Goal: Task Accomplishment & Management: Manage account settings

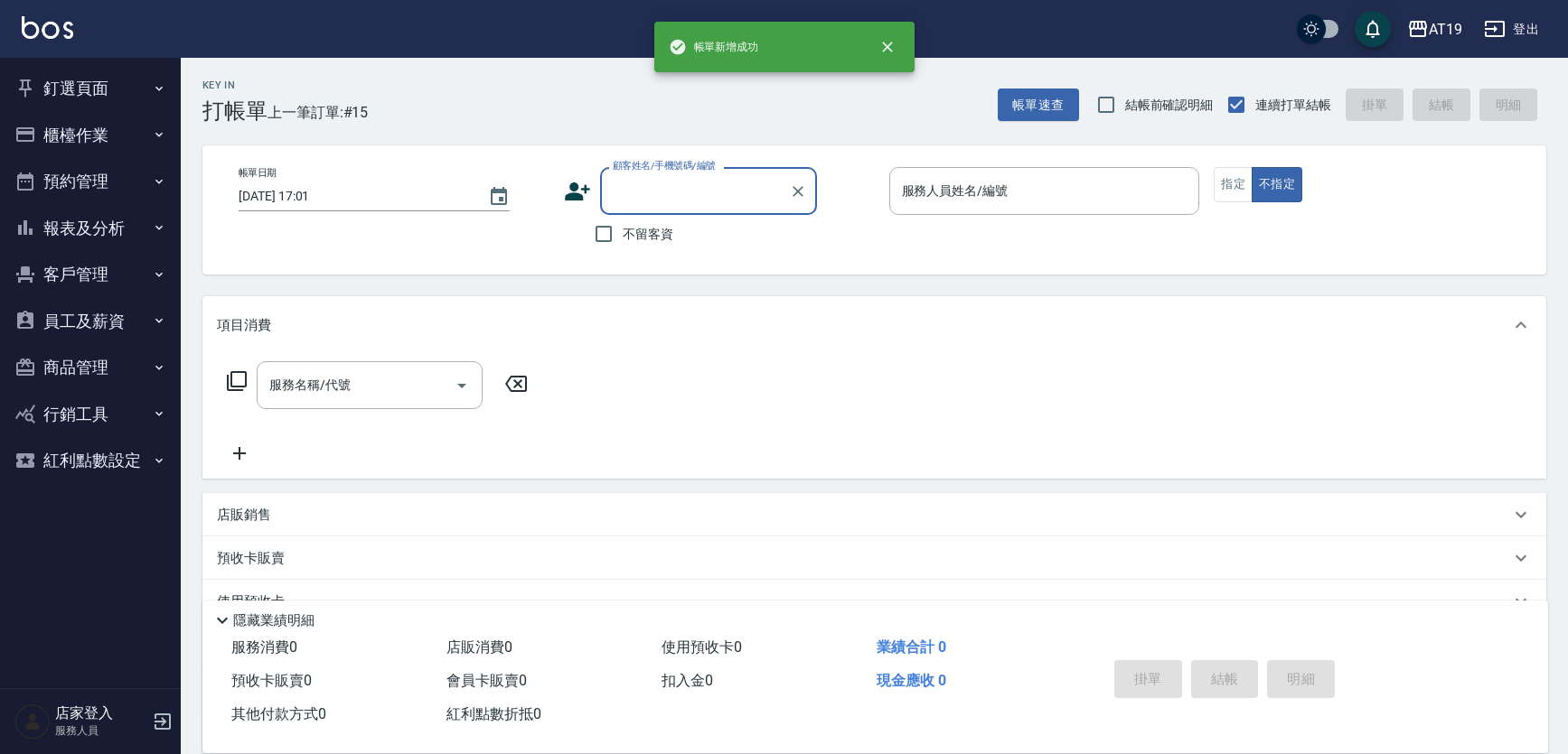
scroll to position [33, 0]
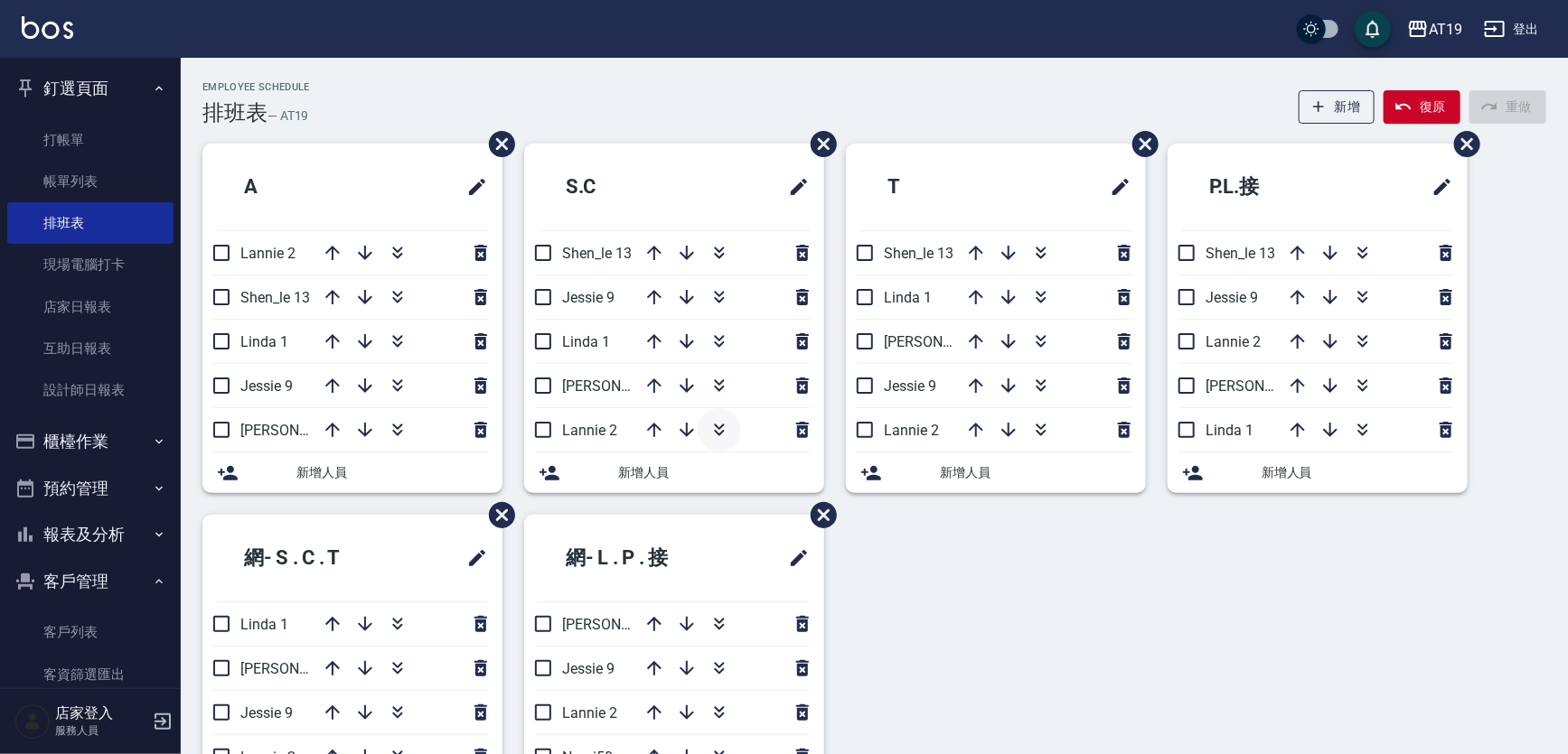
click at [723, 427] on icon "button" at bounding box center [720, 430] width 22 height 22
click at [94, 267] on link "現場電腦打卡" at bounding box center [90, 265] width 166 height 42
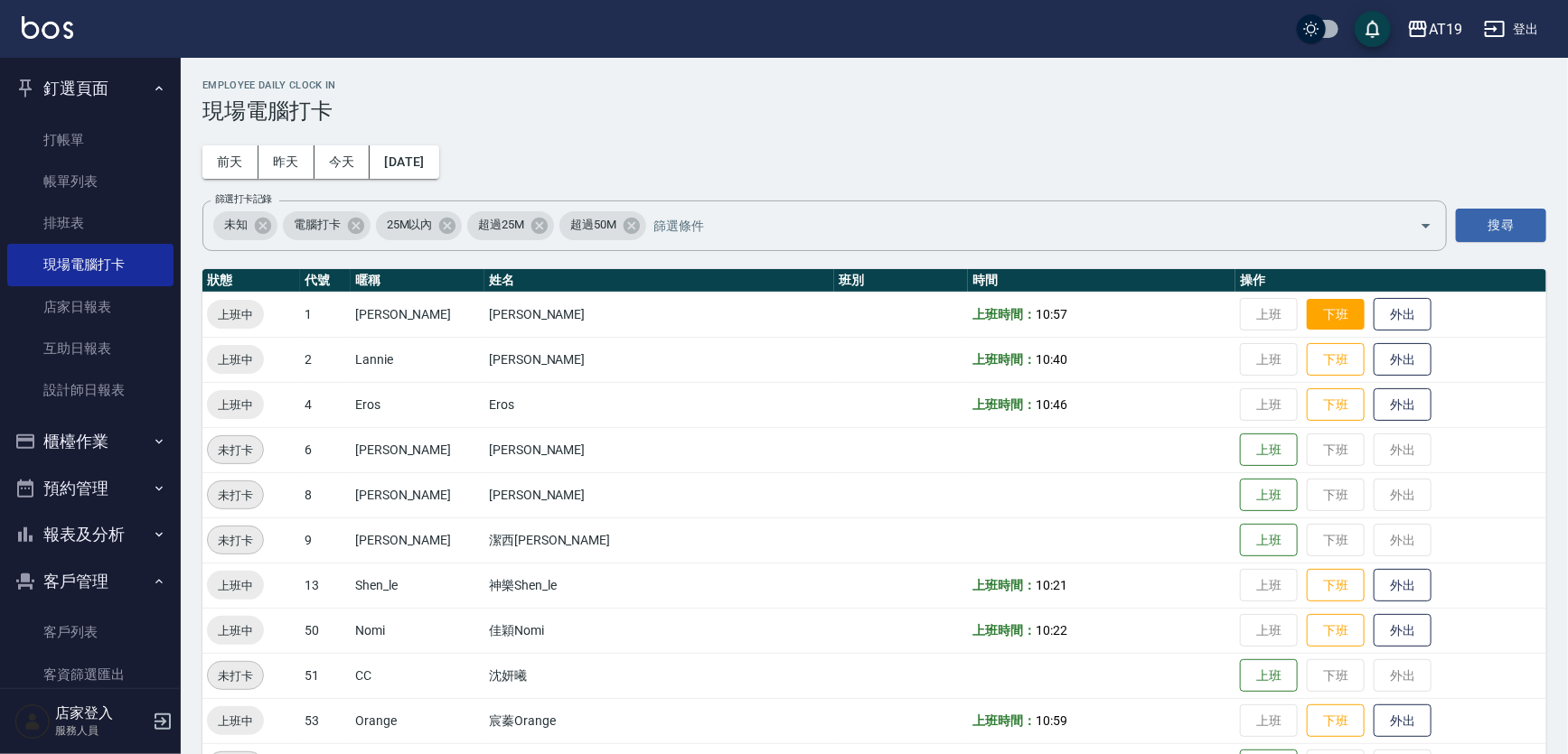
click at [1307, 325] on button "下班" at bounding box center [1335, 315] width 58 height 32
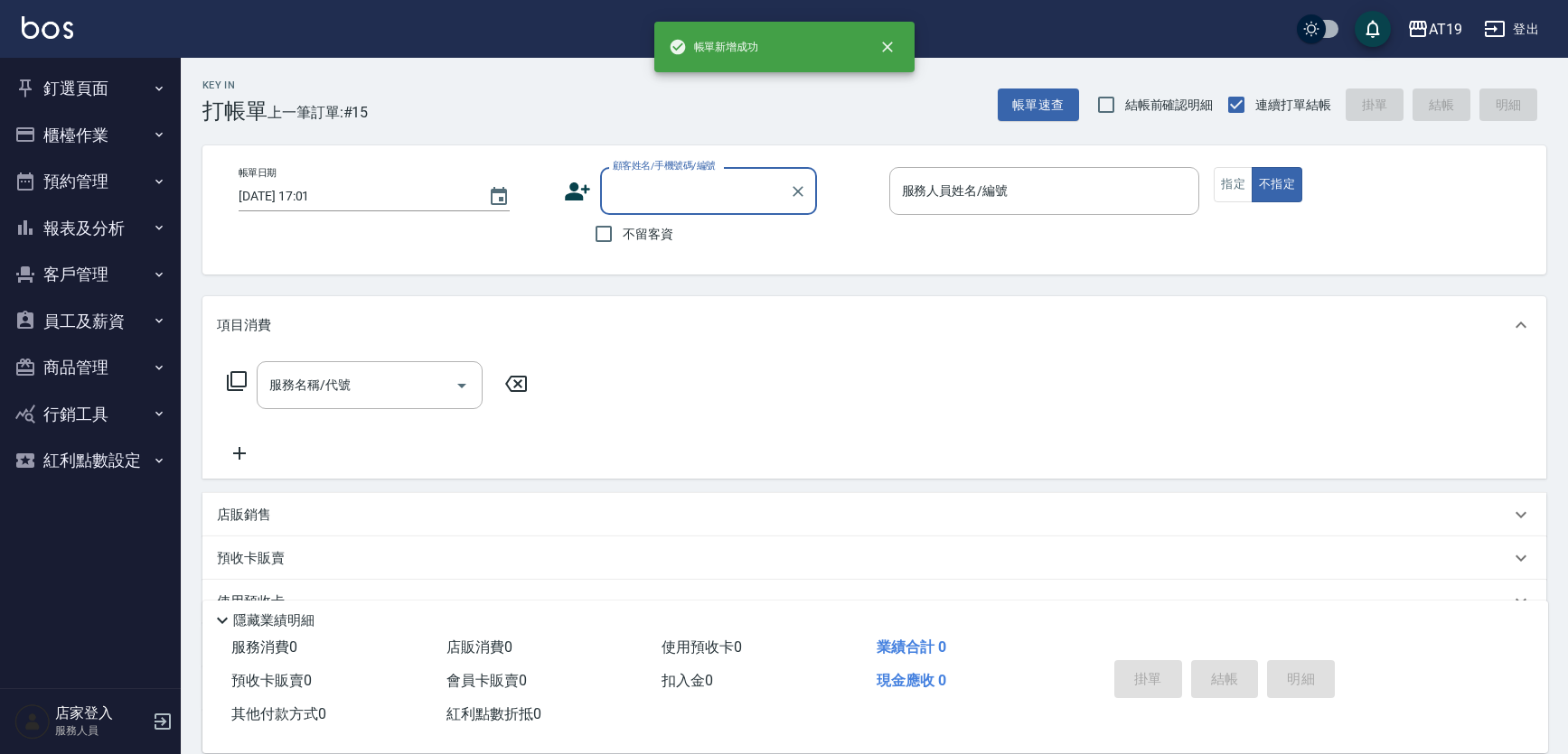
scroll to position [33, 0]
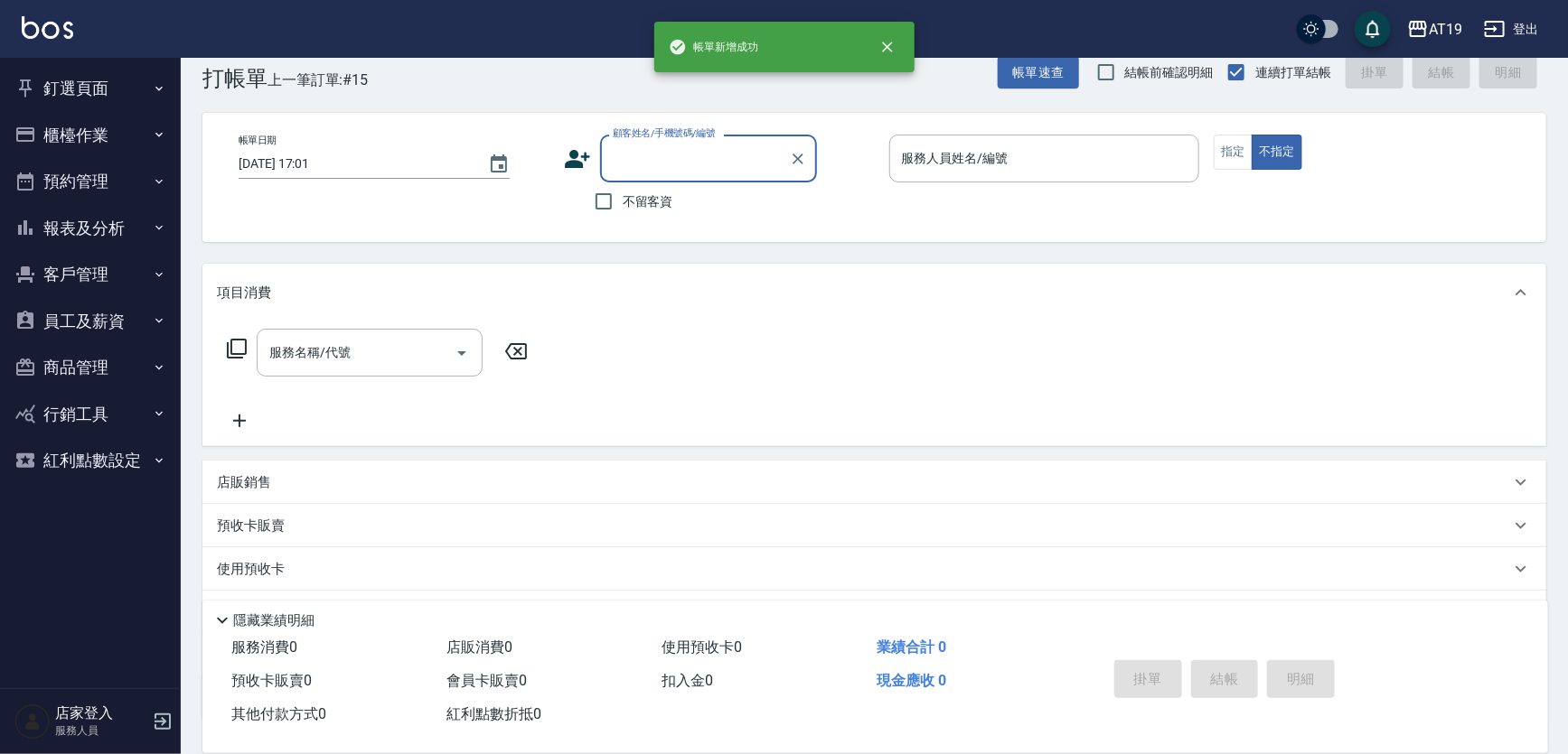
click at [648, 149] on input "顧客姓名/手機號碼/編號" at bounding box center [695, 158] width 174 height 32
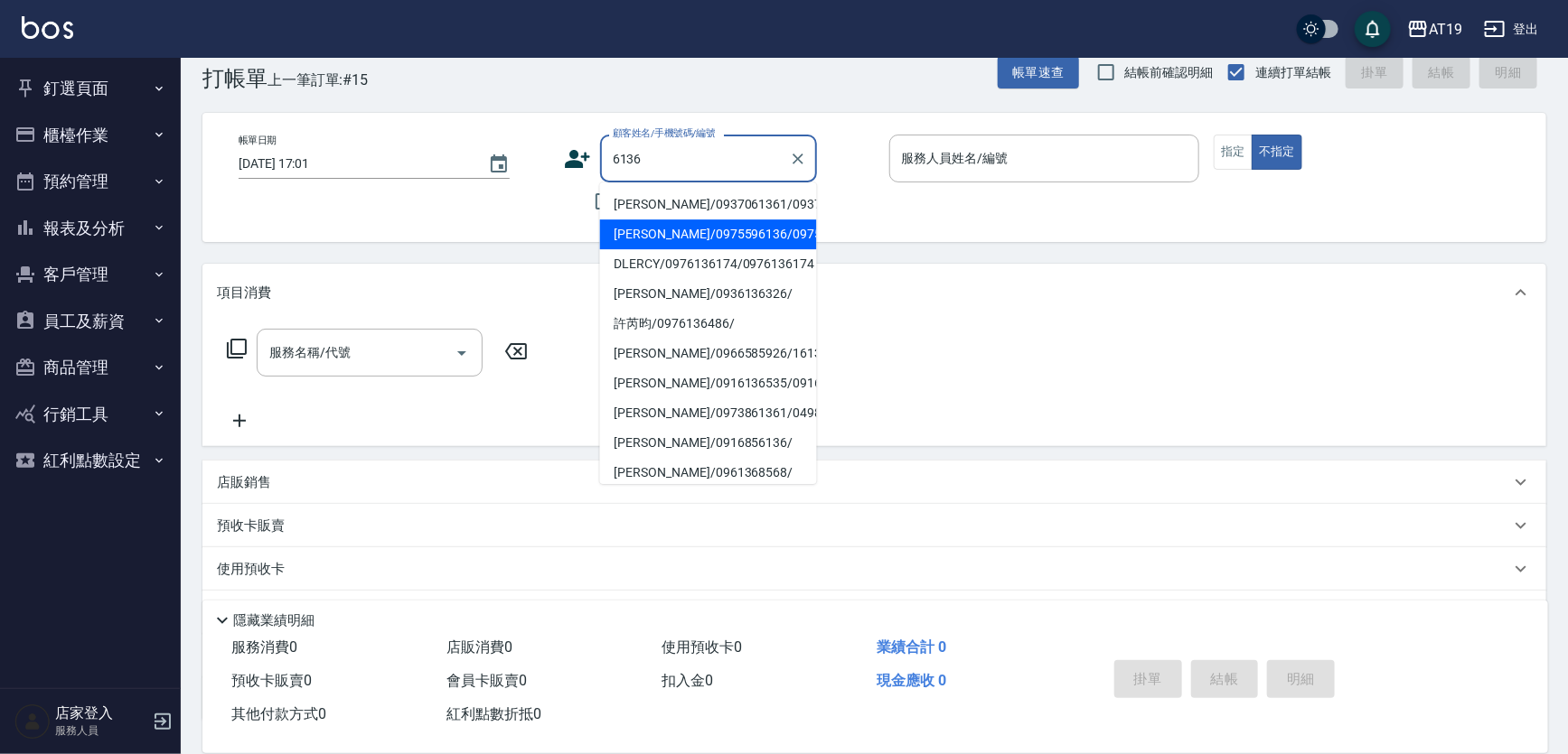
type input "戴瑞宏/0975596136/0975596136"
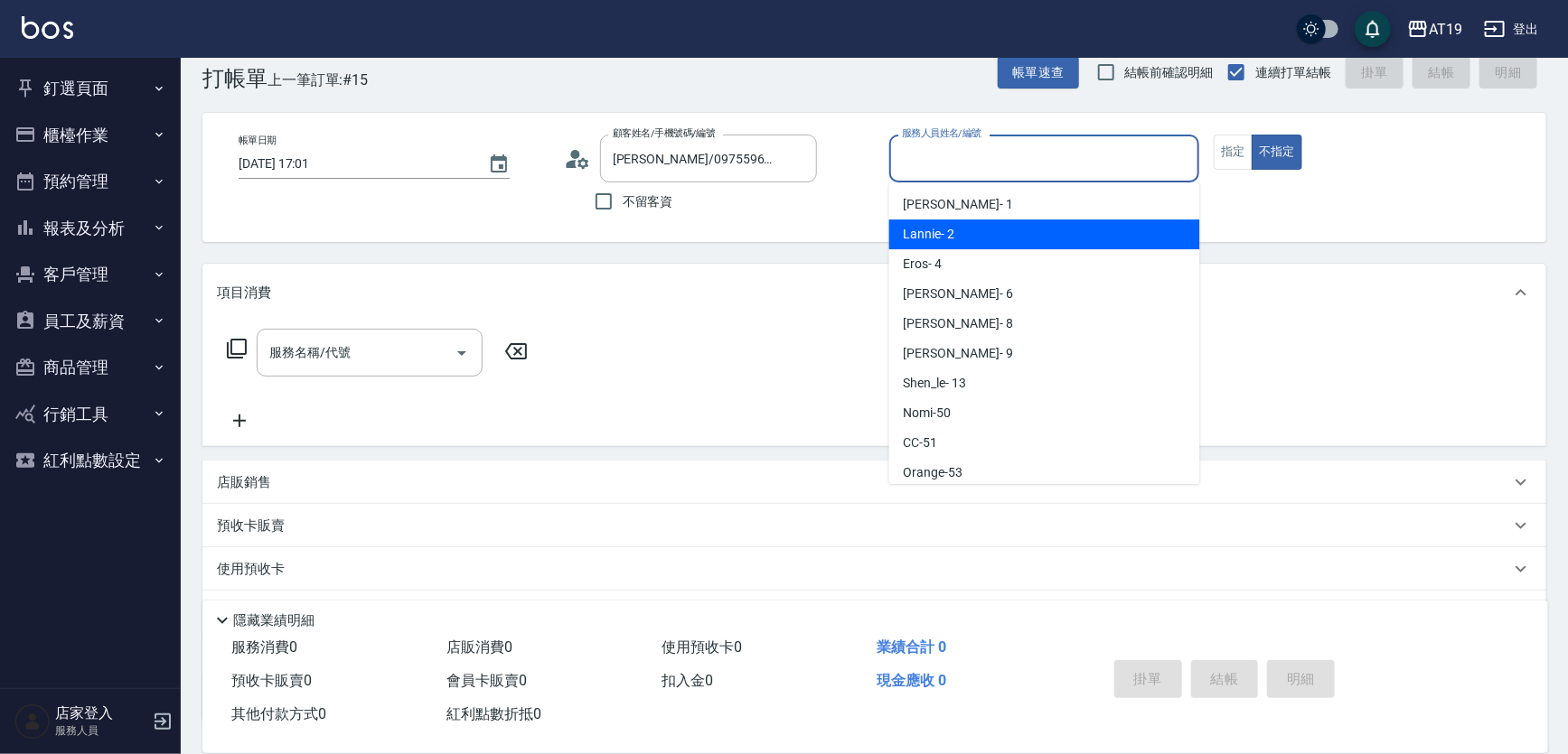
type input "Lannie- 2"
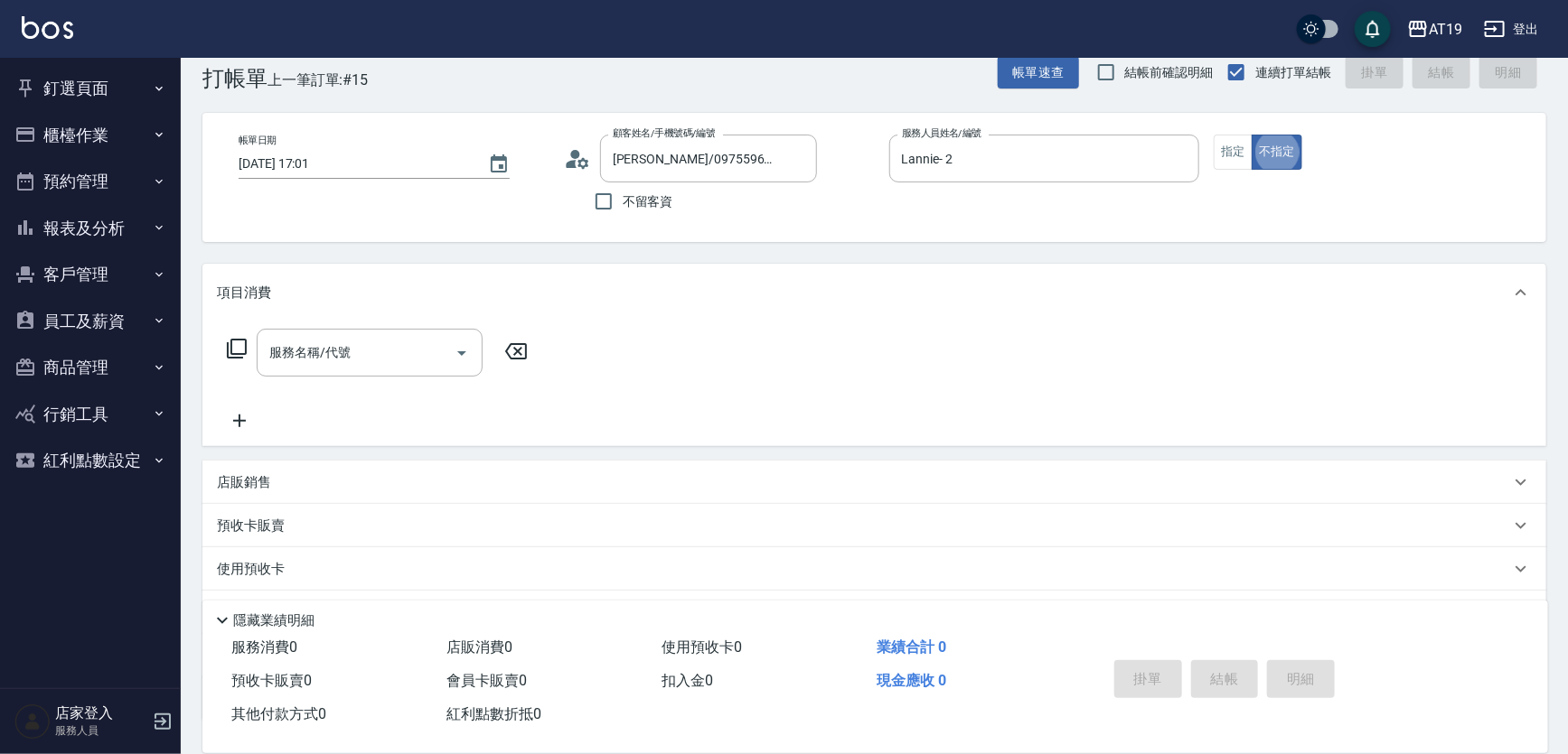
type button "false"
type input "401"
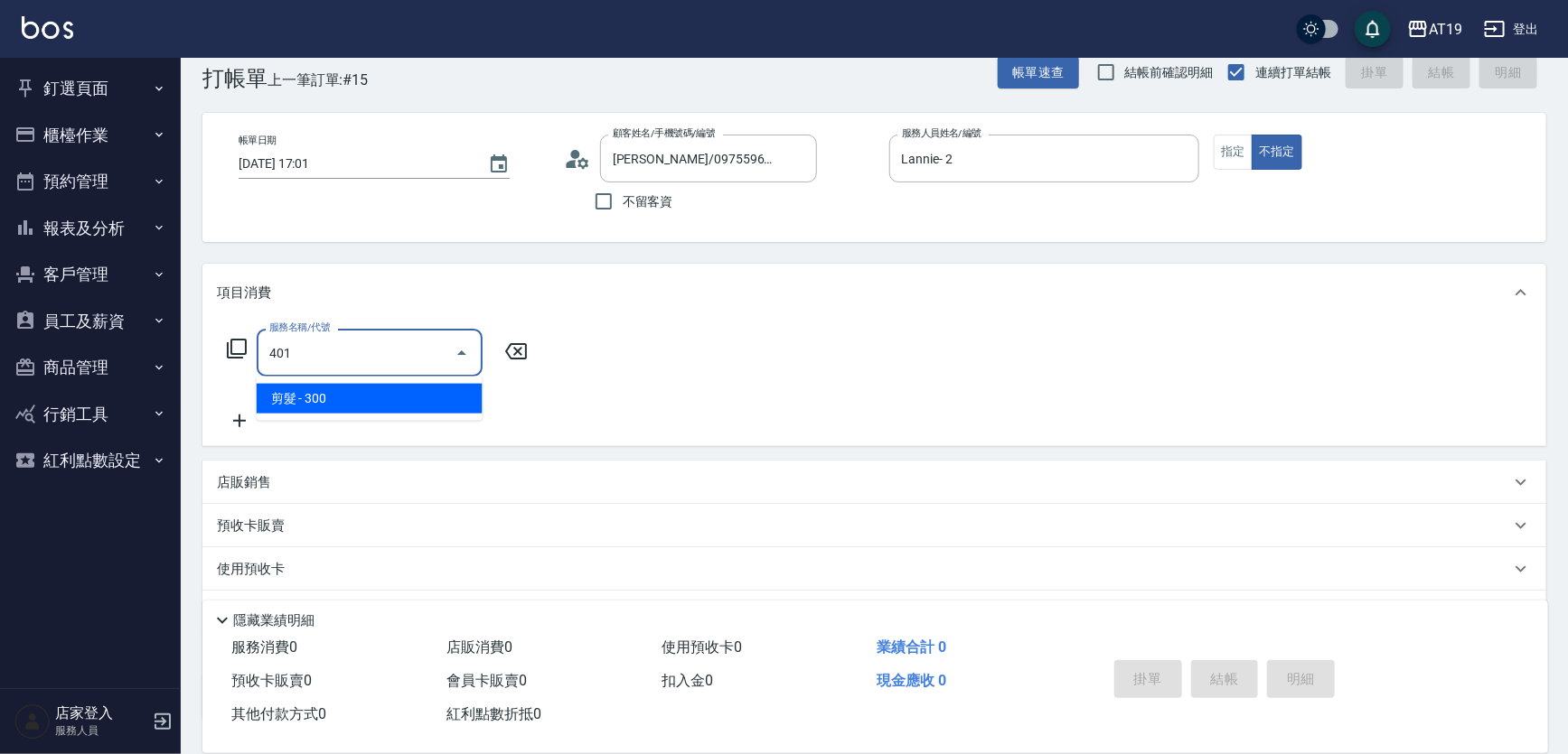
type input "30"
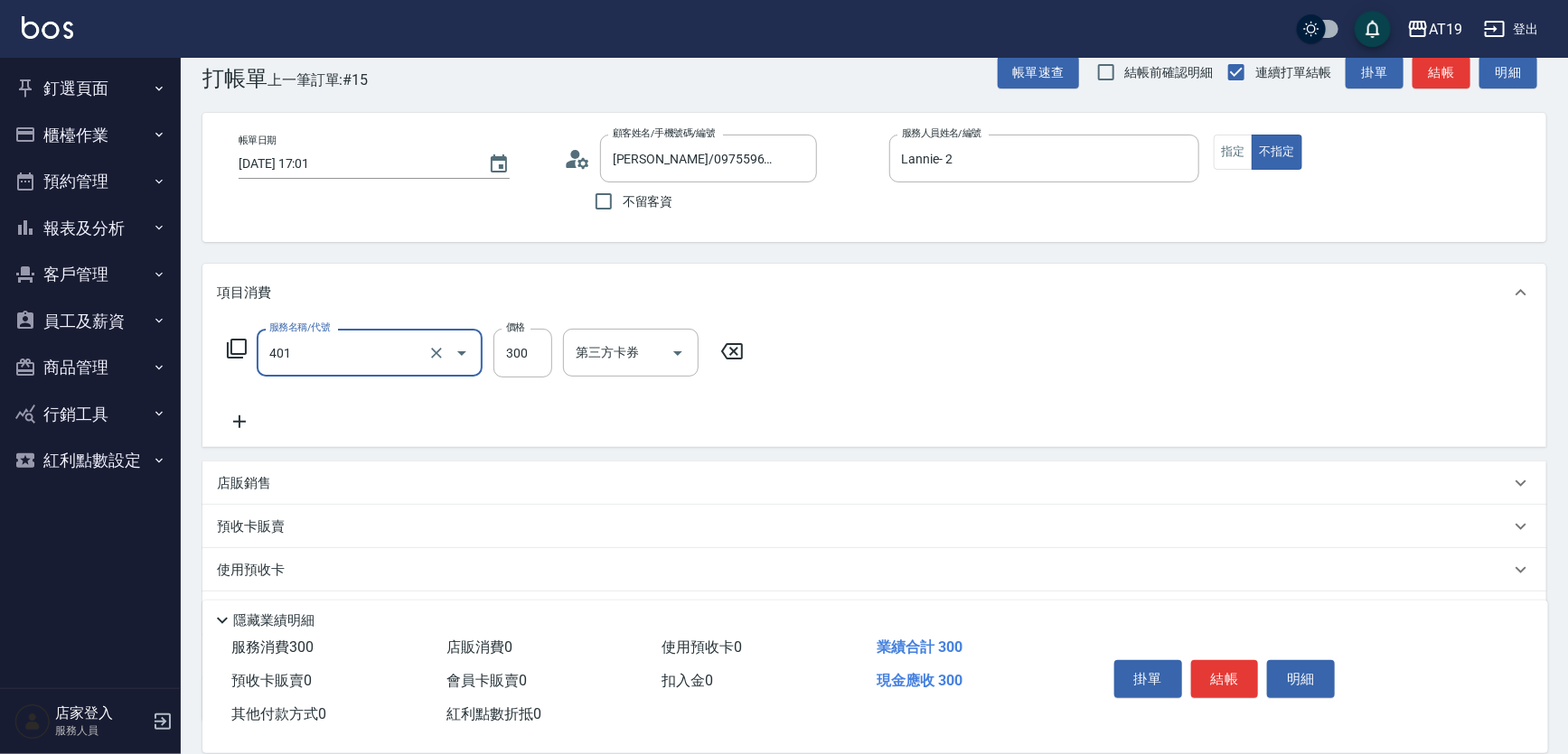
type input "剪髮(401)"
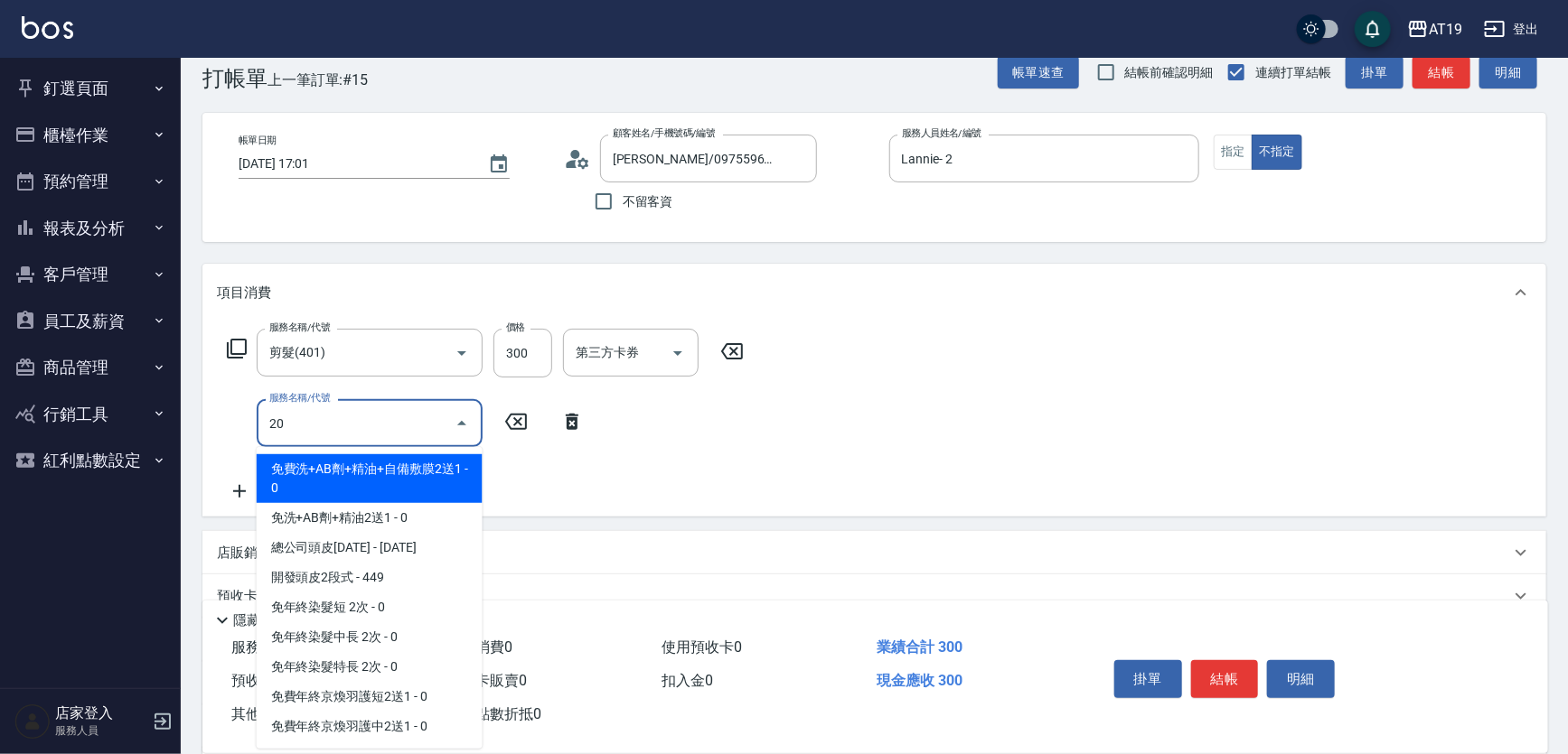
type input "201"
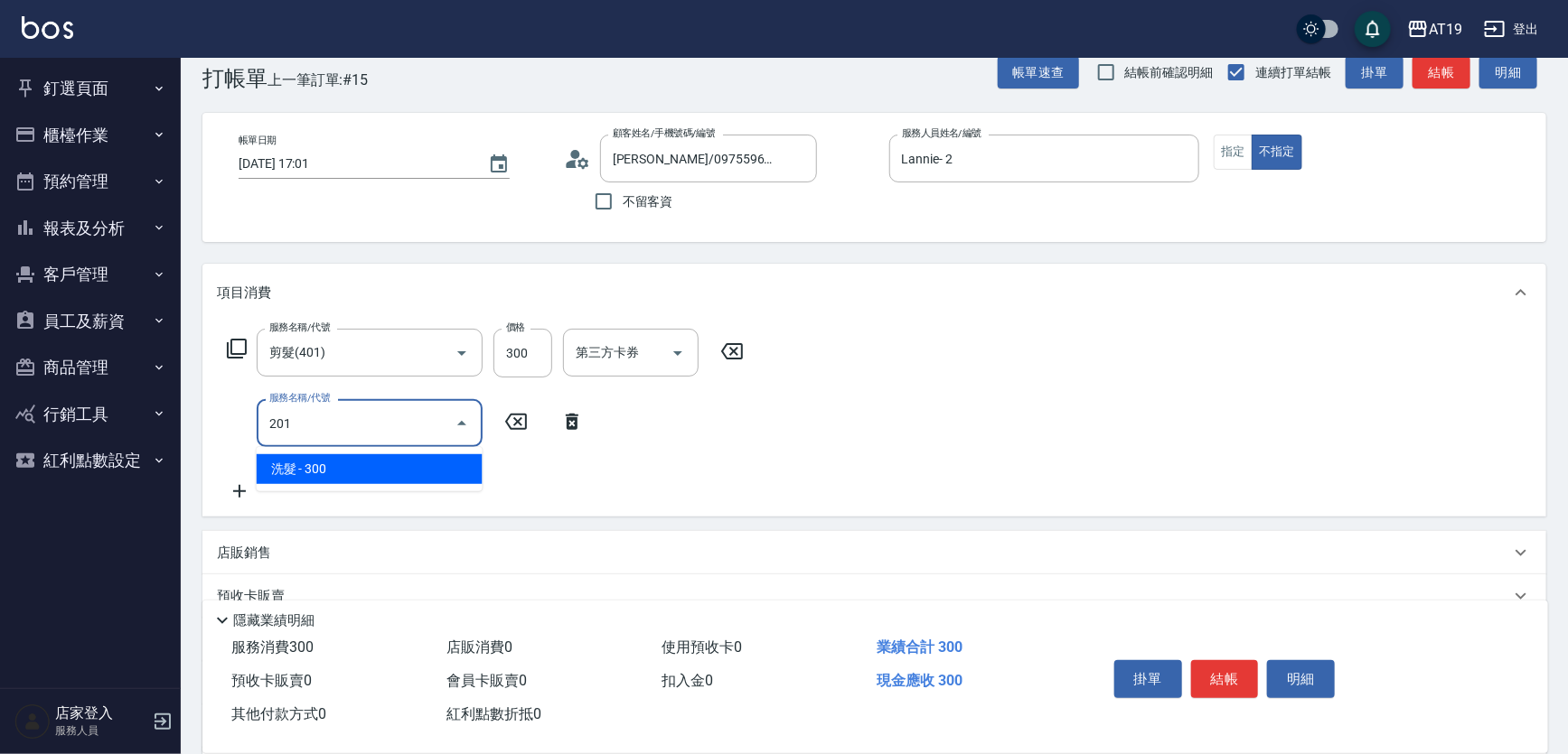
type input "60"
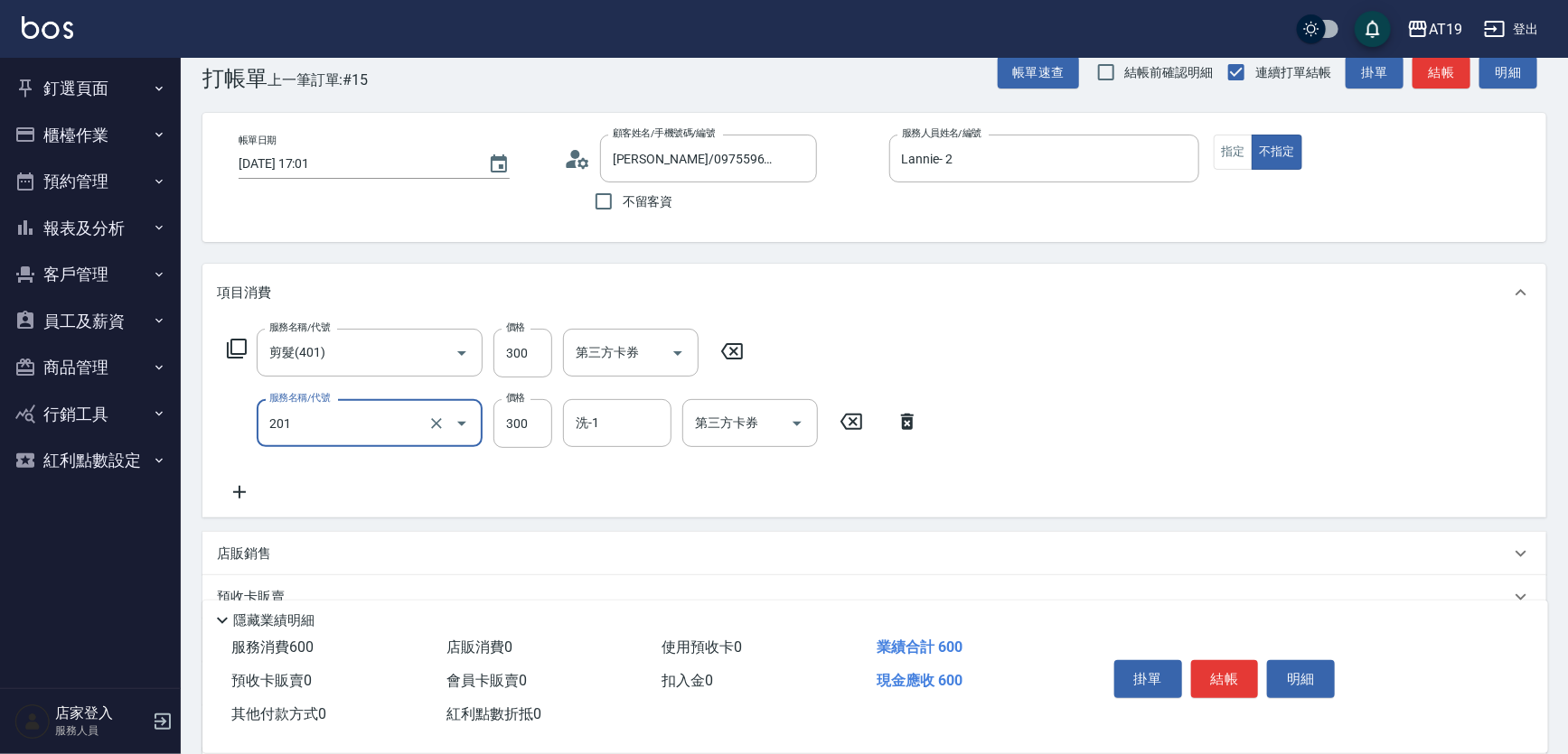
type input "洗髮(201)"
type input "30"
type input "200"
type input "50"
type input "200"
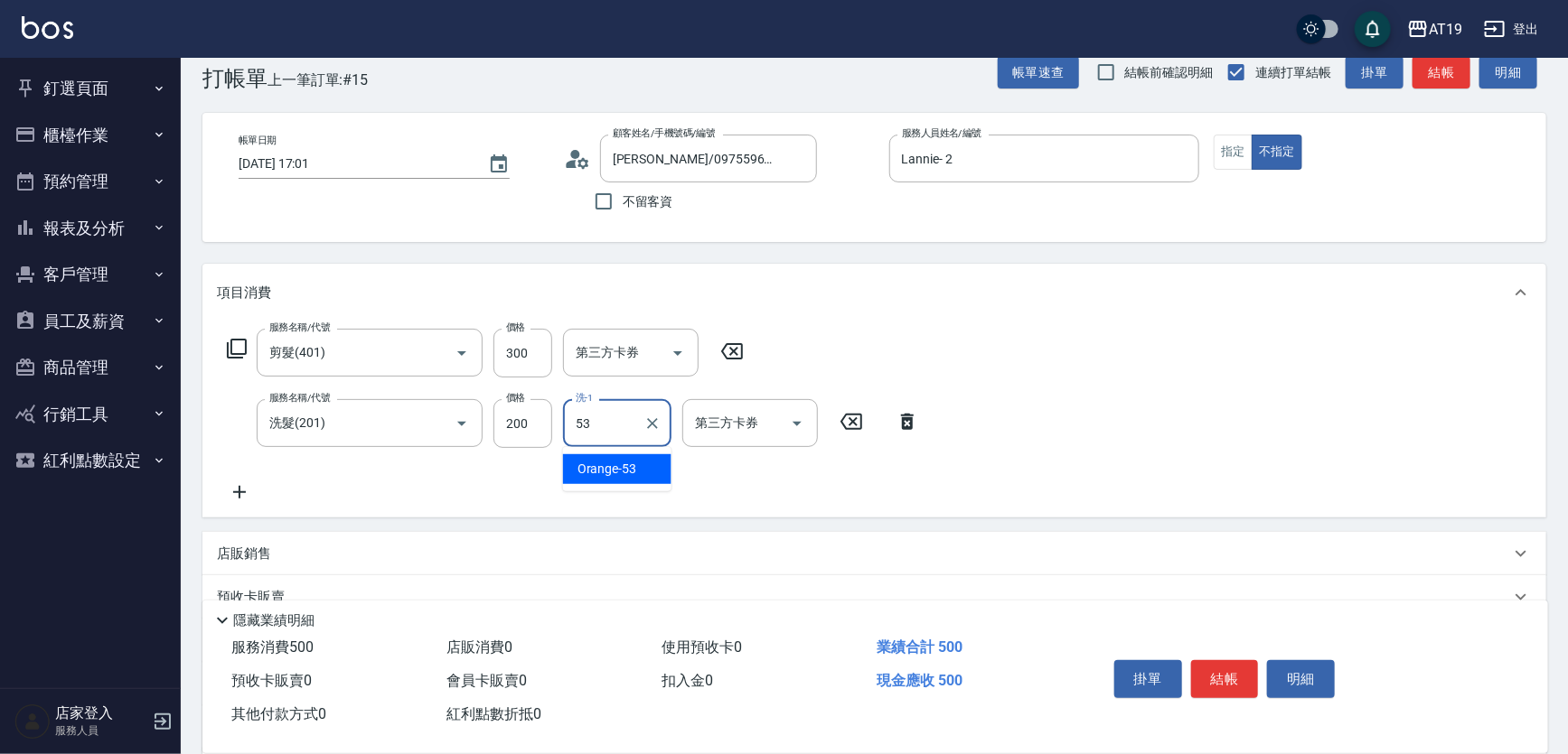
type input "Orange-53"
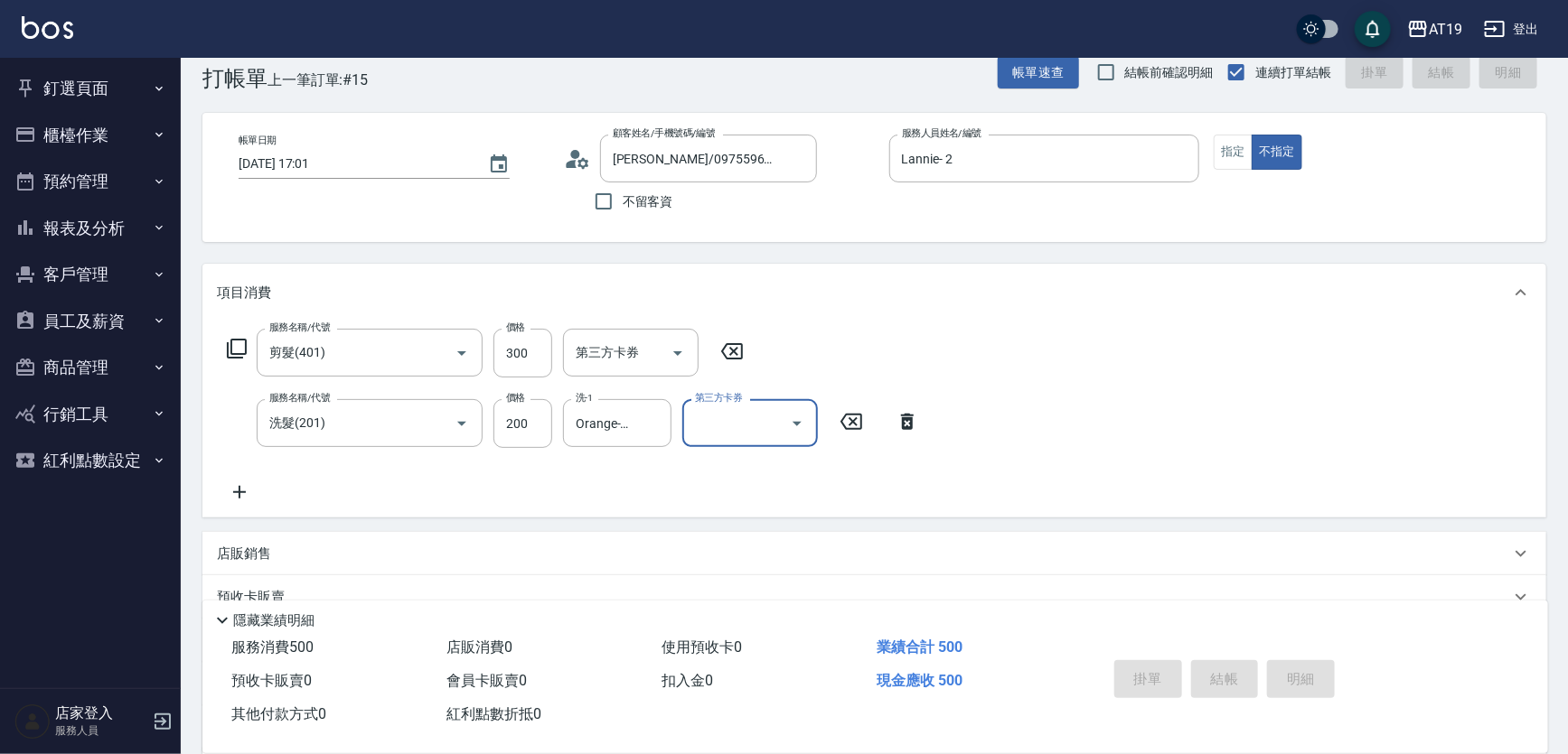
type input "2025/08/19 19:35"
type input "0"
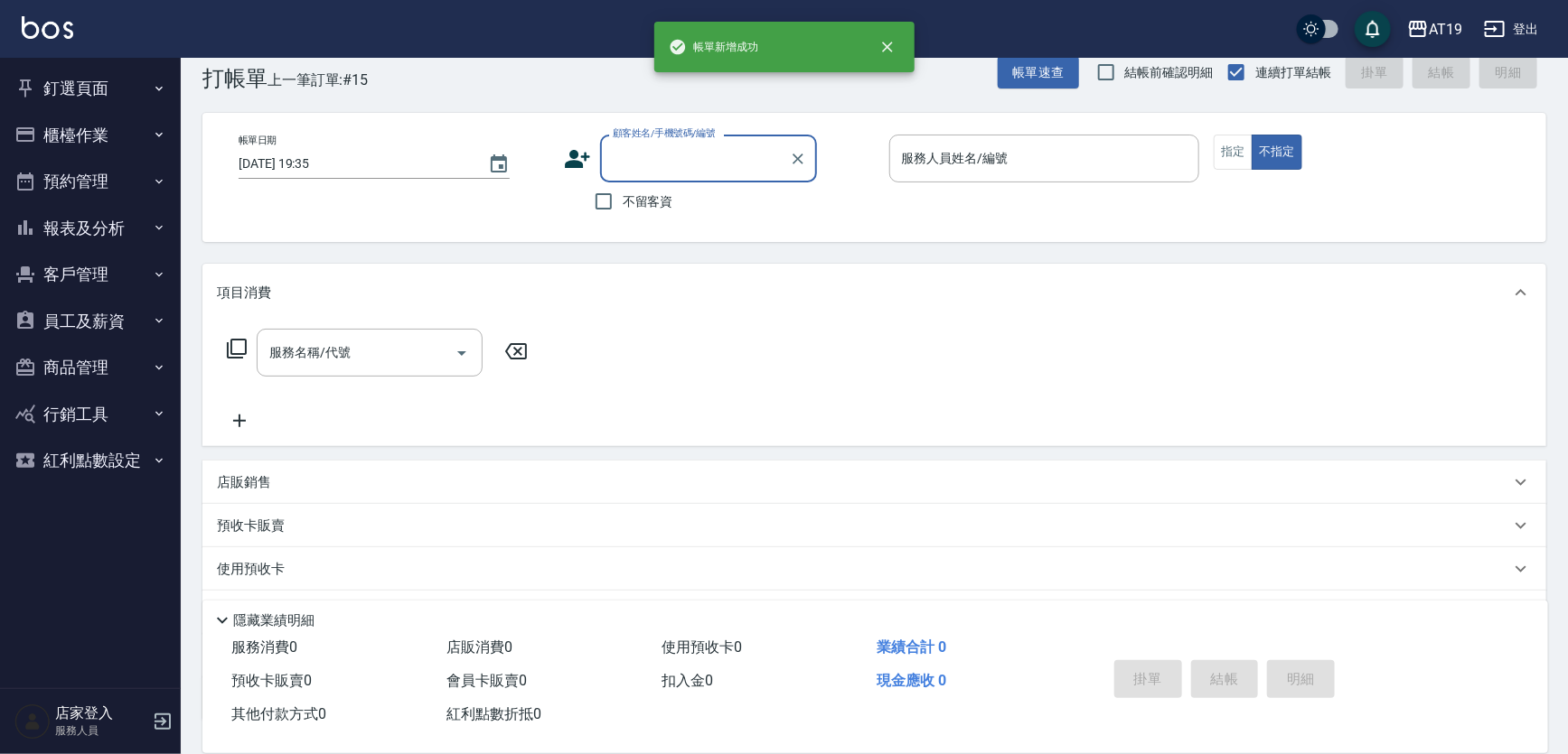
scroll to position [0, 0]
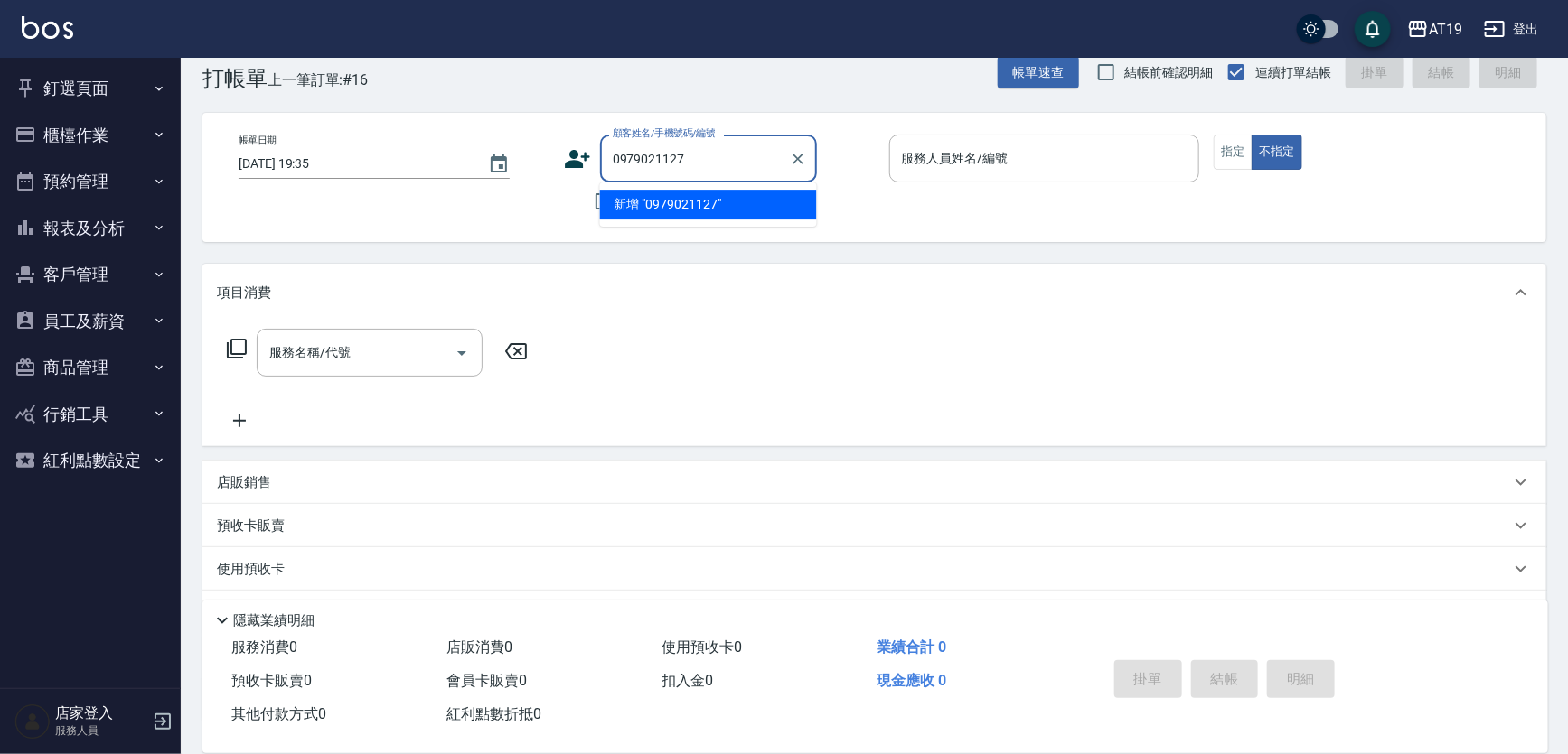
type input "0979021127"
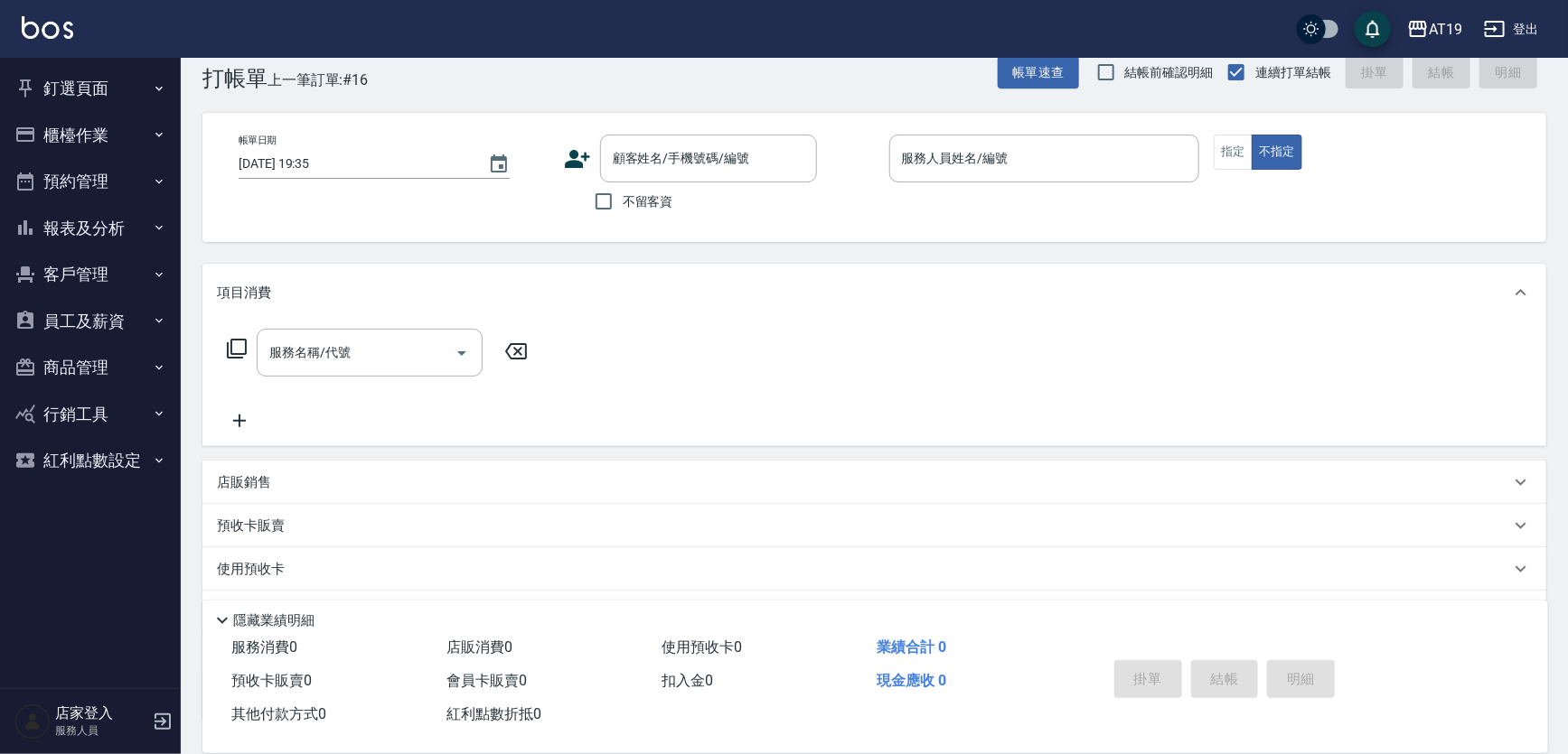
click at [576, 158] on icon at bounding box center [578, 159] width 27 height 27
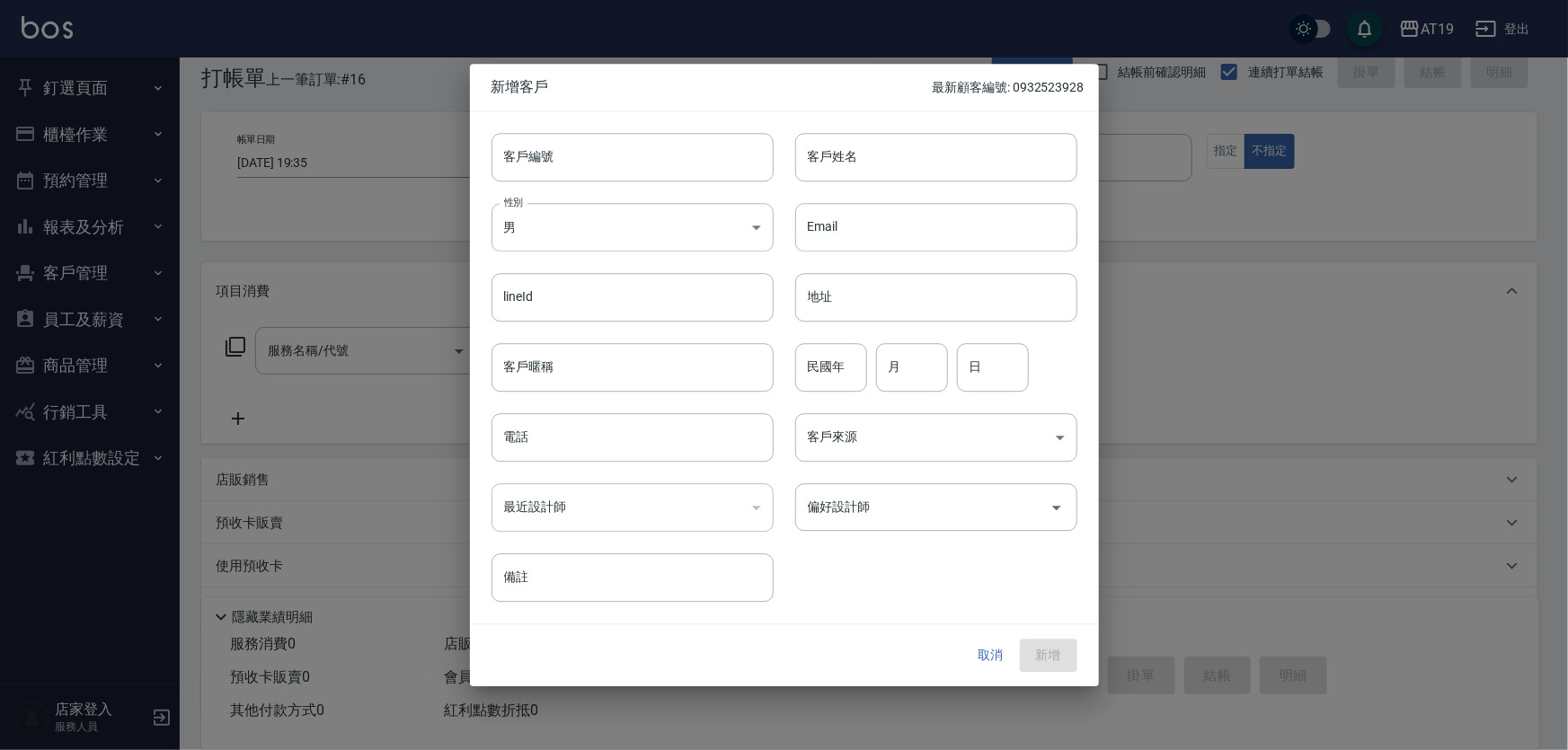
click at [620, 113] on div "客戶編號 客戶編號" at bounding box center [622, 146] width 304 height 70
click at [614, 156] on input "客戶編號" at bounding box center [632, 156] width 282 height 48
paste input "0979021127"
type input "0979021127"
paste input "0979021127"
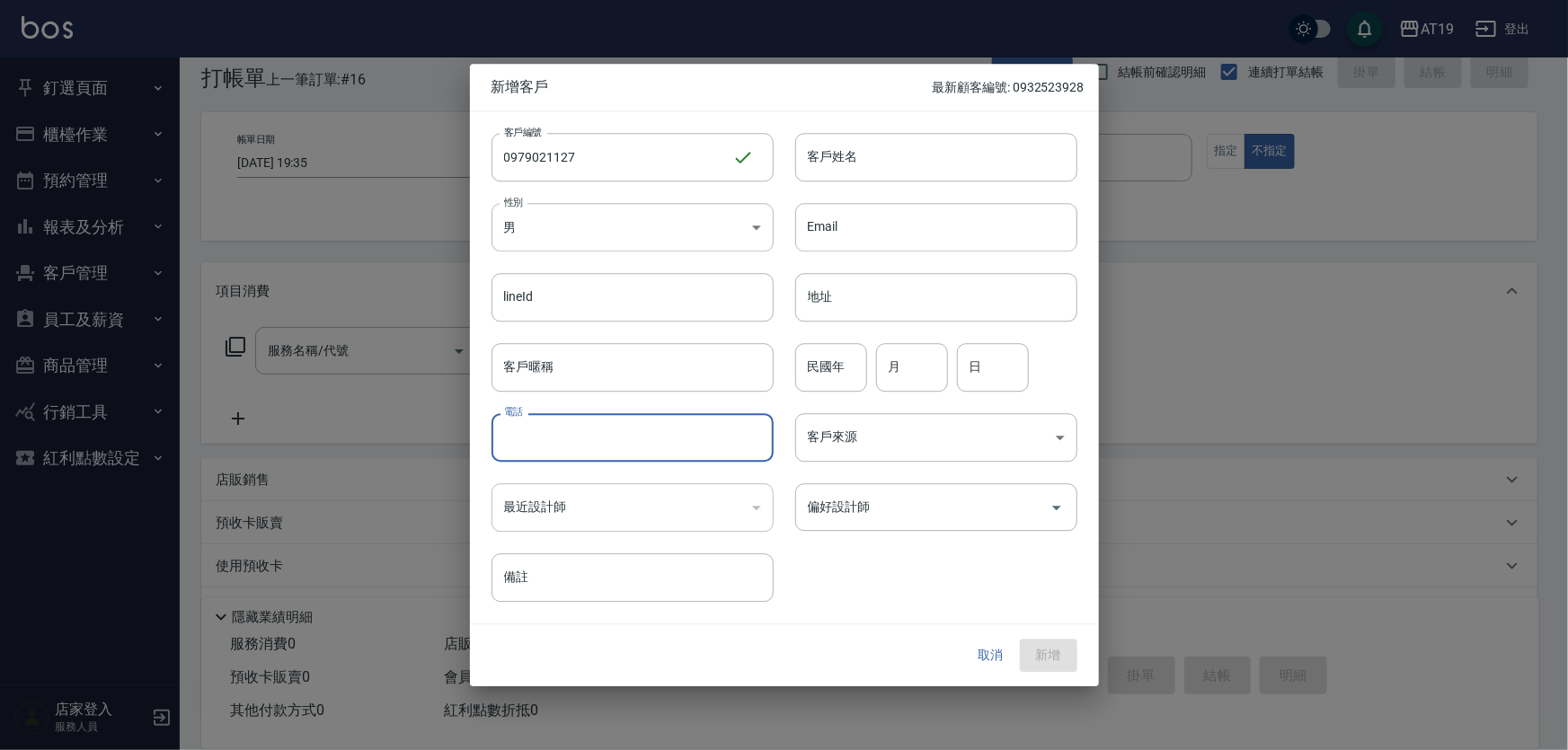
click at [636, 439] on input "電話" at bounding box center [632, 437] width 282 height 48
type input "0979021127"
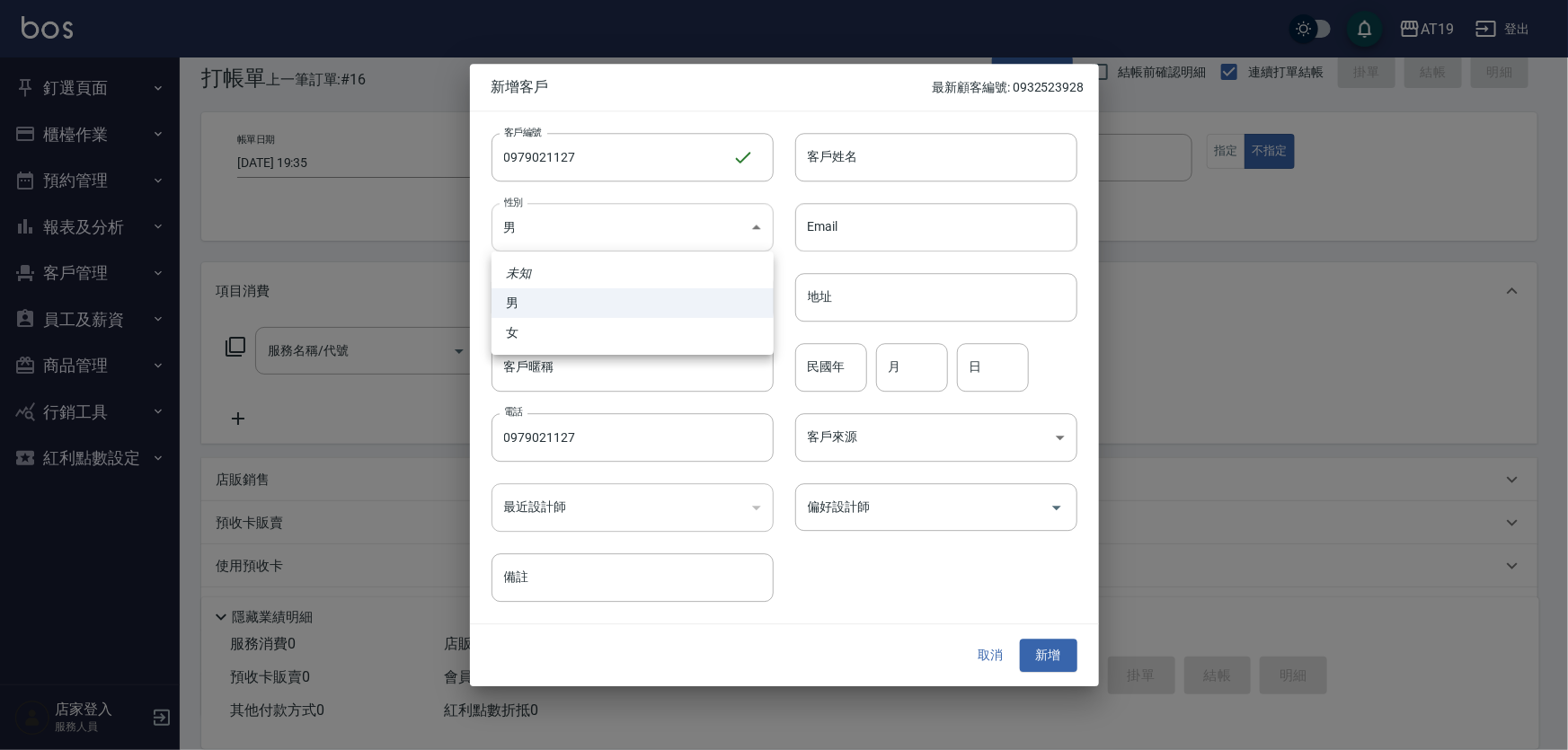
click at [612, 222] on body "AT19 登出 釘選頁面 打帳單 帳單列表 排班表 現場電腦打卡 店家日報表 互助日報表 設計師日報表 櫃檯作業 打帳單 帳單列表 現金收支登錄 高階收支登錄…" at bounding box center [784, 427] width 1568 height 919
drag, startPoint x: 635, startPoint y: 342, endPoint x: 753, endPoint y: 243, distance: 154.0
click at [639, 339] on li "女" at bounding box center [632, 332] width 282 height 30
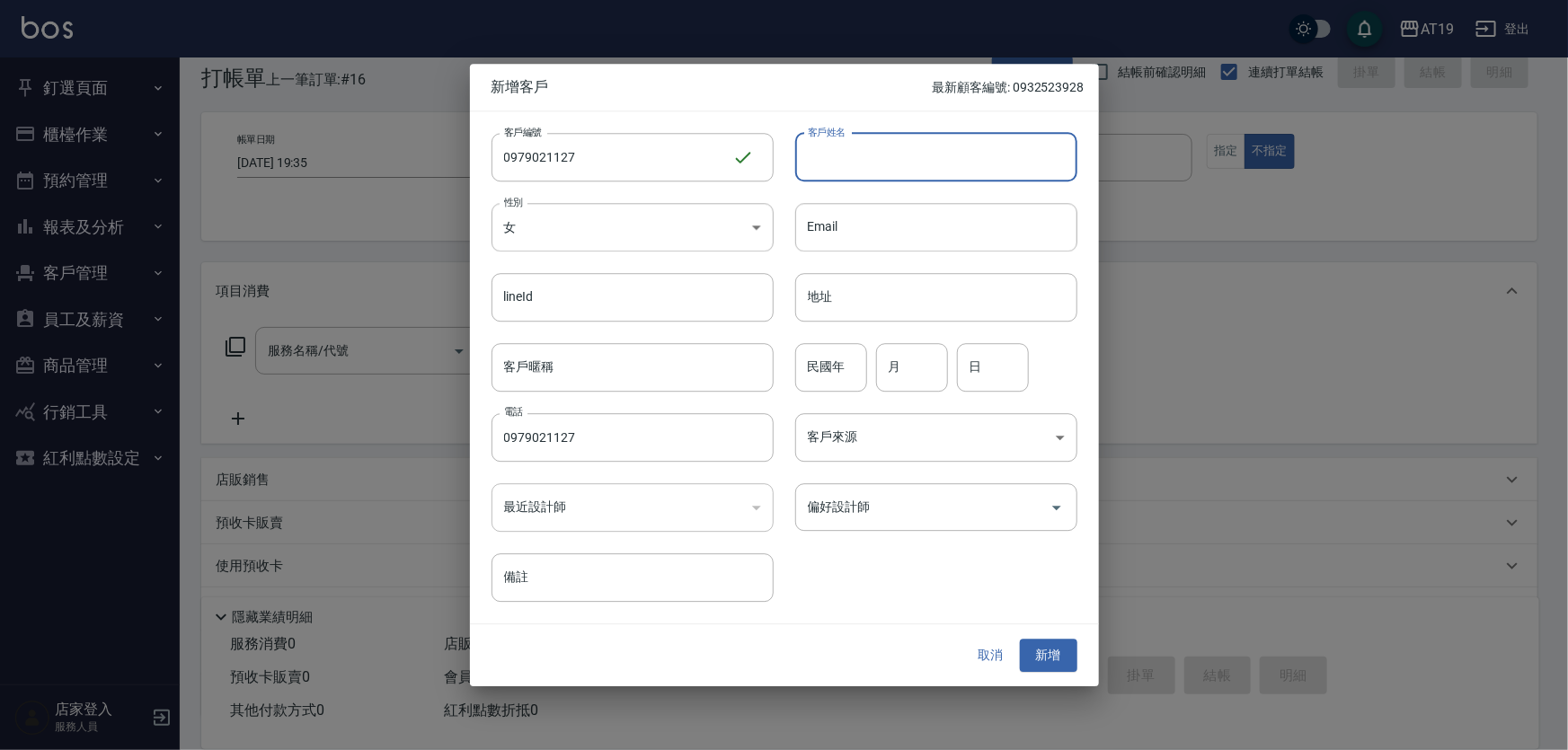
click at [831, 170] on input "客戶姓名" at bounding box center [936, 156] width 282 height 48
click at [620, 233] on body "AT19 登出 釘選頁面 打帳單 帳單列表 排班表 現場電腦打卡 店家日報表 互助日報表 設計師日報表 櫃檯作業 打帳單 帳單列表 現金收支登錄 高階收支登錄…" at bounding box center [784, 427] width 1568 height 919
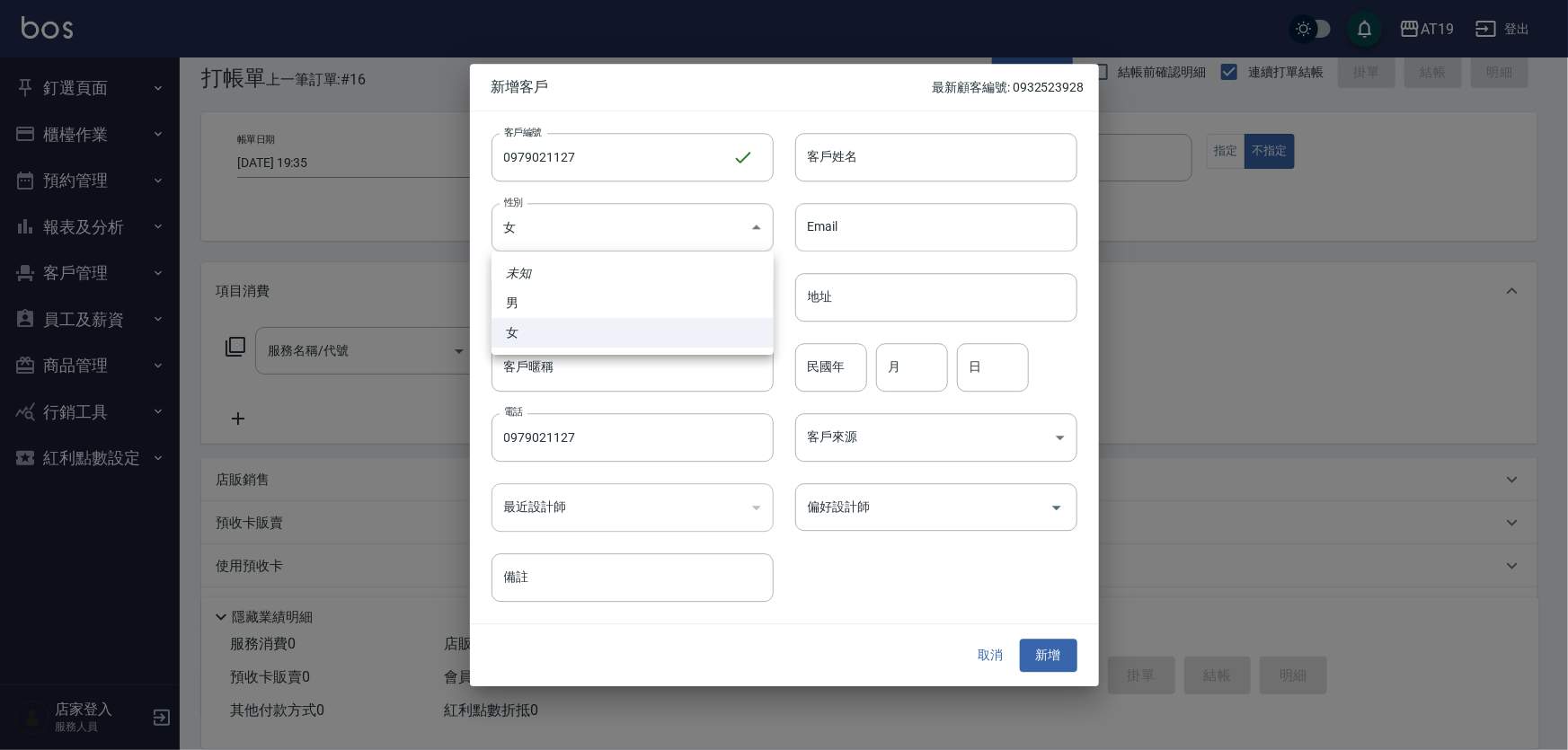
drag, startPoint x: 616, startPoint y: 297, endPoint x: 637, endPoint y: 273, distance: 31.9
click at [617, 296] on li "男" at bounding box center [632, 303] width 282 height 30
type input "MALE"
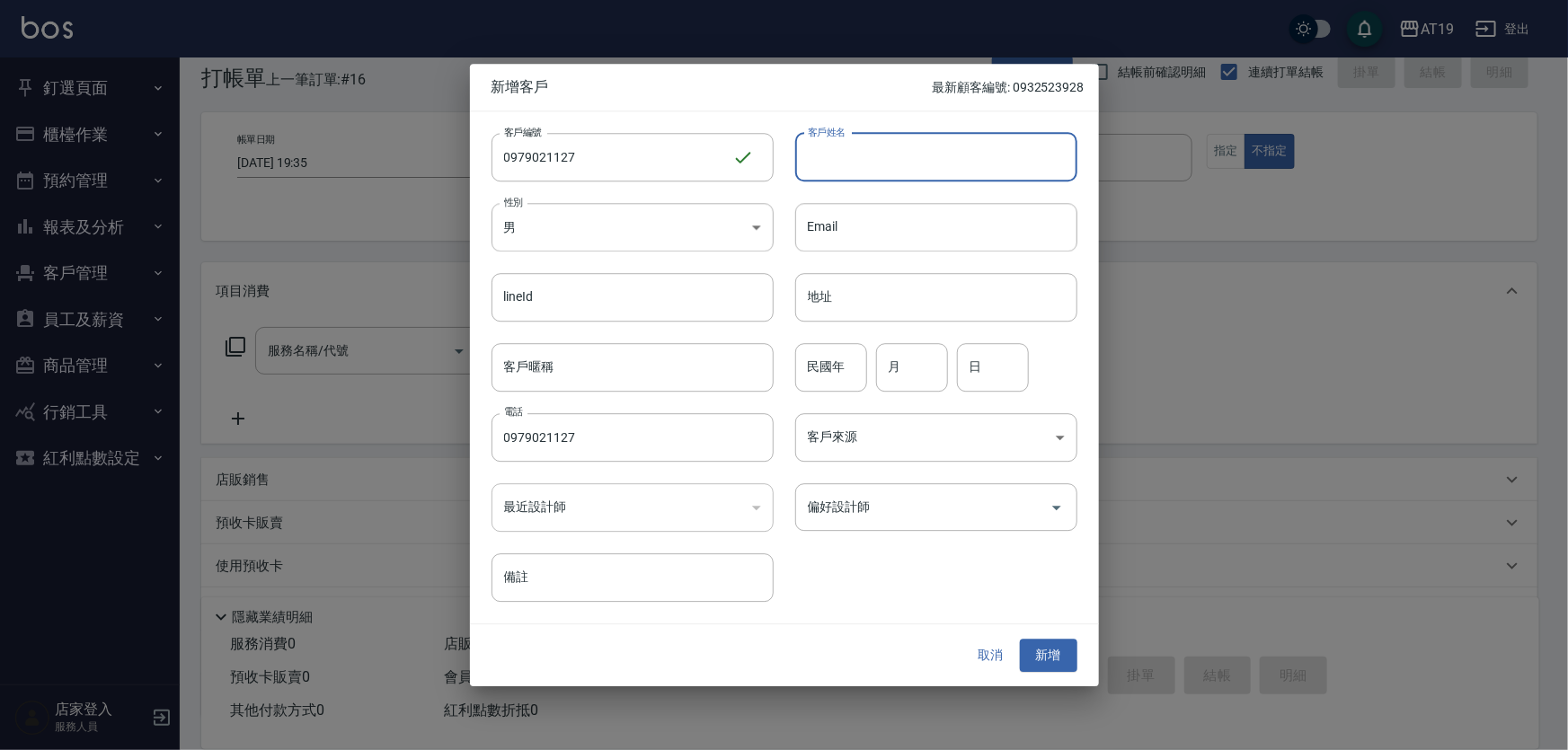
drag, startPoint x: 826, startPoint y: 170, endPoint x: 808, endPoint y: 87, distance: 84.9
click at [826, 169] on input "客戶姓名" at bounding box center [936, 156] width 282 height 48
type input "林子洋"
type input "0"
type input "86"
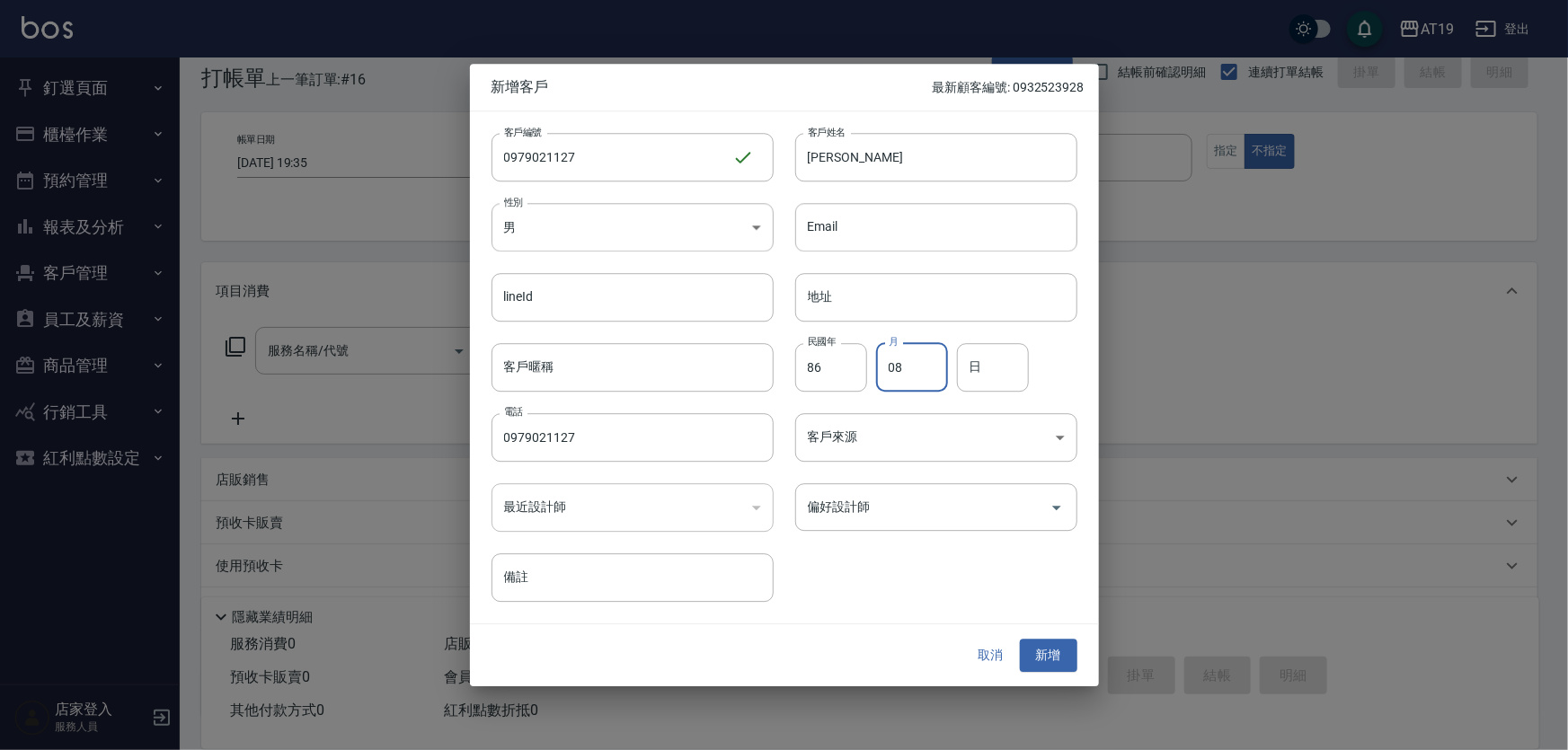
type input "08"
type input "18"
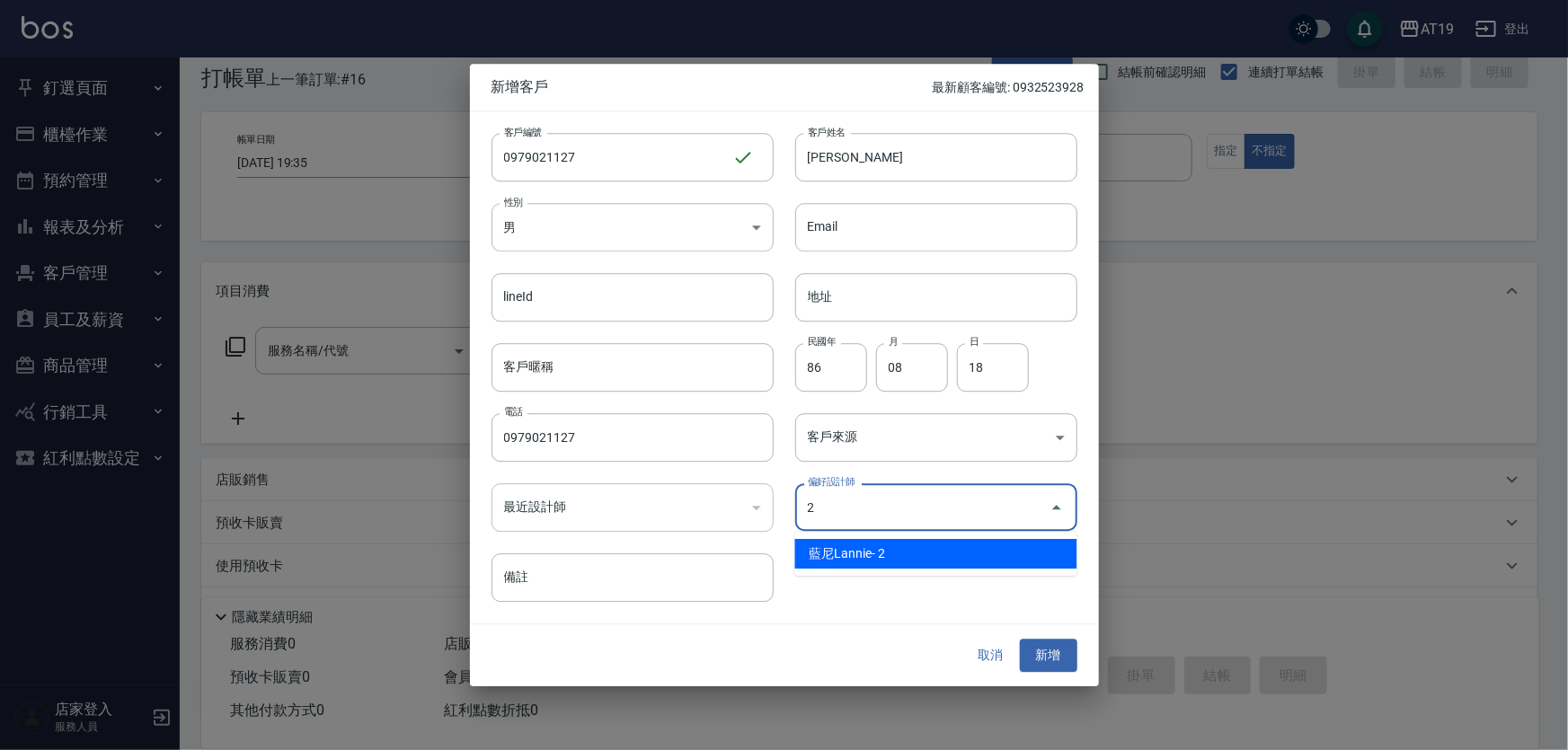
type input "[PERSON_NAME]"
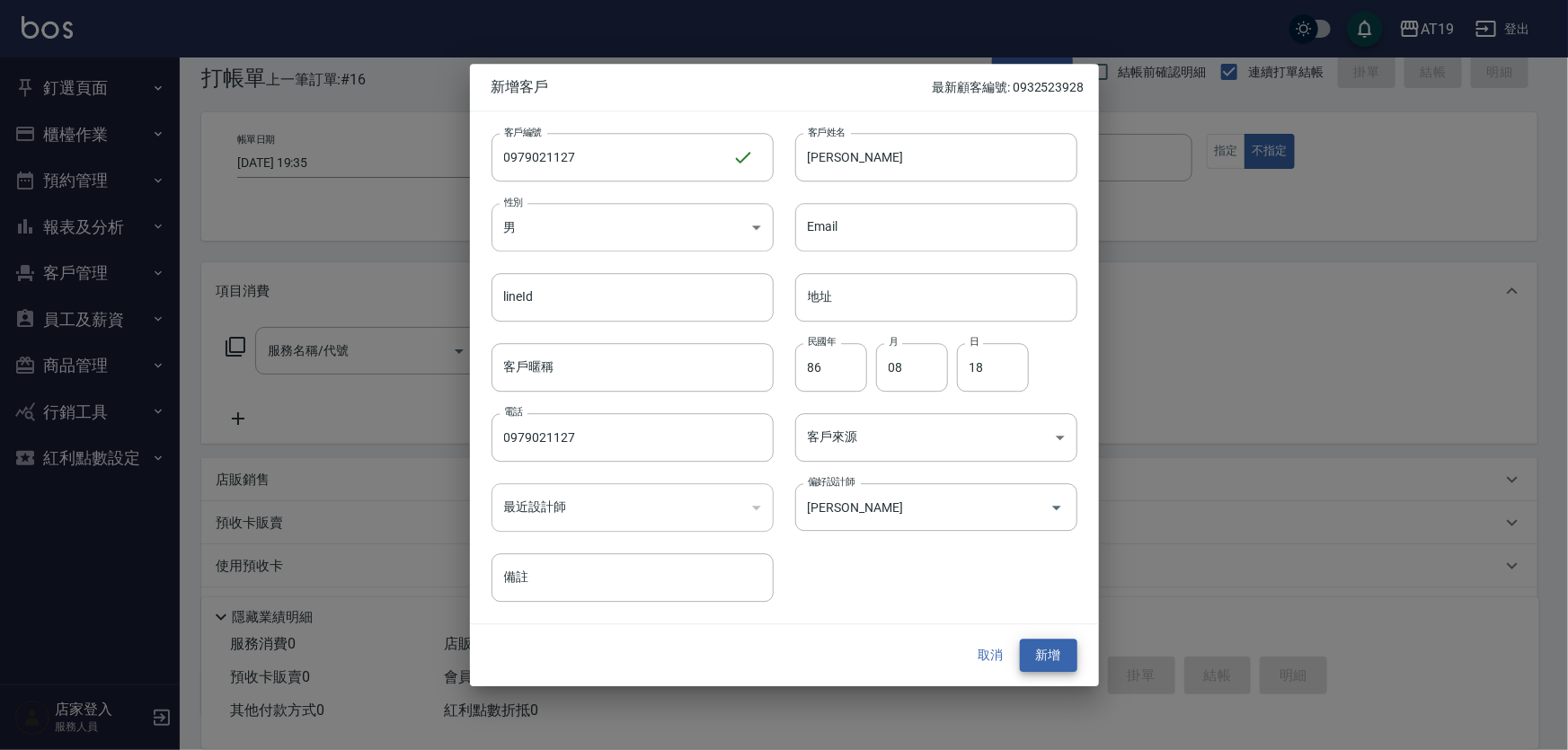
click at [1020, 640] on button "新增" at bounding box center [1048, 656] width 57 height 34
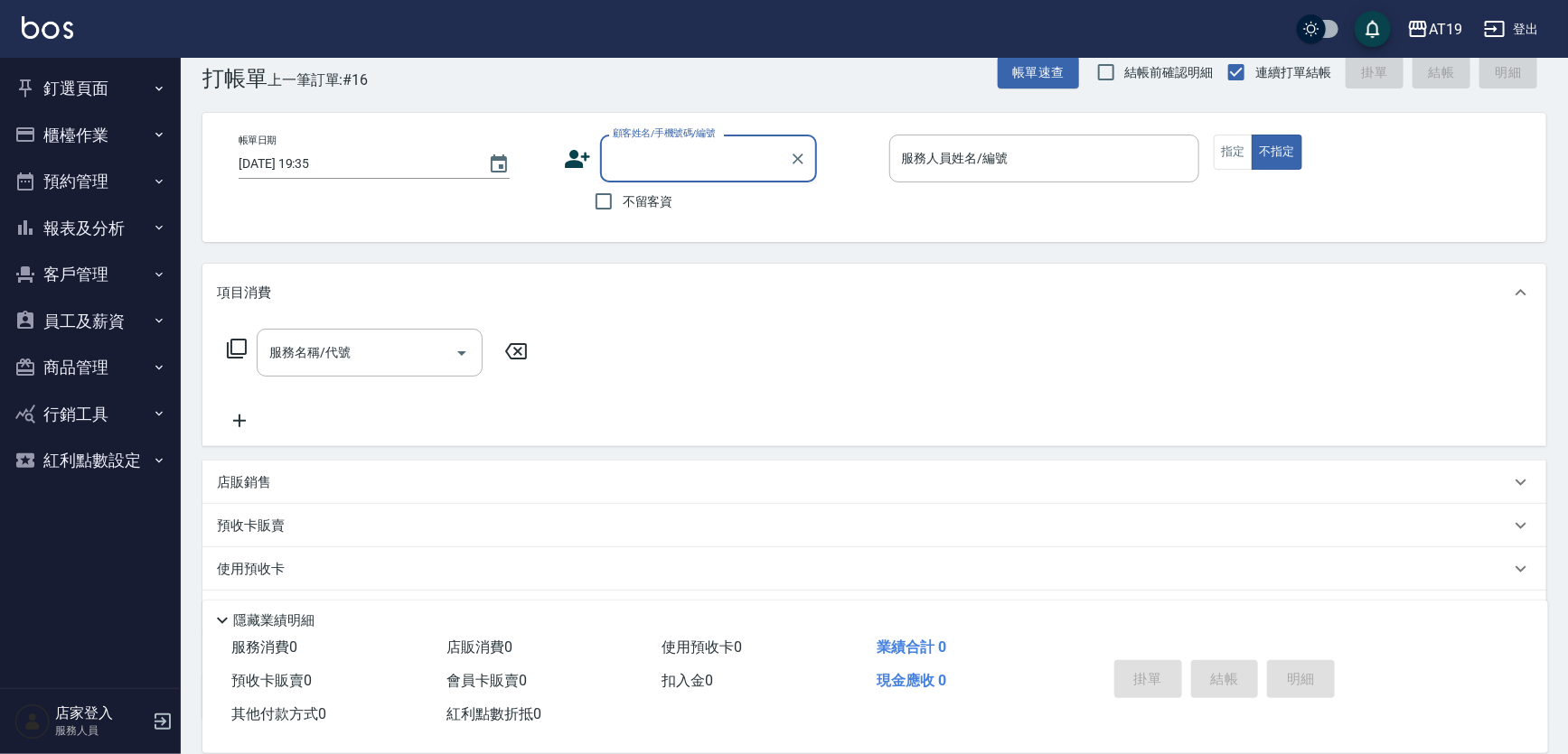
drag, startPoint x: 709, startPoint y: 161, endPoint x: 720, endPoint y: 143, distance: 21.1
click at [710, 158] on input "顧客姓名/手機號碼/編號" at bounding box center [695, 158] width 174 height 32
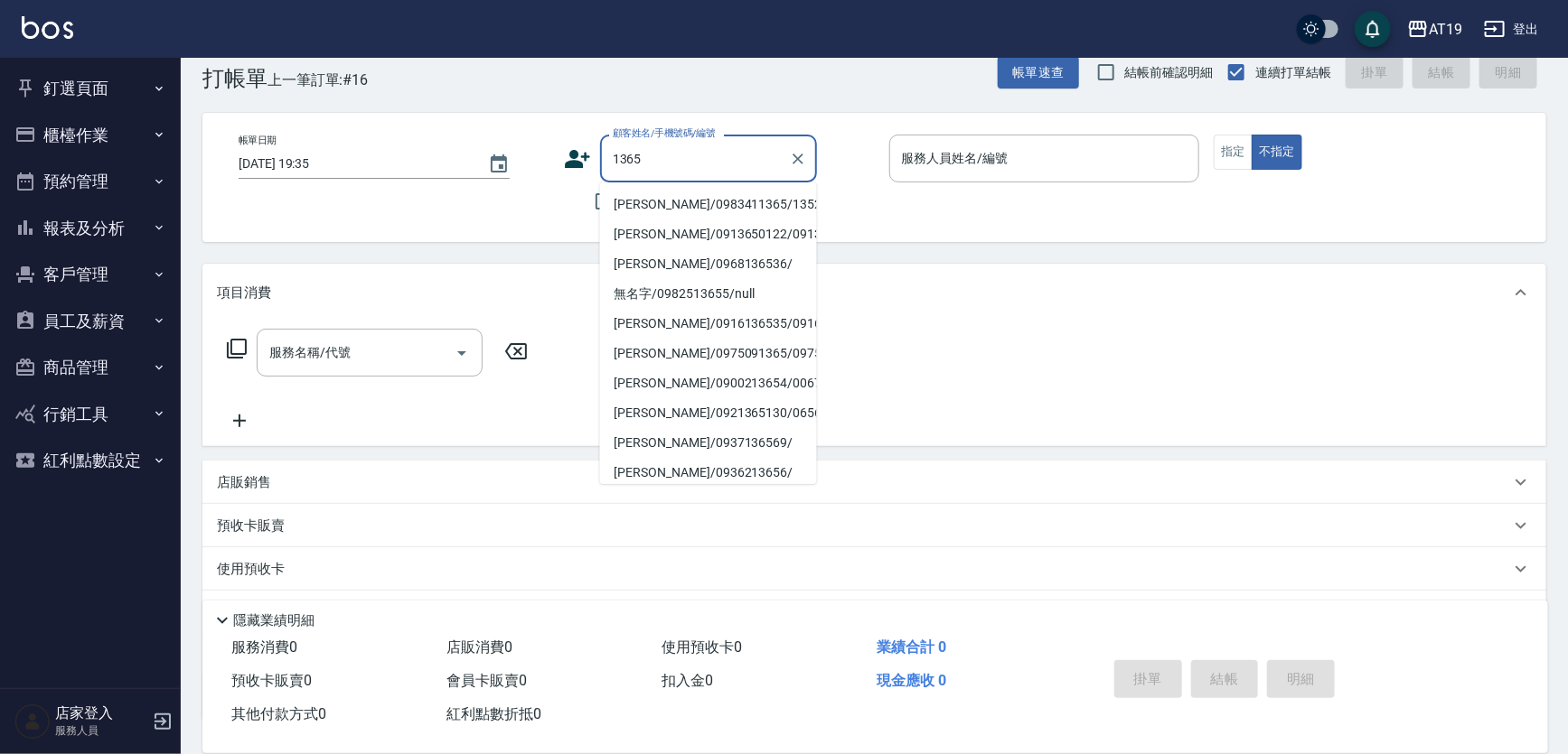
type input "洪振鐘/0983411365/13520"
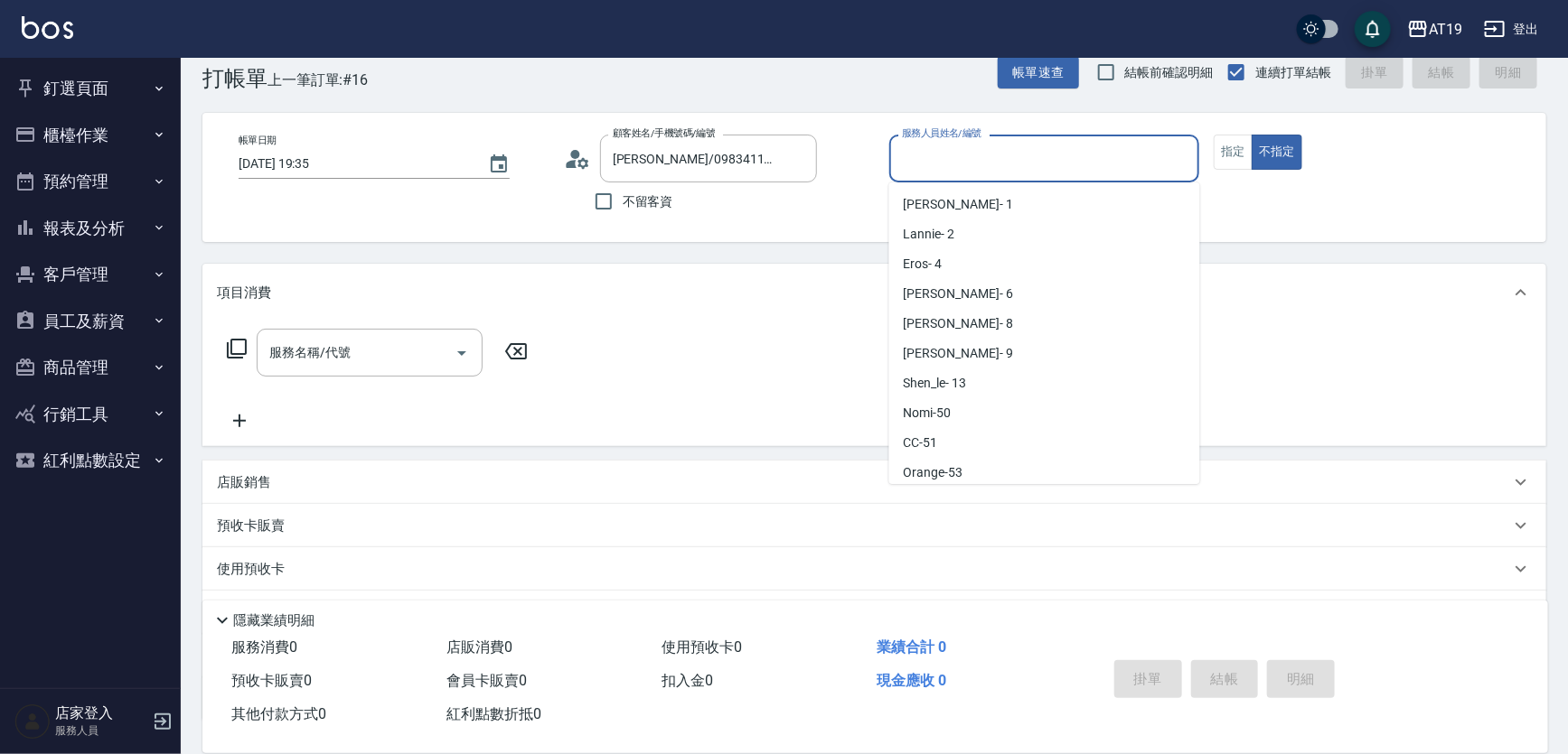
scroll to position [34, 0]
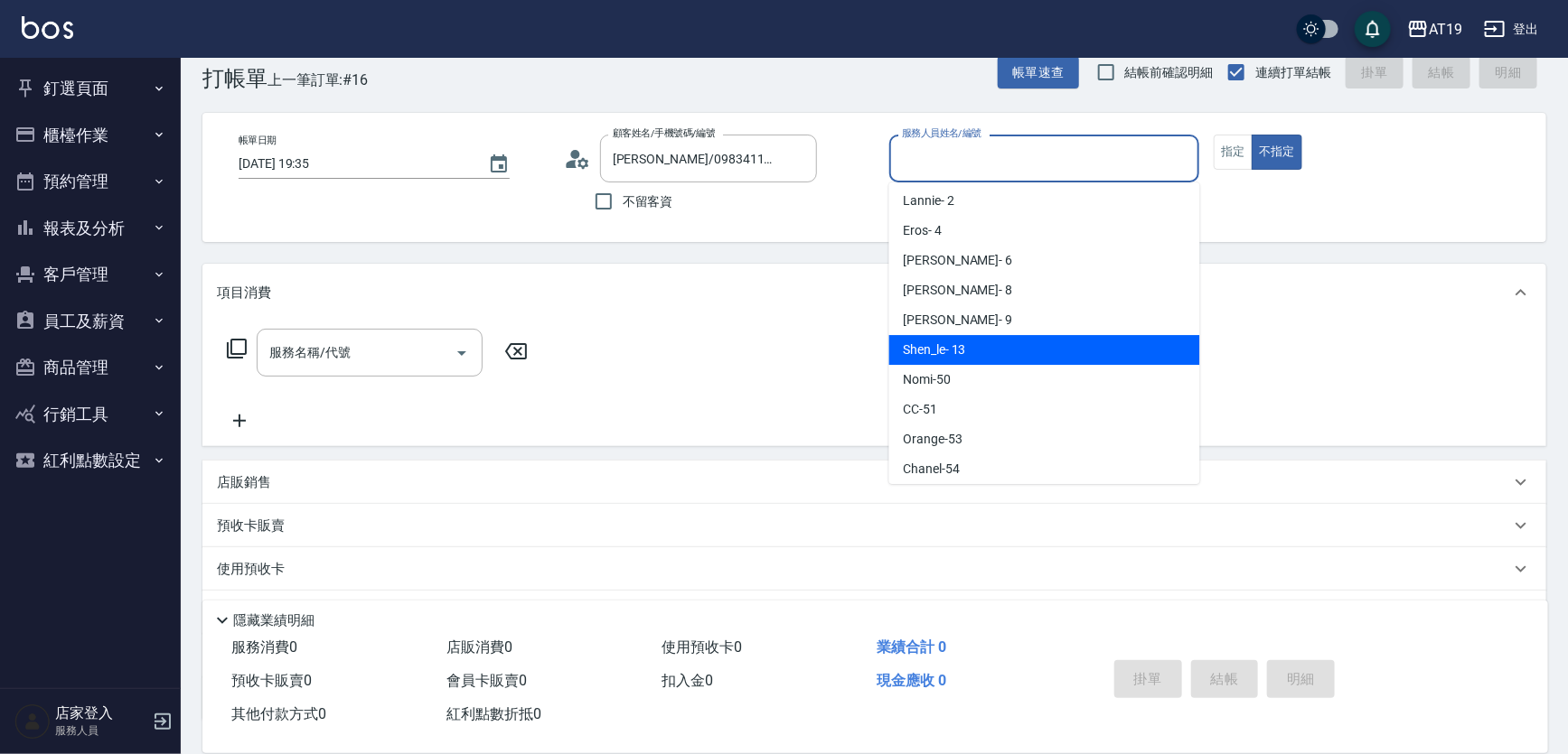
type input "Shen_le- 13"
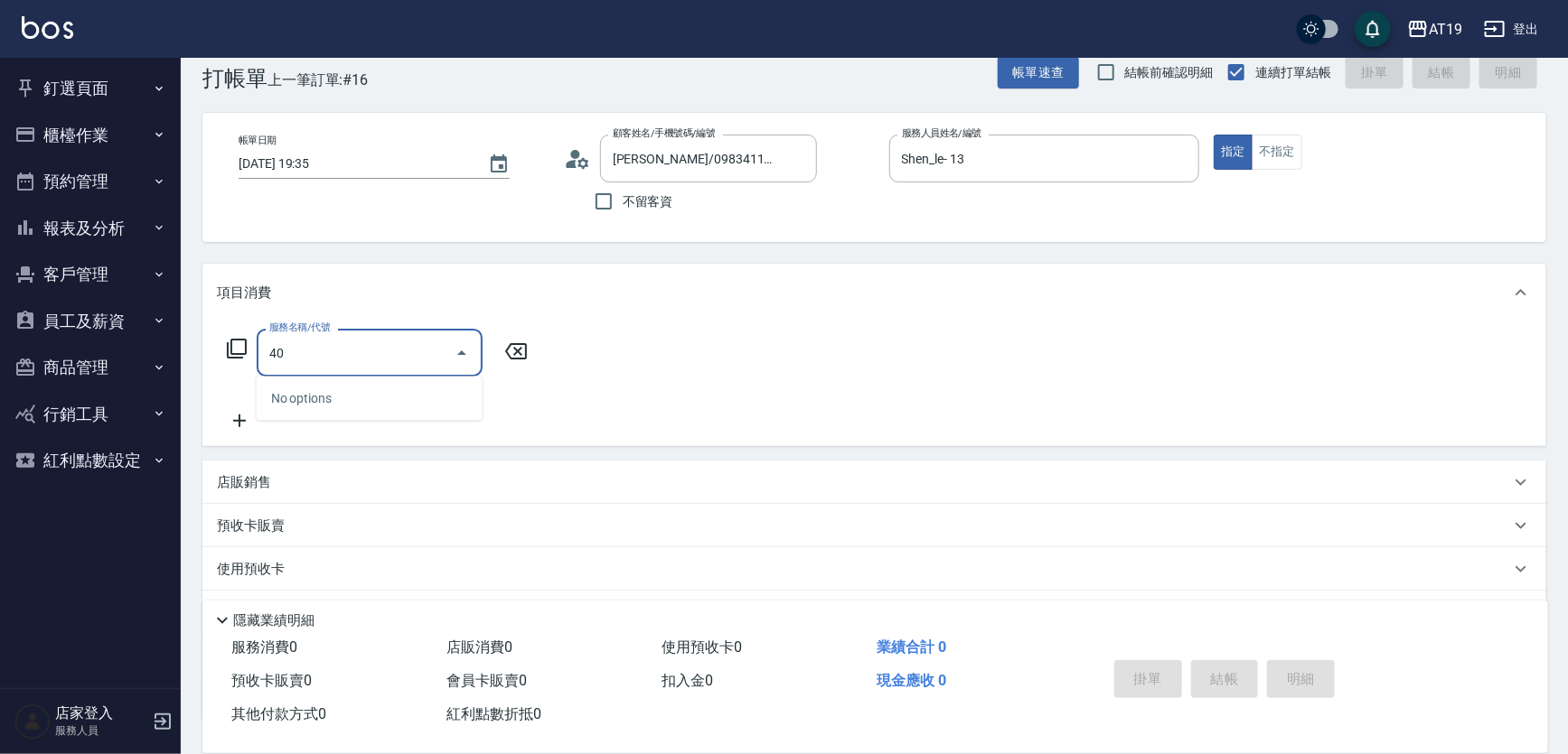
type input "401"
type input "30"
type input "剪髮(401)"
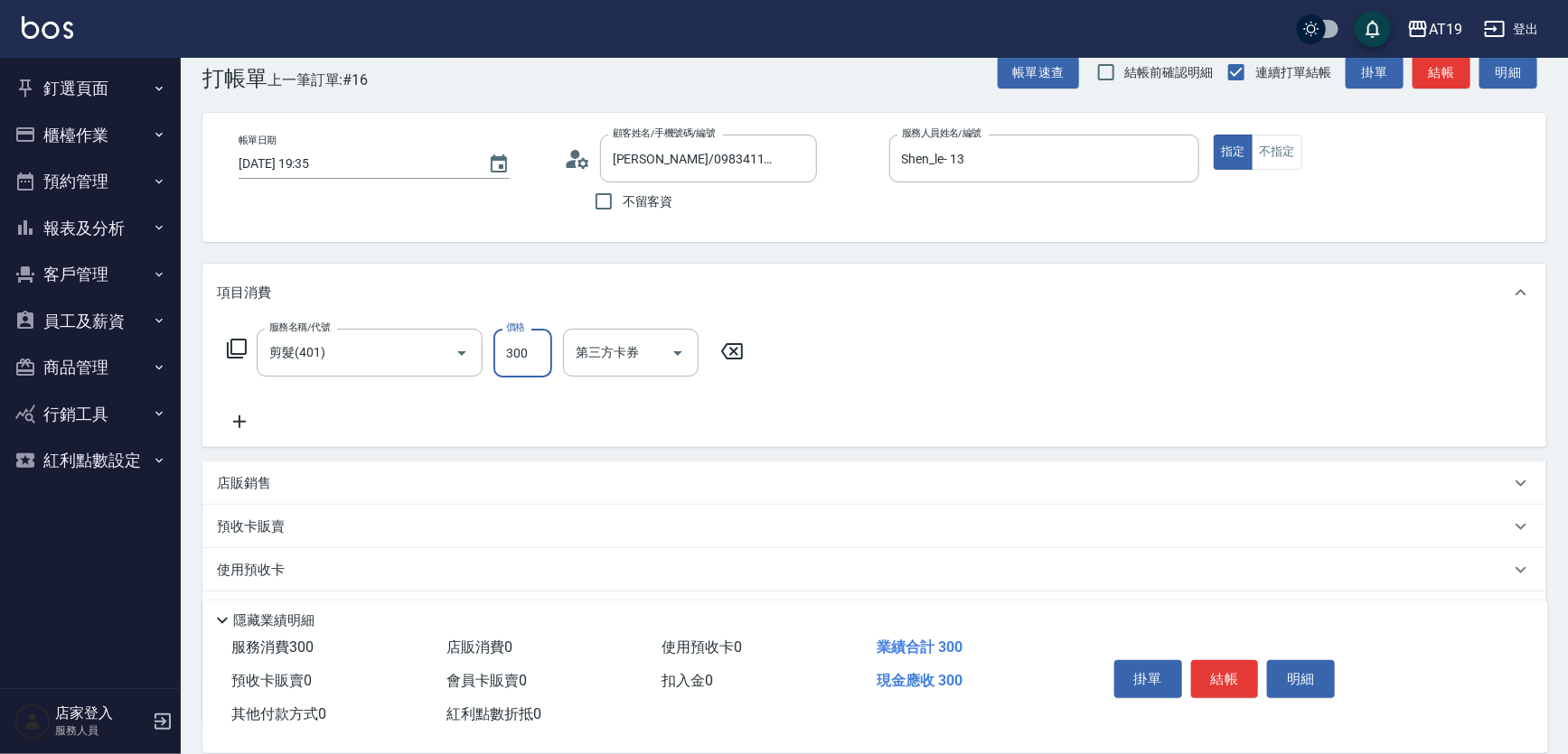
type input "0"
type input "400"
type input "40"
type input "400"
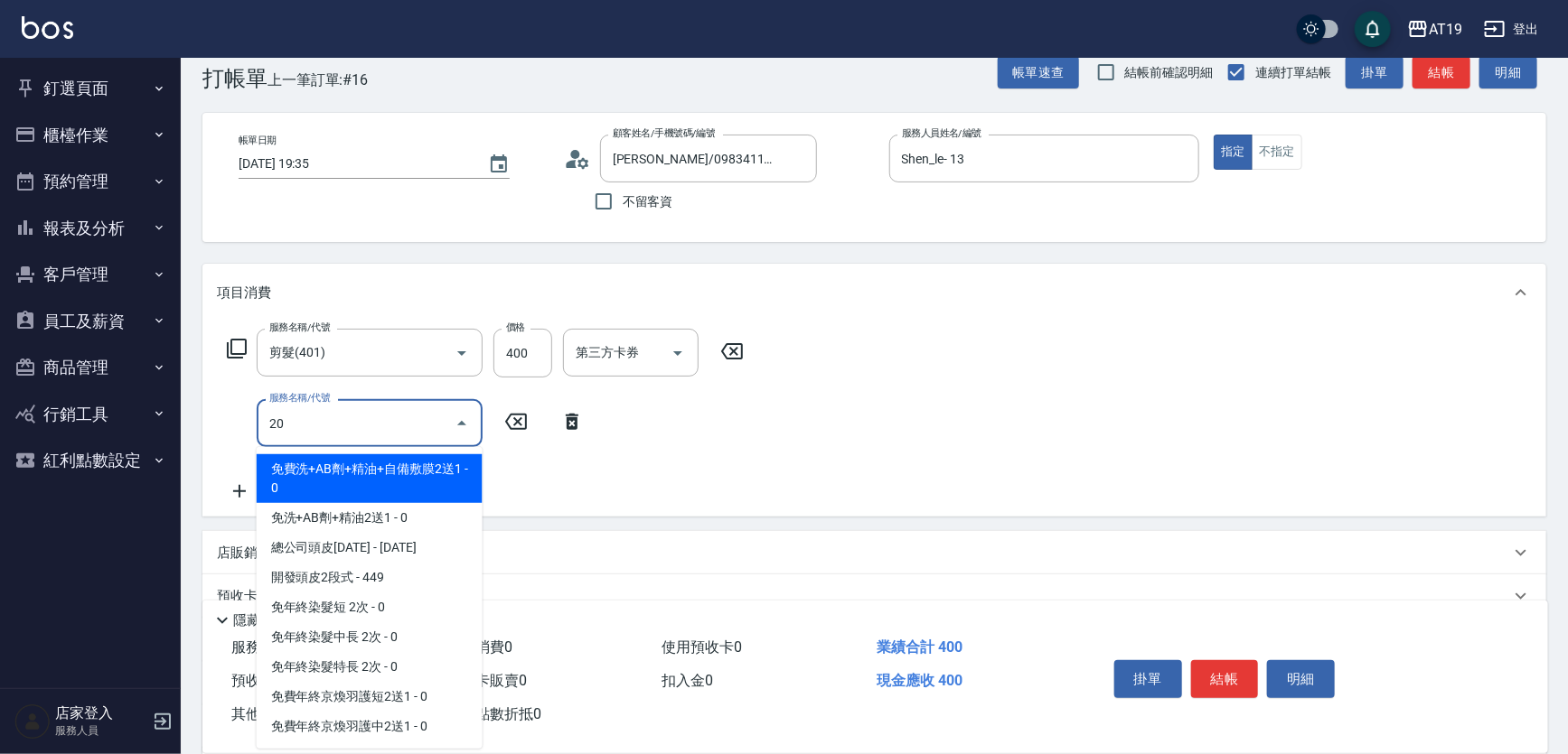
type input "201"
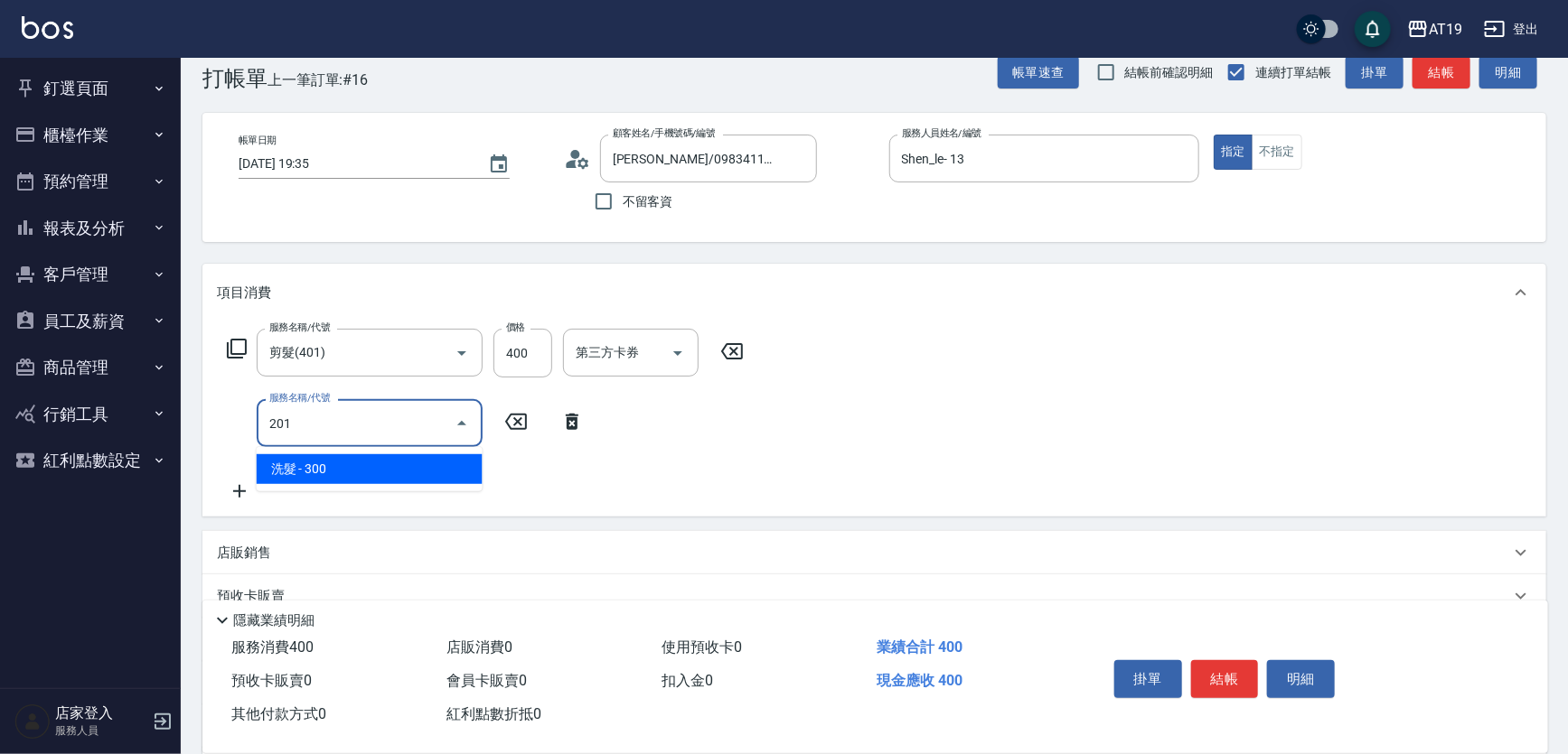
type input "70"
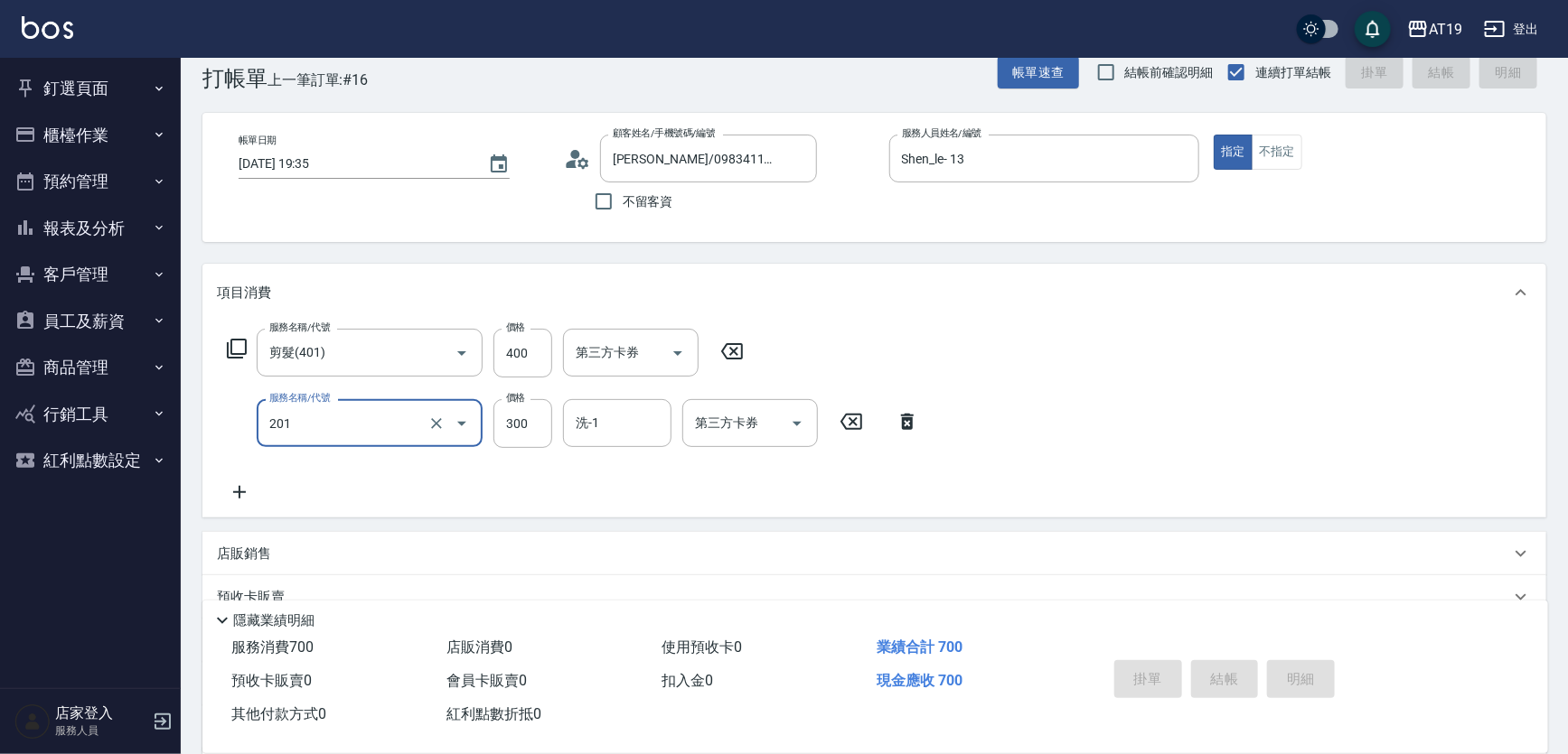
type input "2025/08/19 19:36"
type input "0"
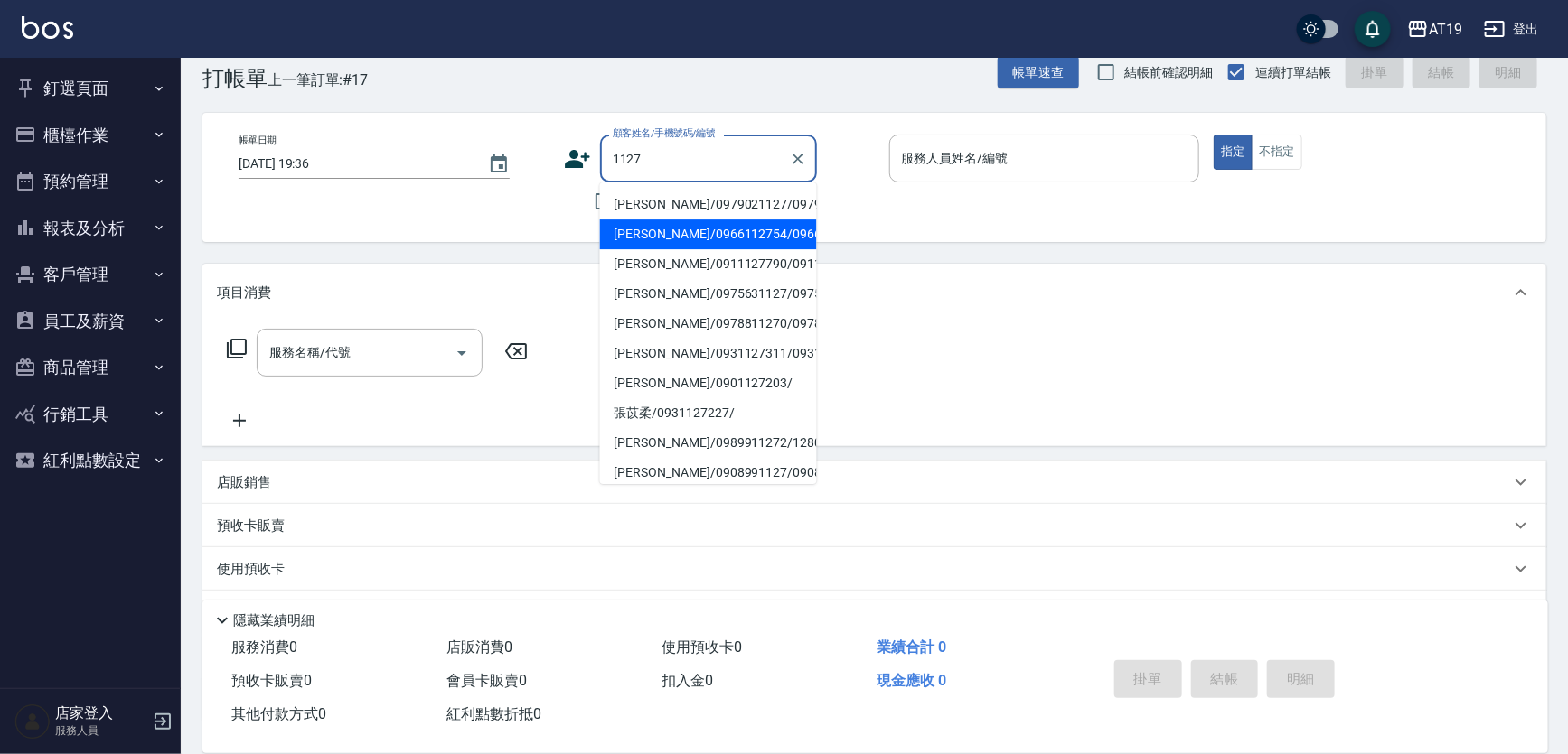
type input "林子洋/0979021127/0979021127"
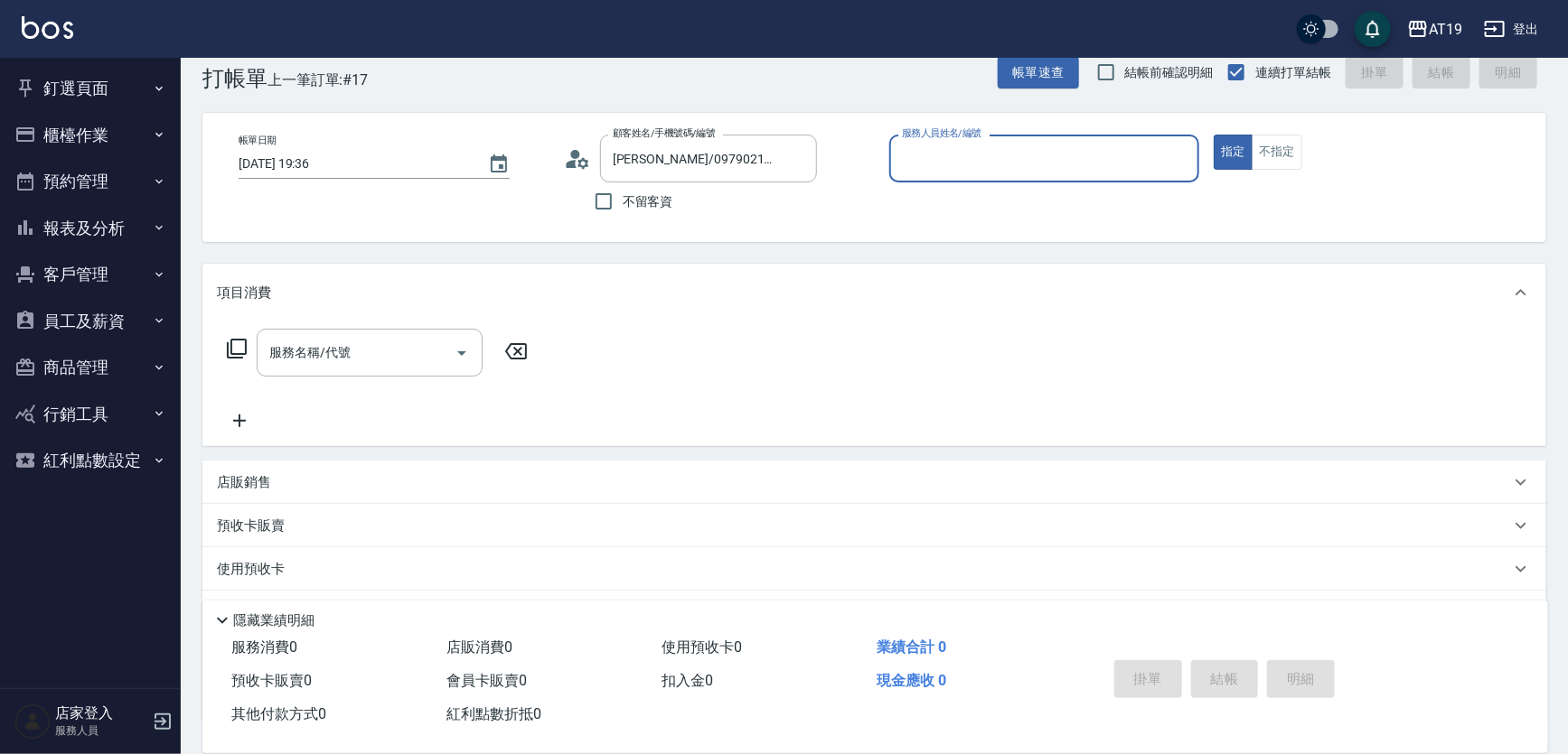
type input "Lannie- 2"
click at [1214, 134] on button "指定" at bounding box center [1233, 152] width 39 height 36
type button "true"
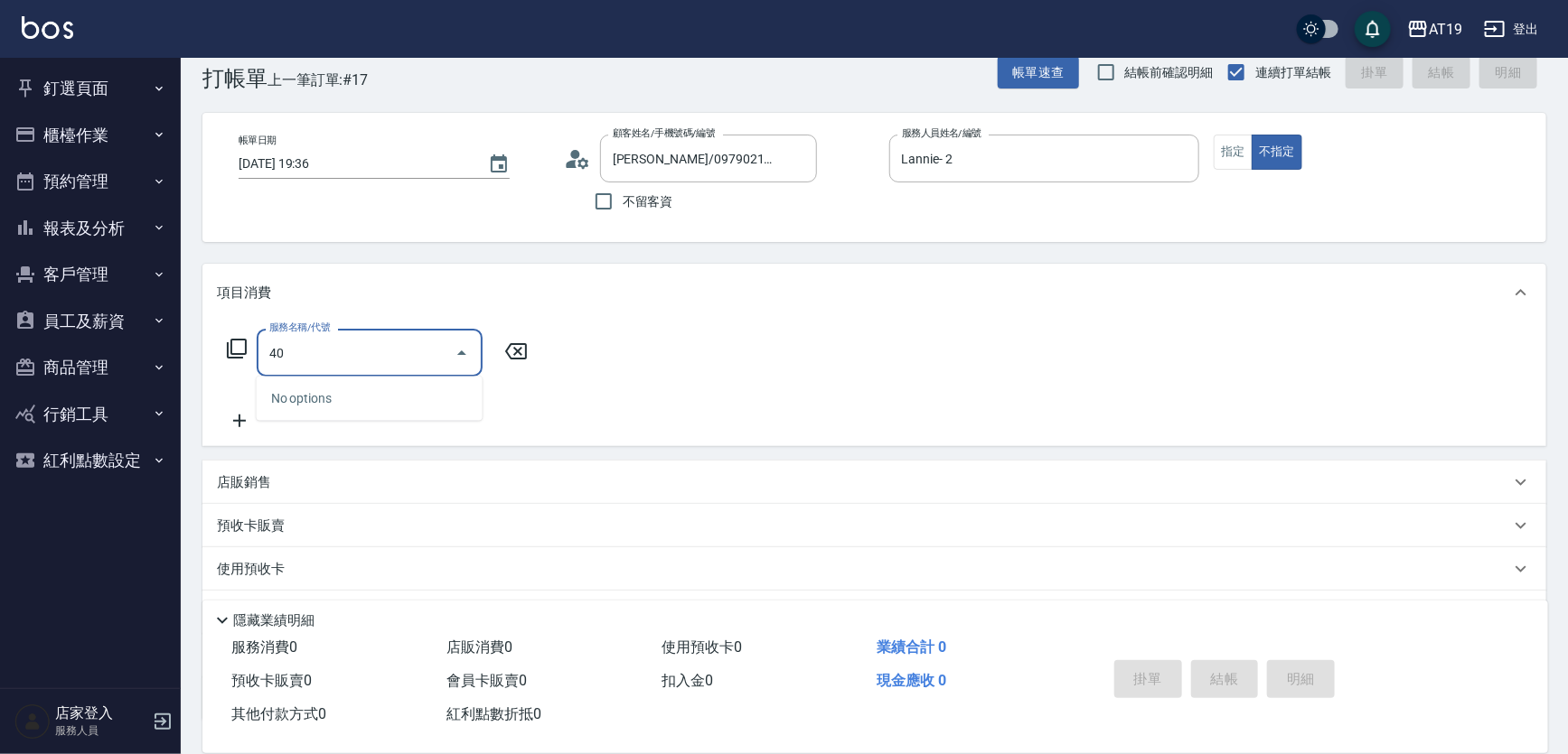
type input "401"
type input "30"
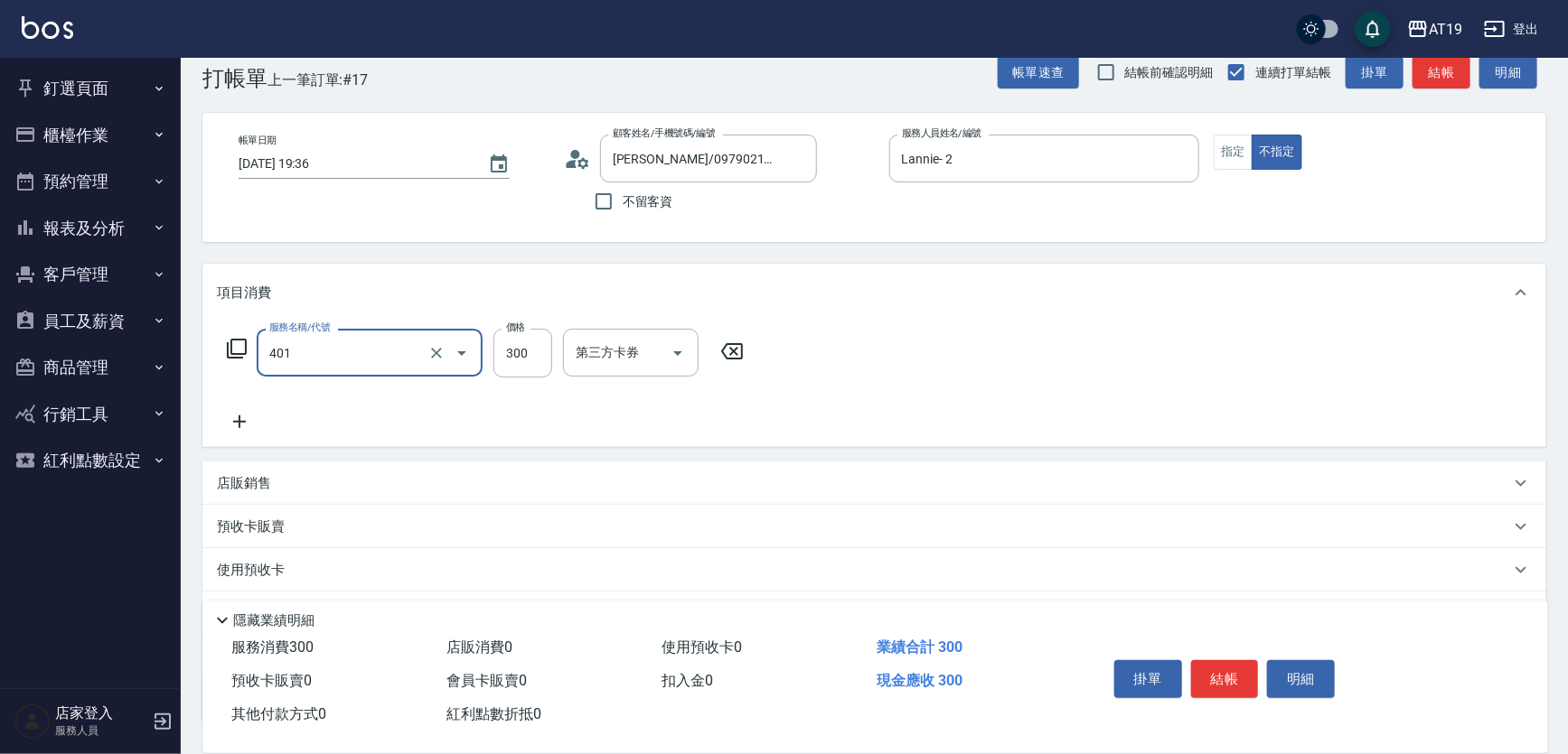
type input "剪髮(401)"
type input "0"
type input "25"
type input "20"
type input "250"
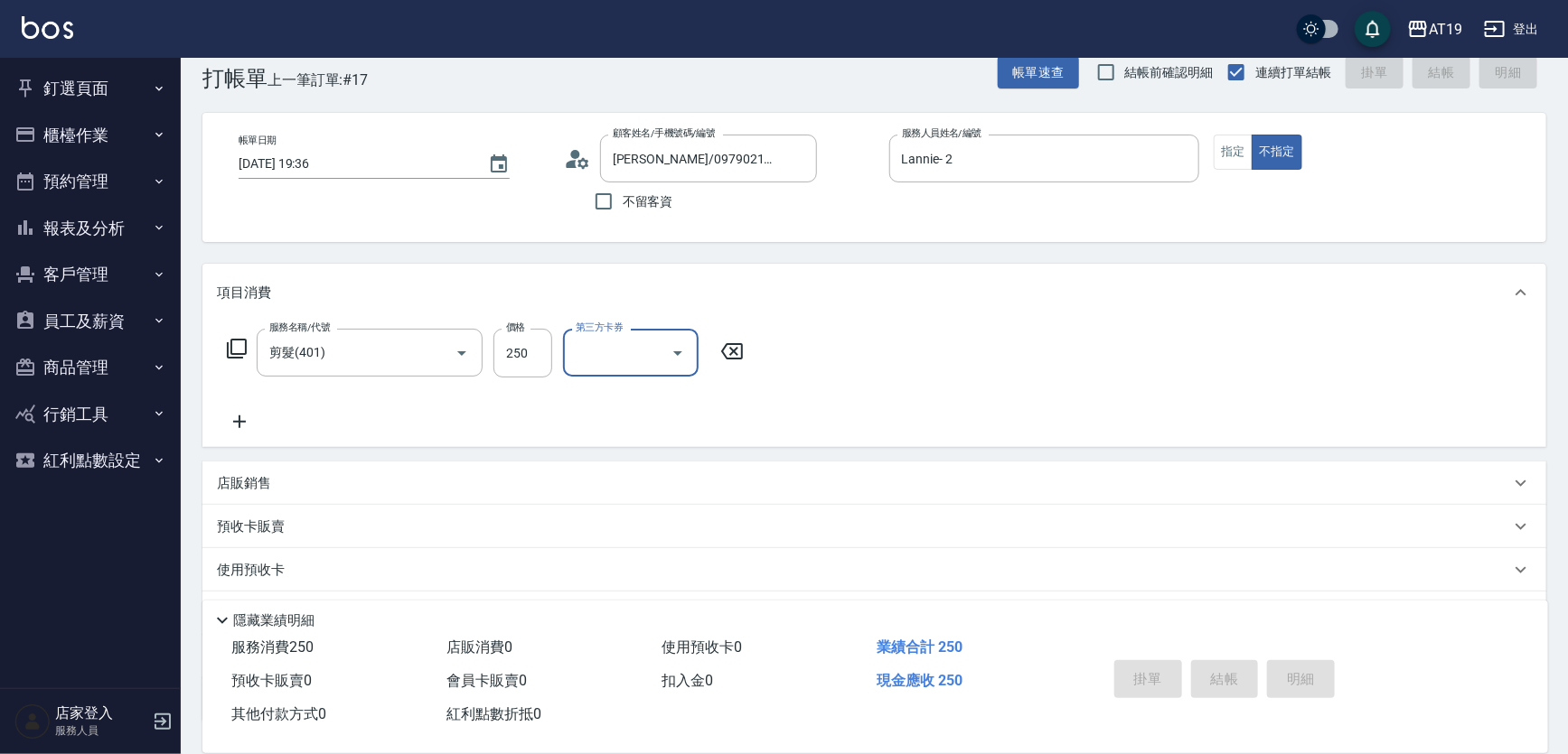
type input "0"
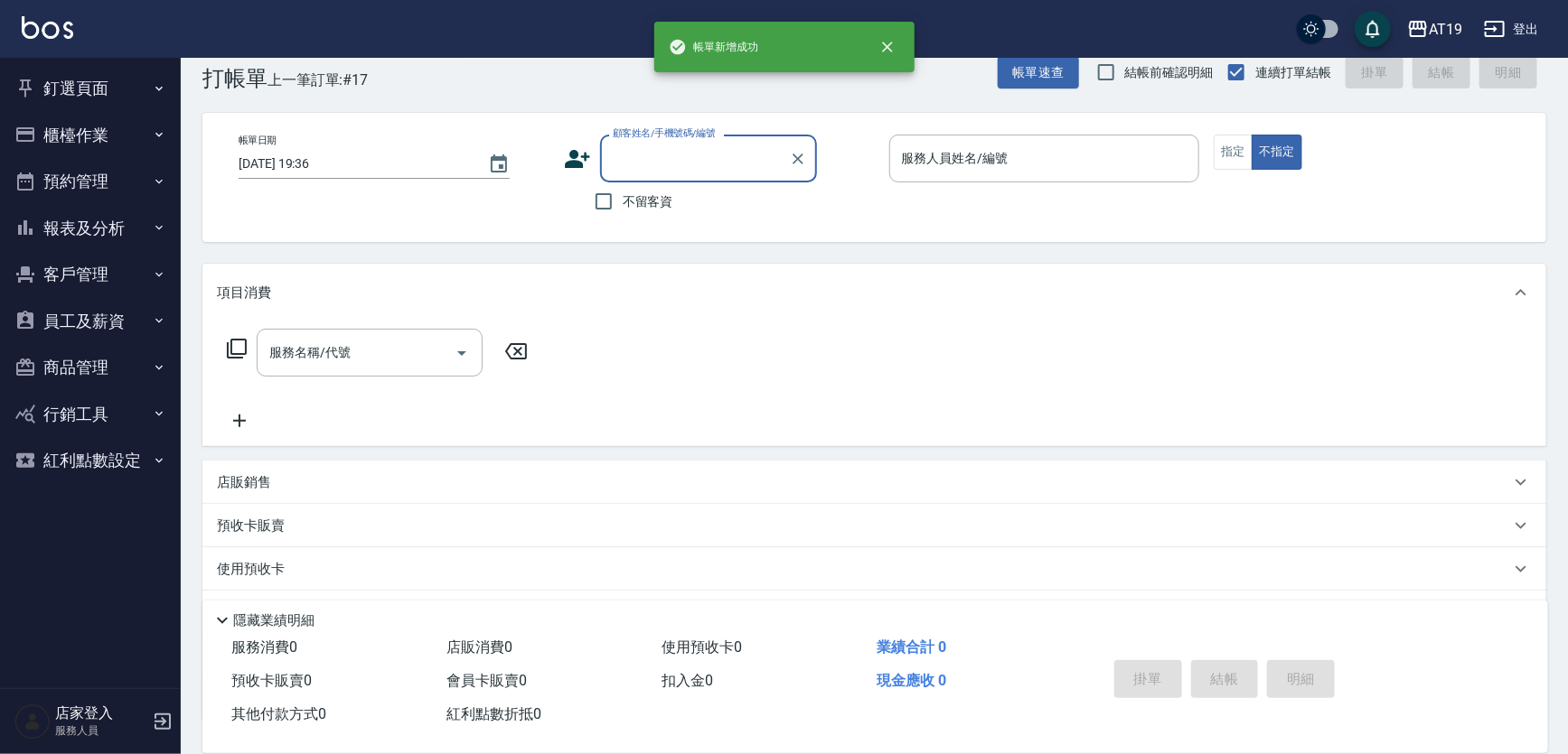
scroll to position [0, 0]
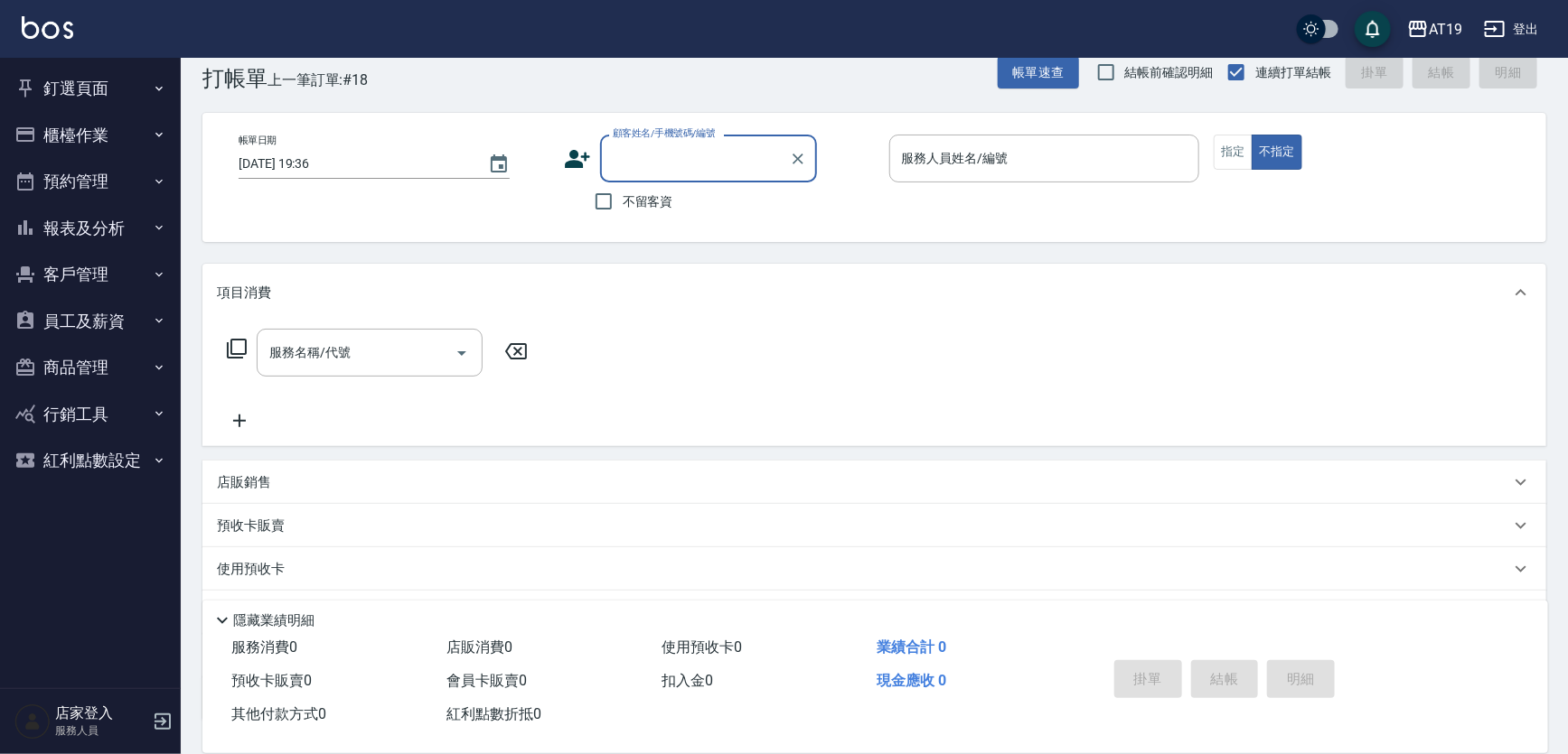
click at [79, 90] on button "釘選頁面" at bounding box center [90, 88] width 166 height 47
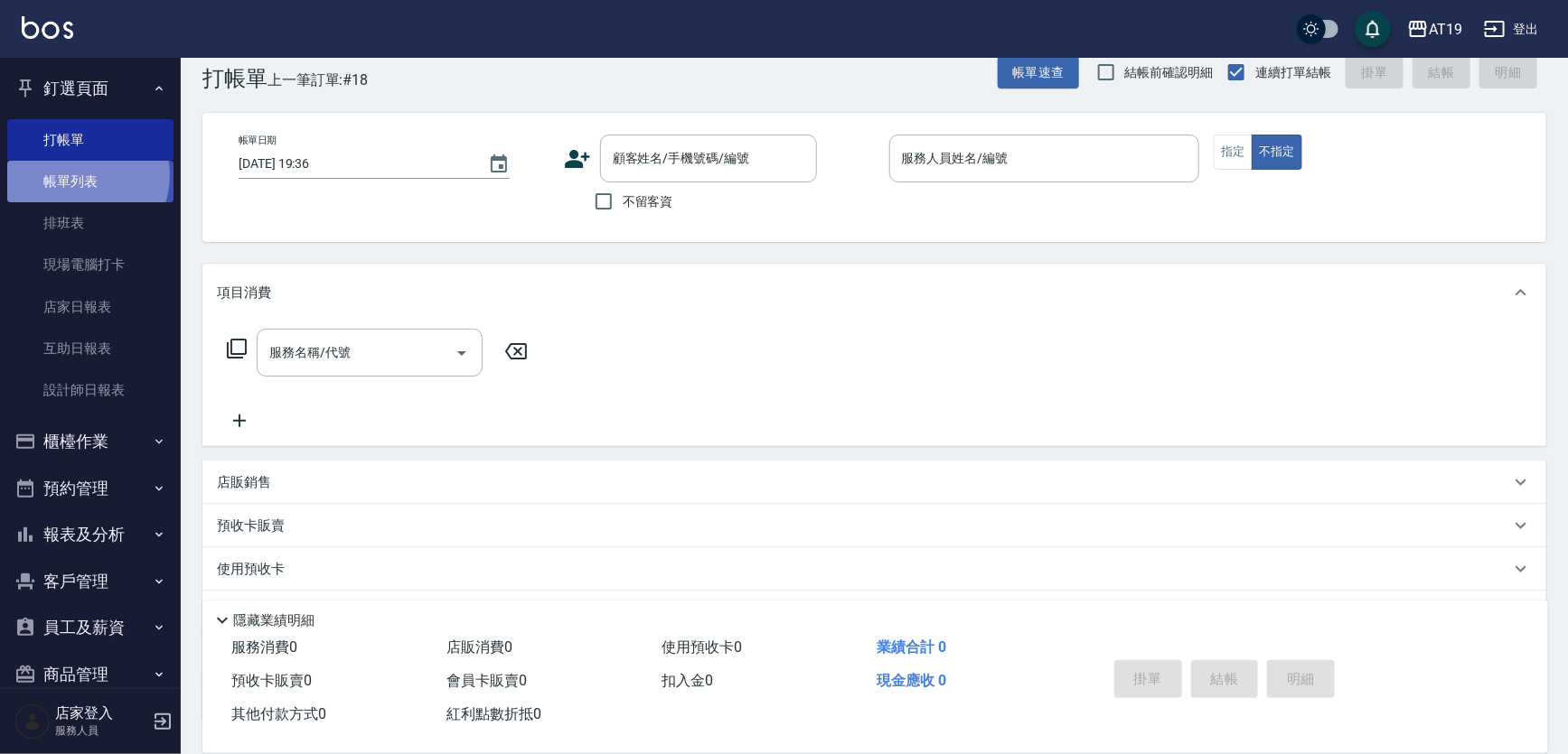
click at [79, 175] on link "帳單列表" at bounding box center [90, 182] width 166 height 42
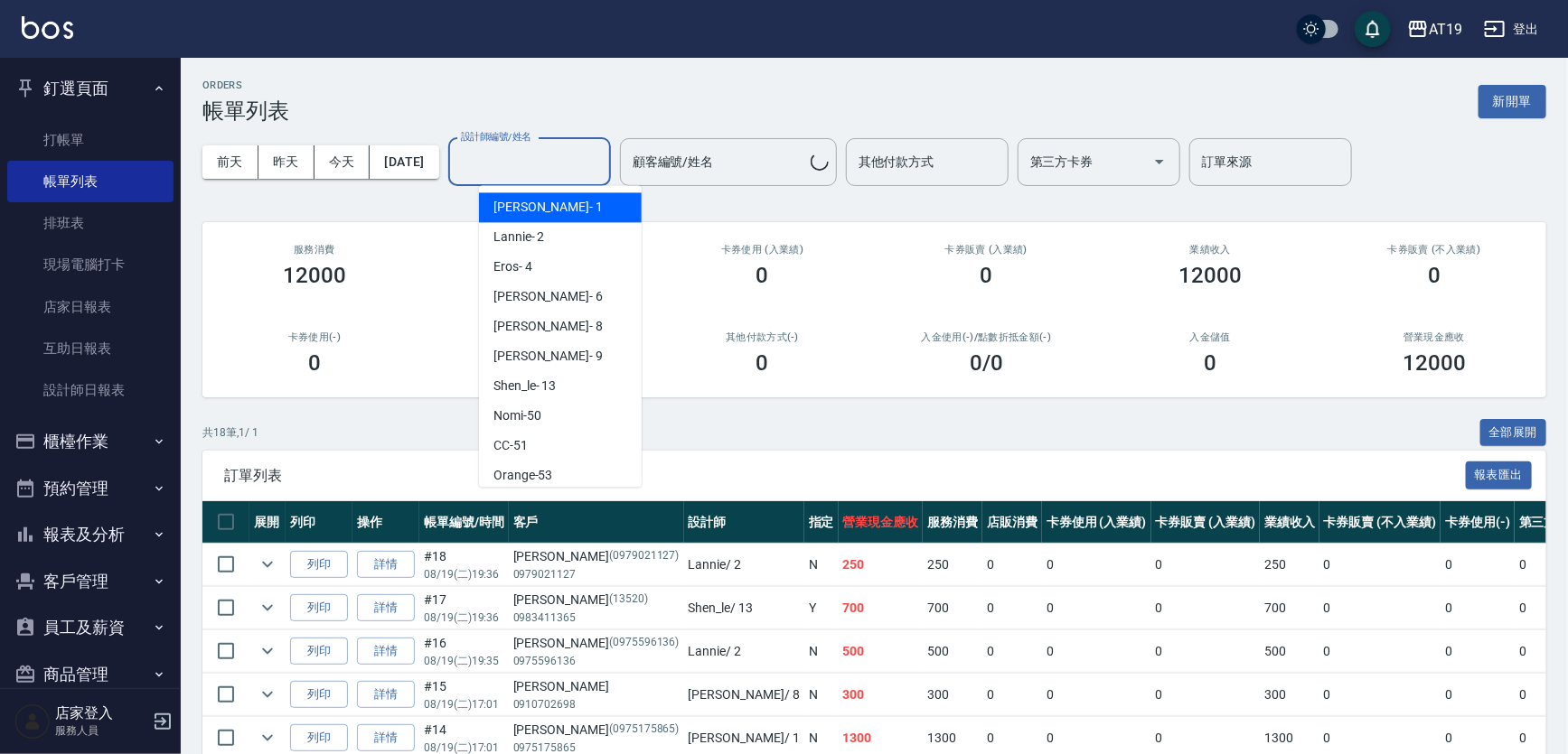
click at [563, 166] on input "設計師編號/姓名" at bounding box center [530, 162] width 146 height 32
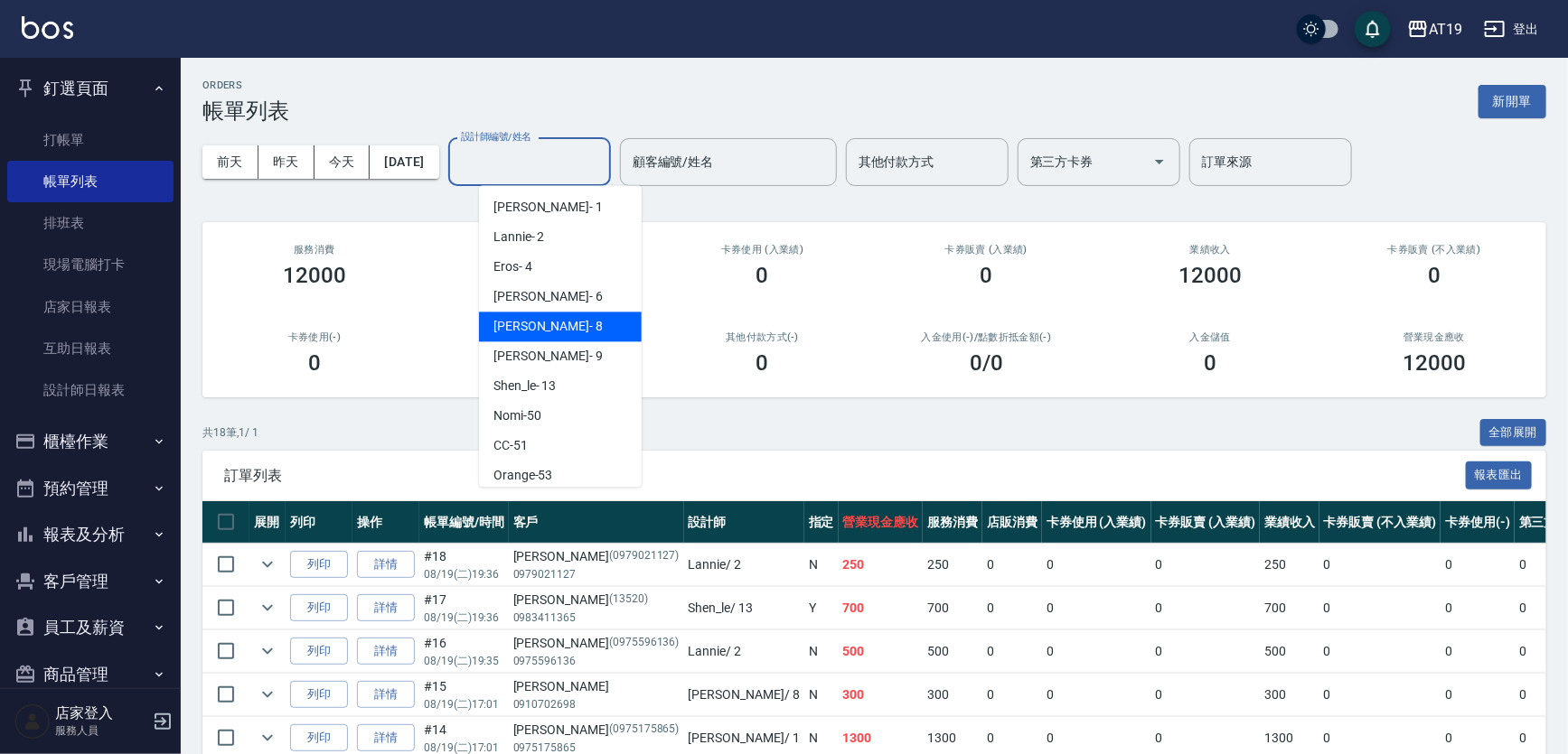
click at [539, 317] on div "Mika - 8" at bounding box center [561, 326] width 163 height 30
type input "Mika- 8"
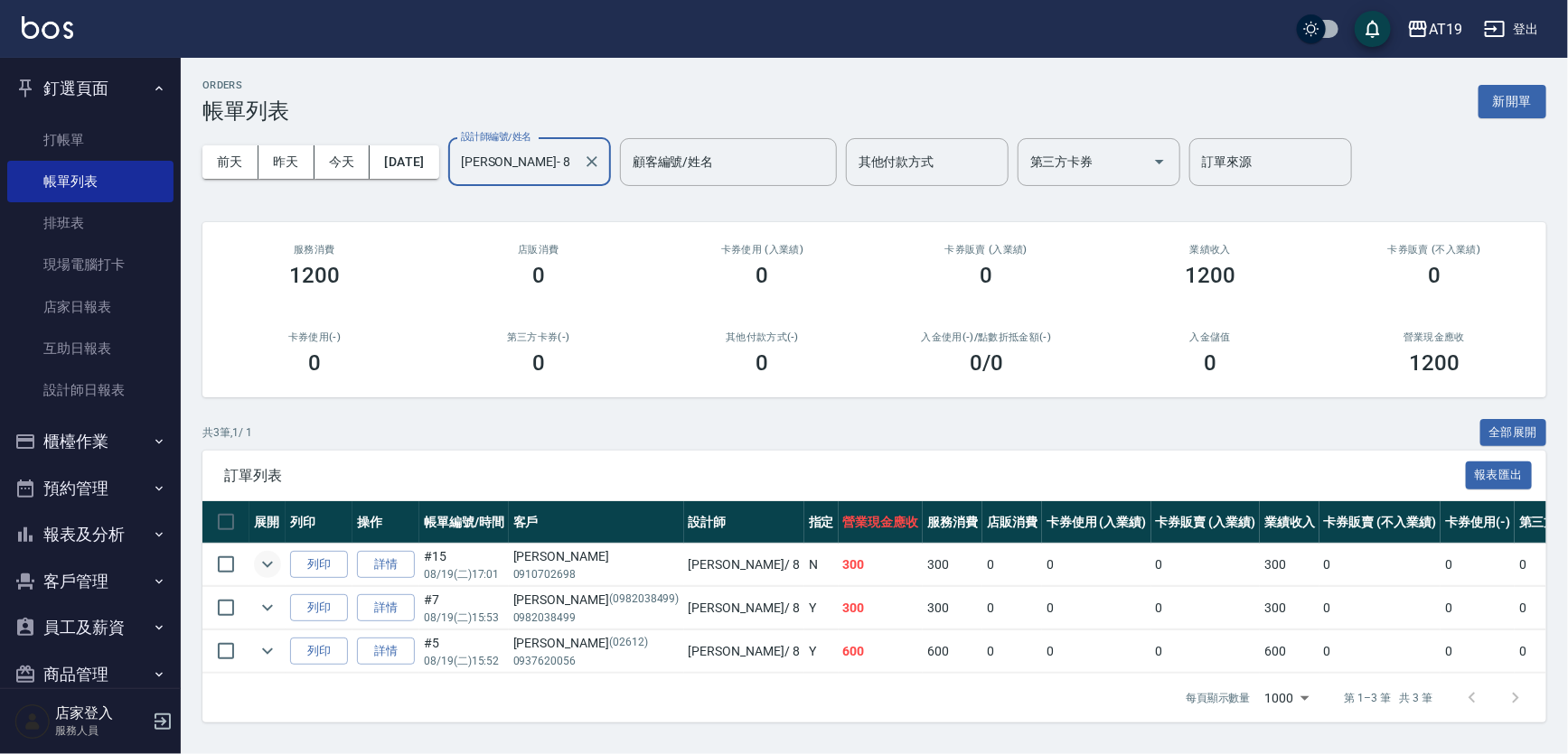
click at [271, 562] on icon "expand row" at bounding box center [268, 565] width 11 height 6
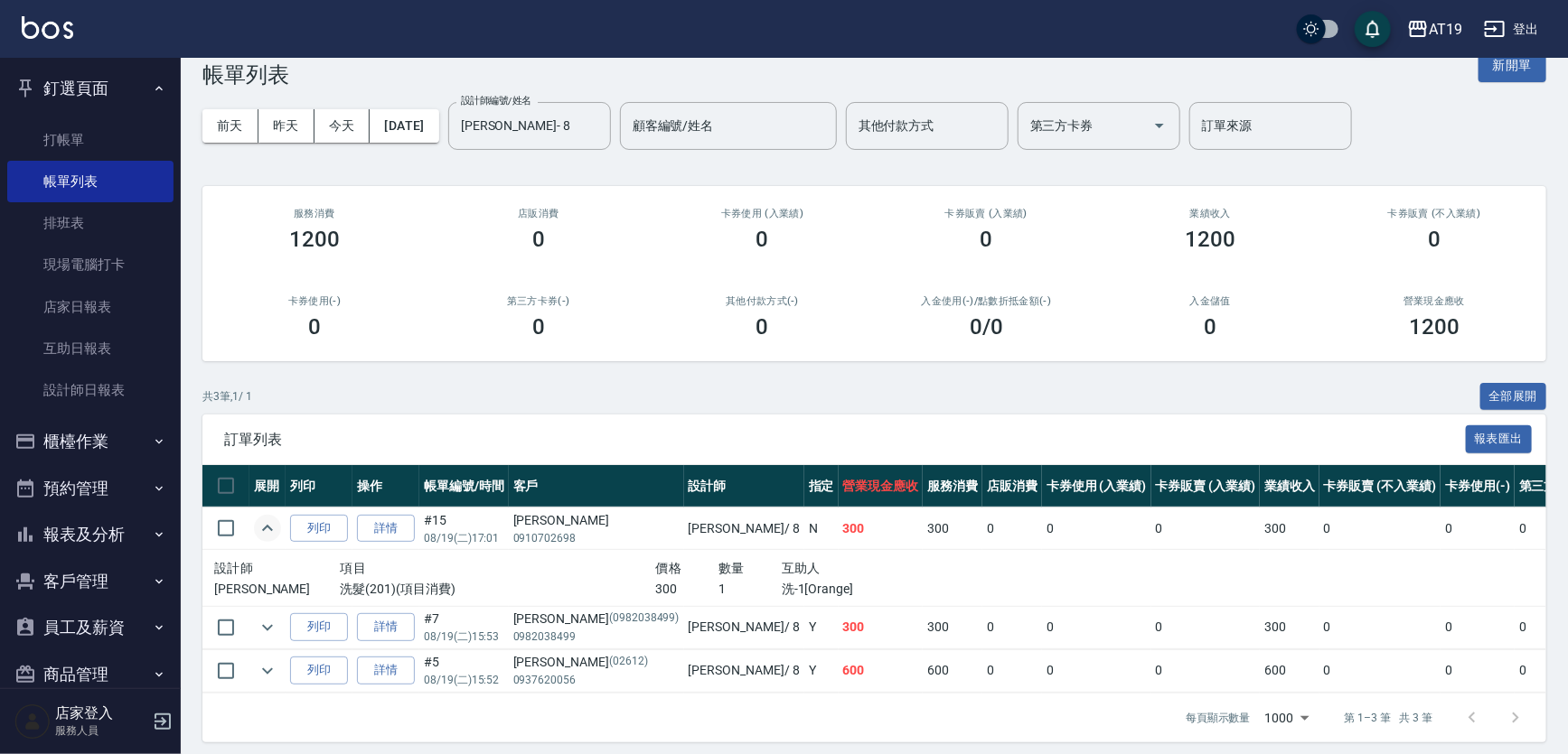
scroll to position [56, 0]
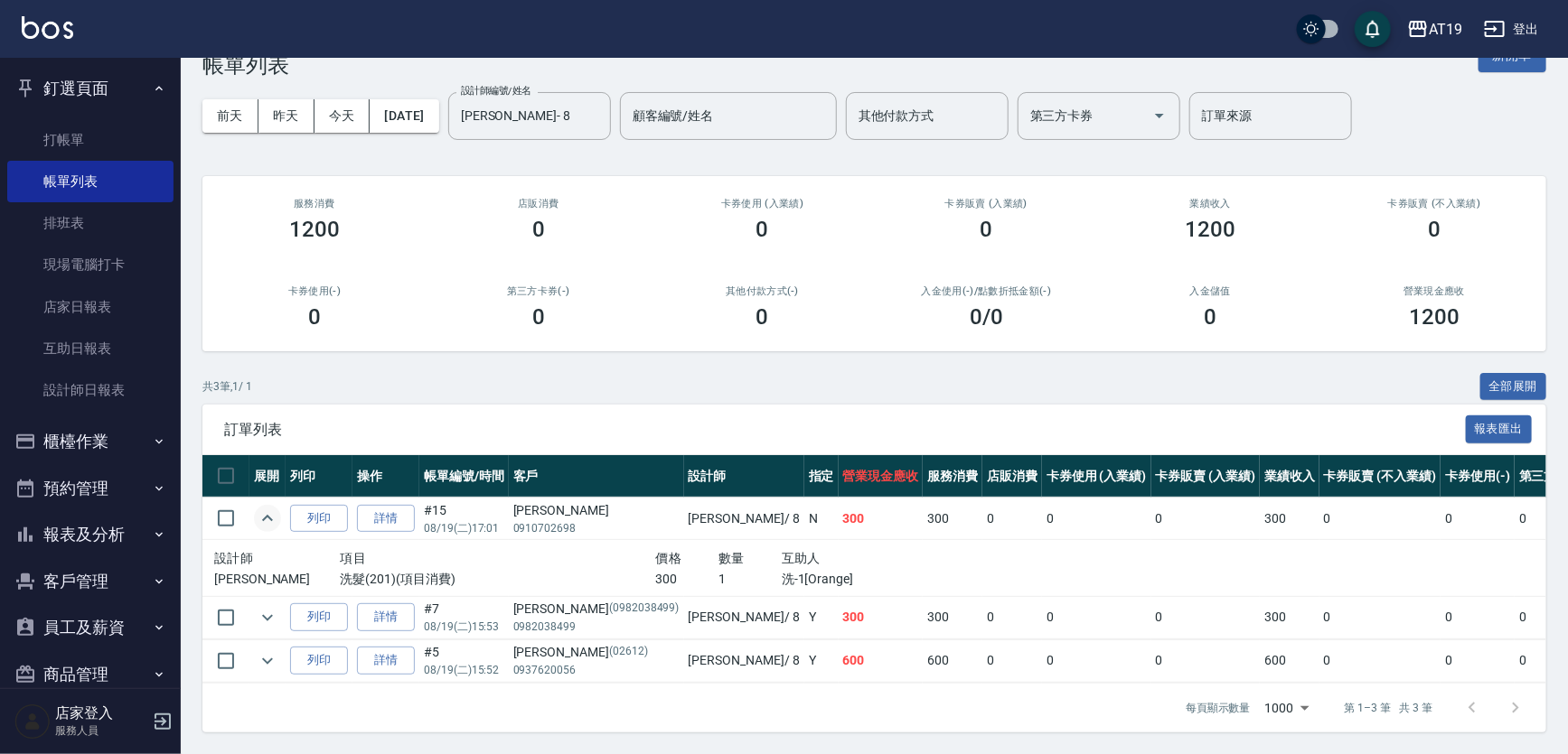
click at [251, 610] on td at bounding box center [268, 617] width 37 height 43
click at [268, 607] on icon "expand row" at bounding box center [268, 618] width 22 height 22
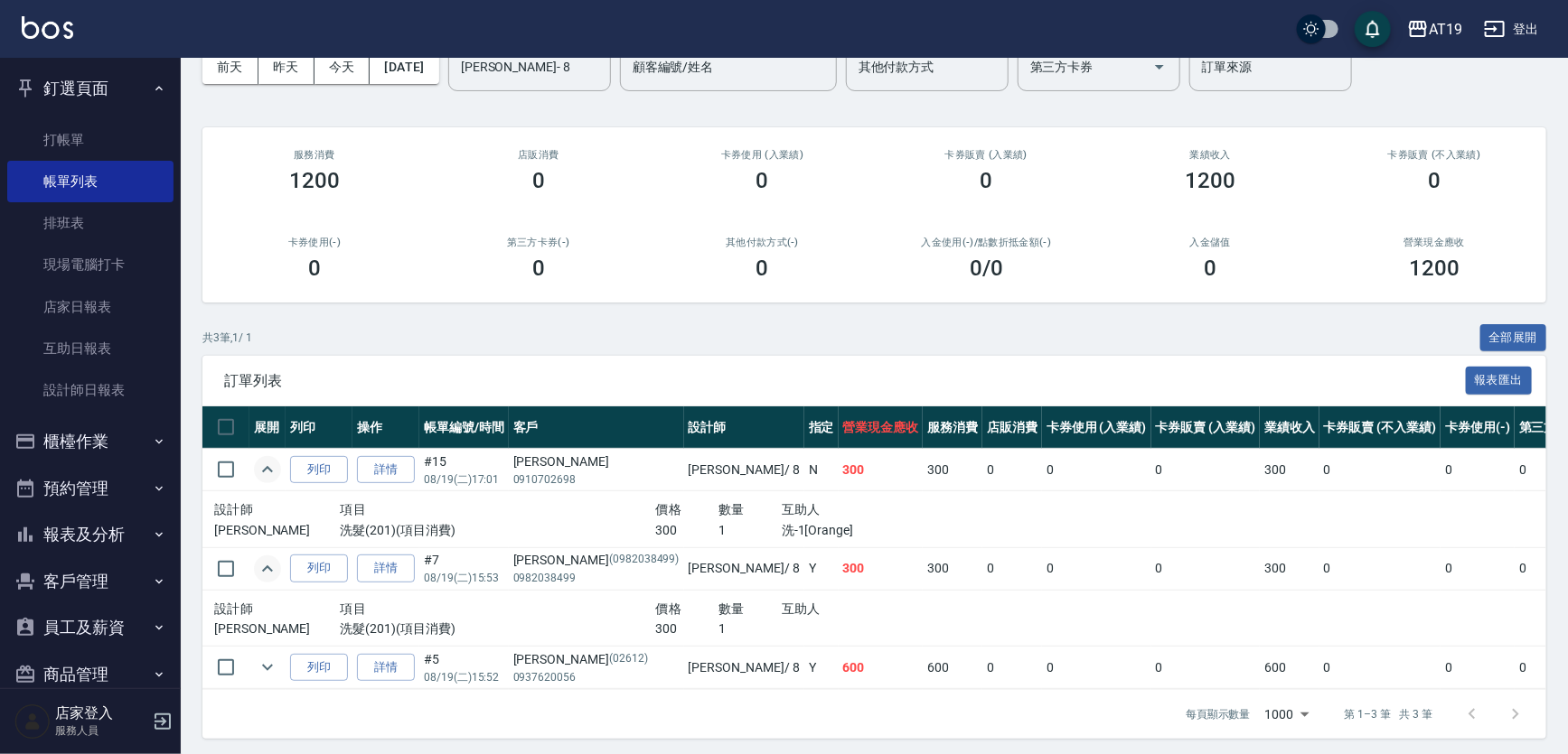
scroll to position [112, 0]
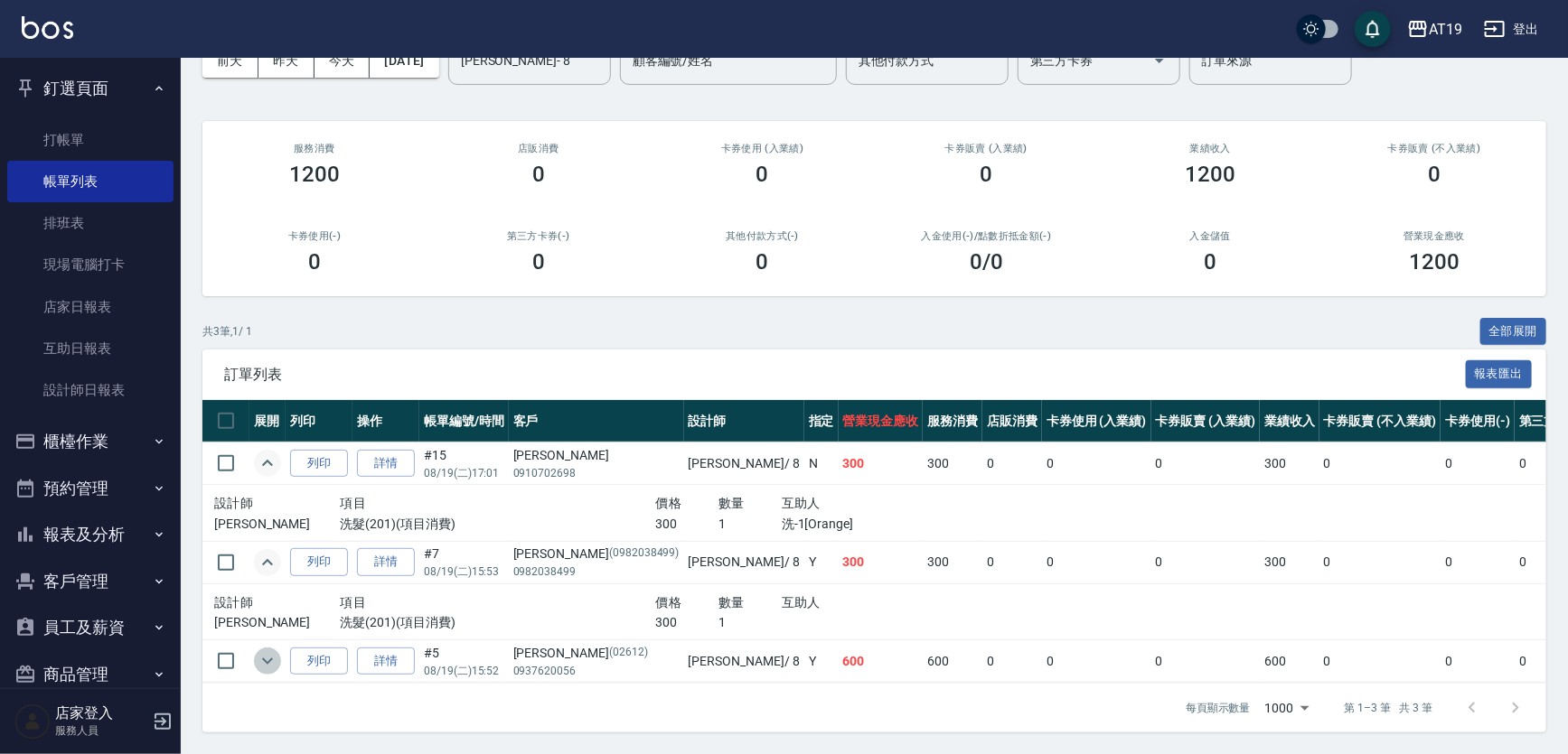
click at [262, 652] on icon "expand row" at bounding box center [268, 662] width 22 height 22
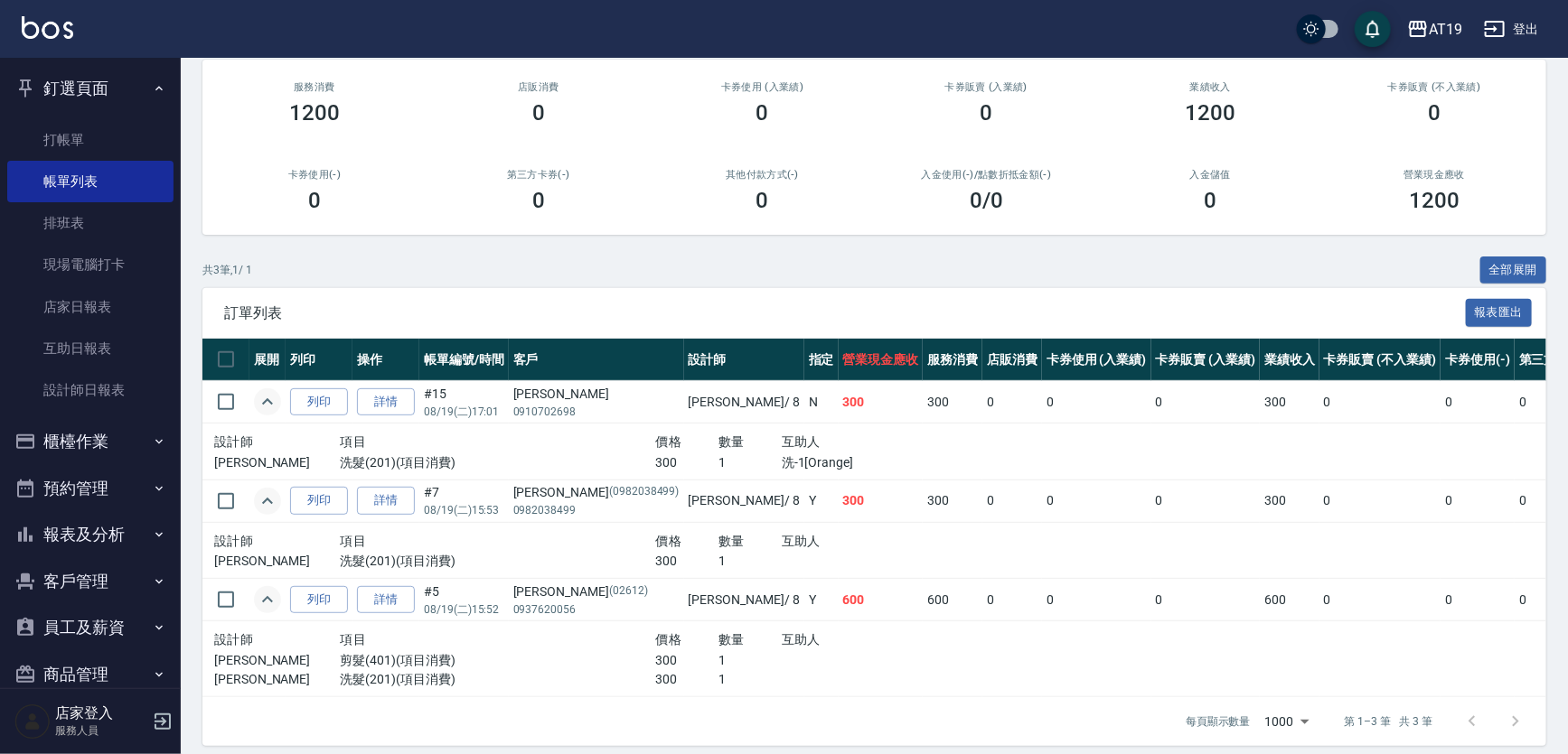
scroll to position [186, 0]
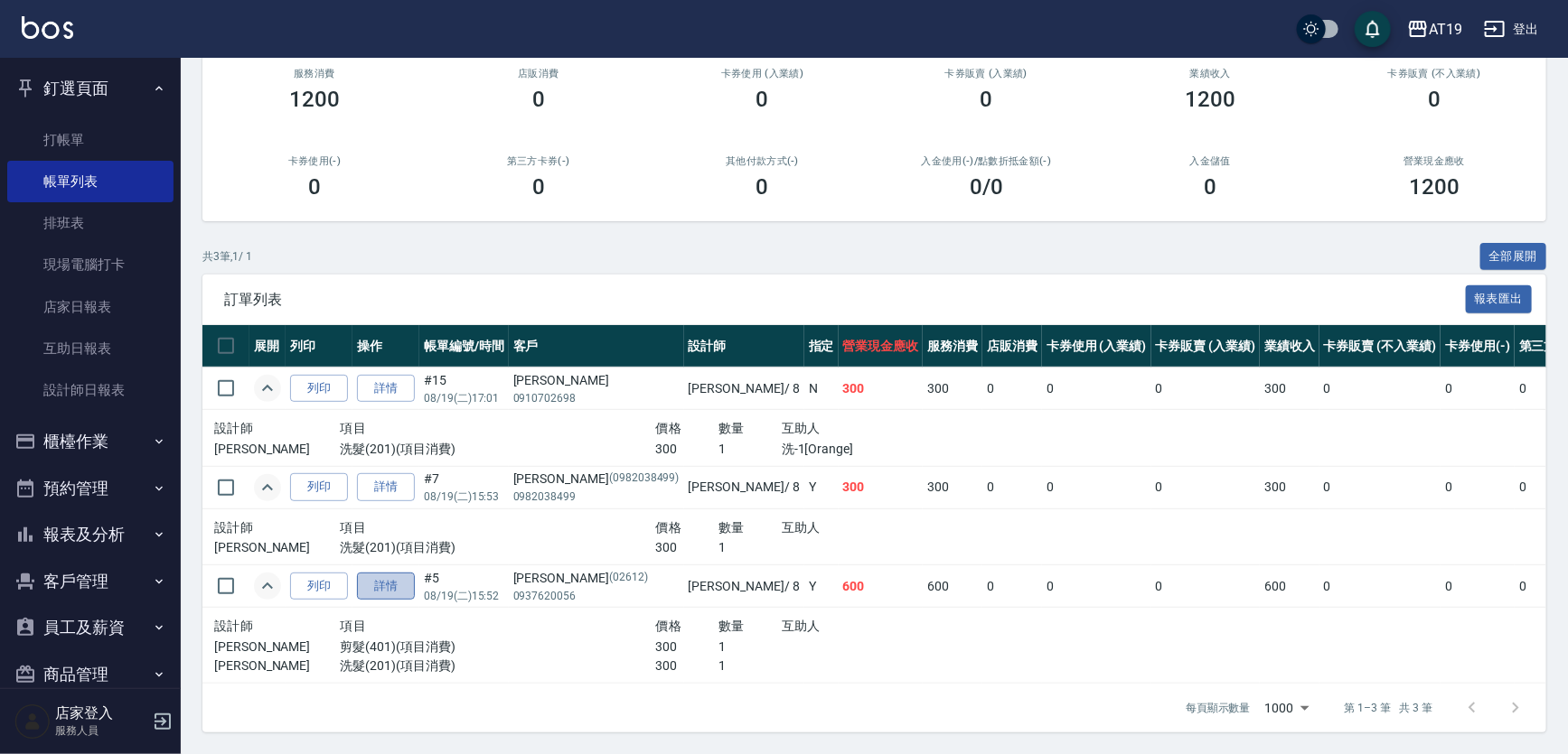
click at [371, 576] on link "詳情" at bounding box center [385, 587] width 58 height 28
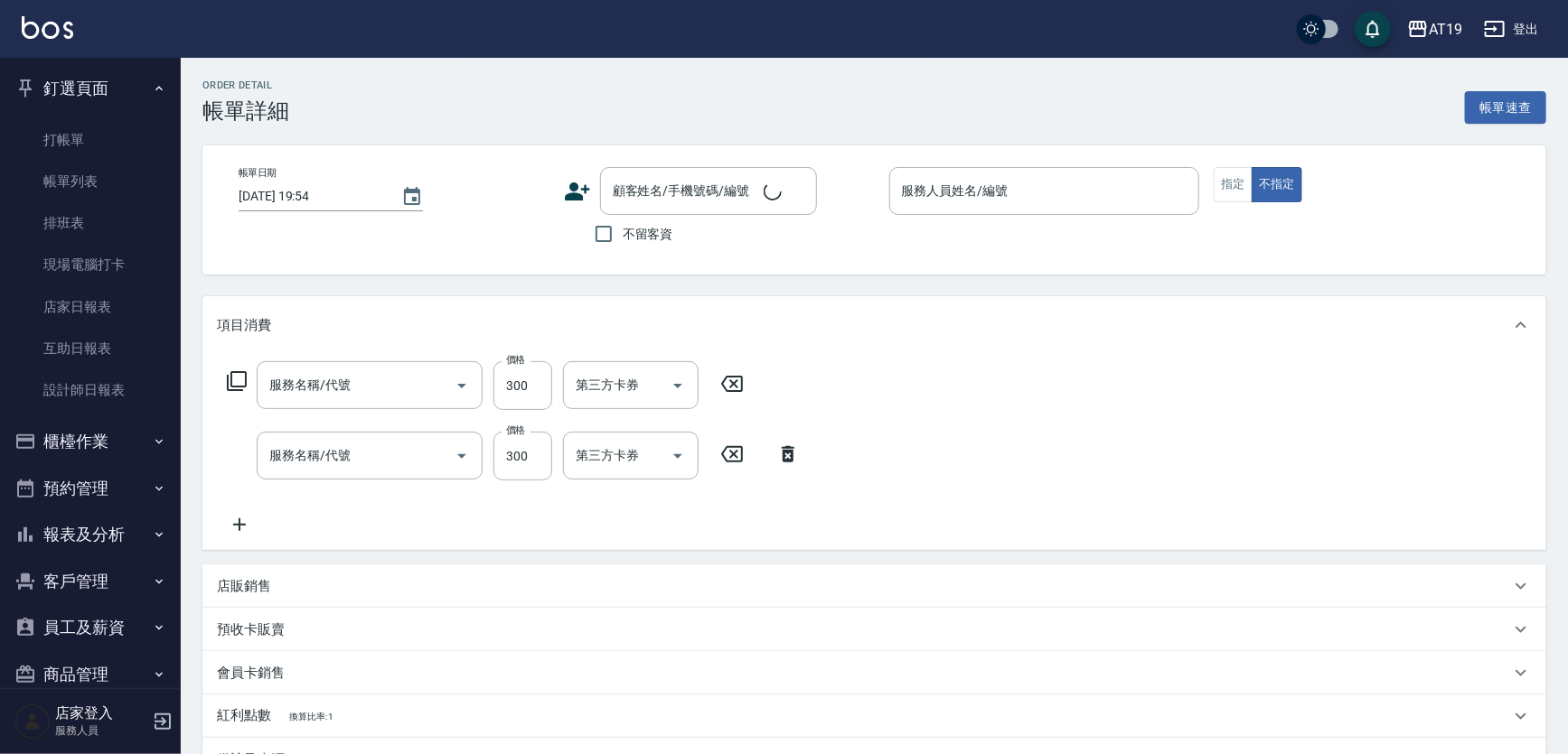
type input "2025/08/19 15:52"
type input "Mika- 8"
type input "60"
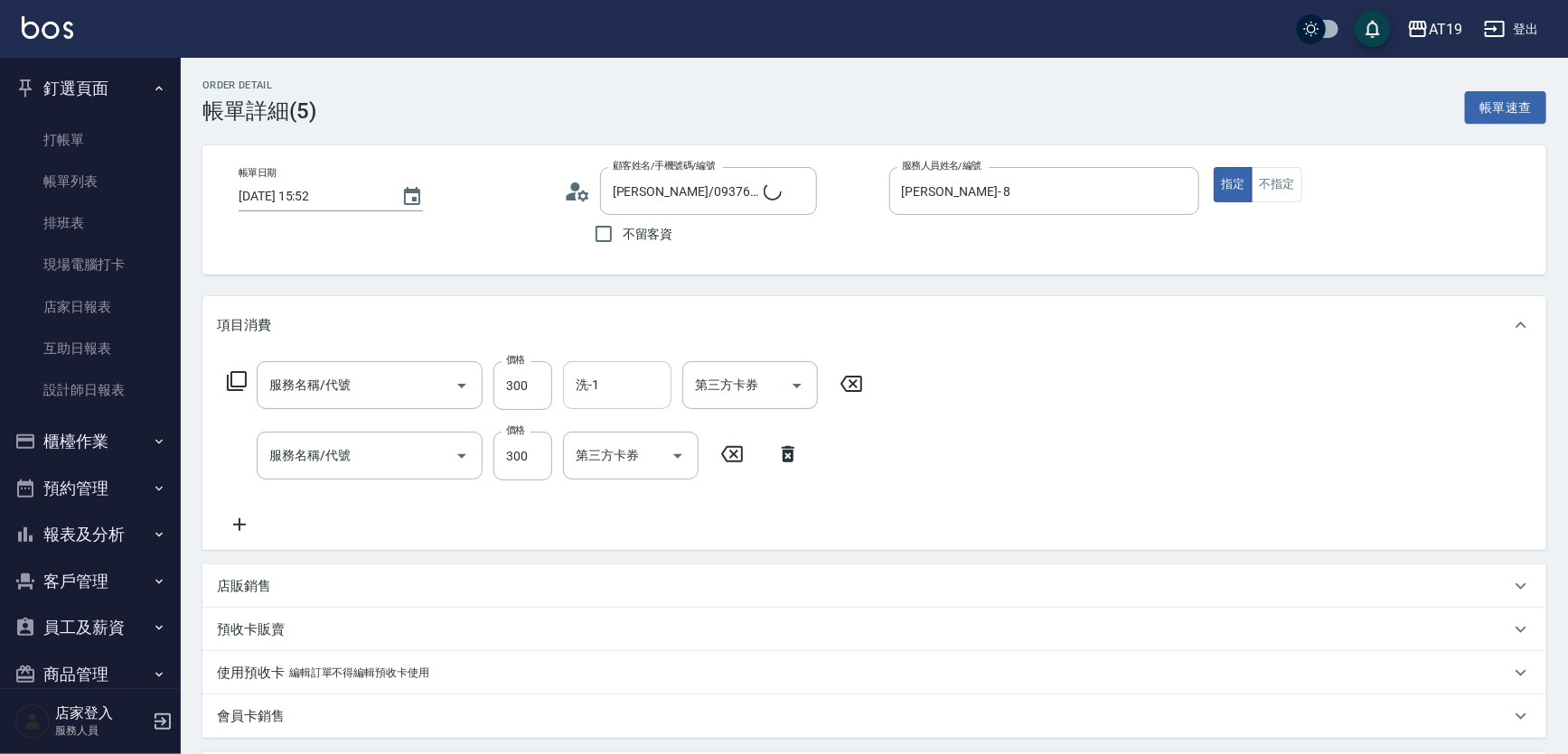
type input "謝明瑾/0937620056/02612"
type input "洗髮(201)"
type input "剪髮(401)"
click at [847, 385] on icon at bounding box center [851, 384] width 45 height 22
type input "30"
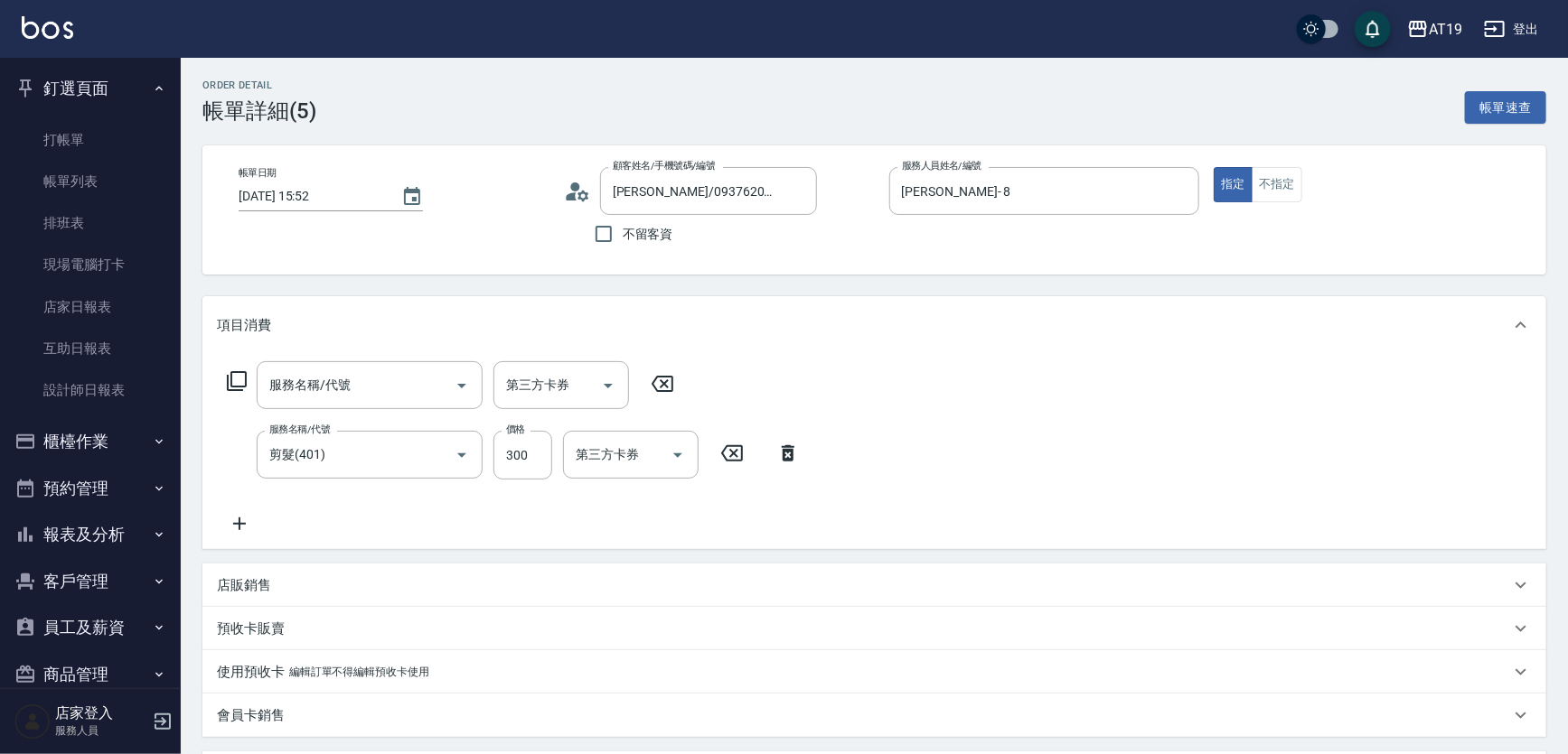
click at [671, 382] on icon at bounding box center [663, 384] width 22 height 16
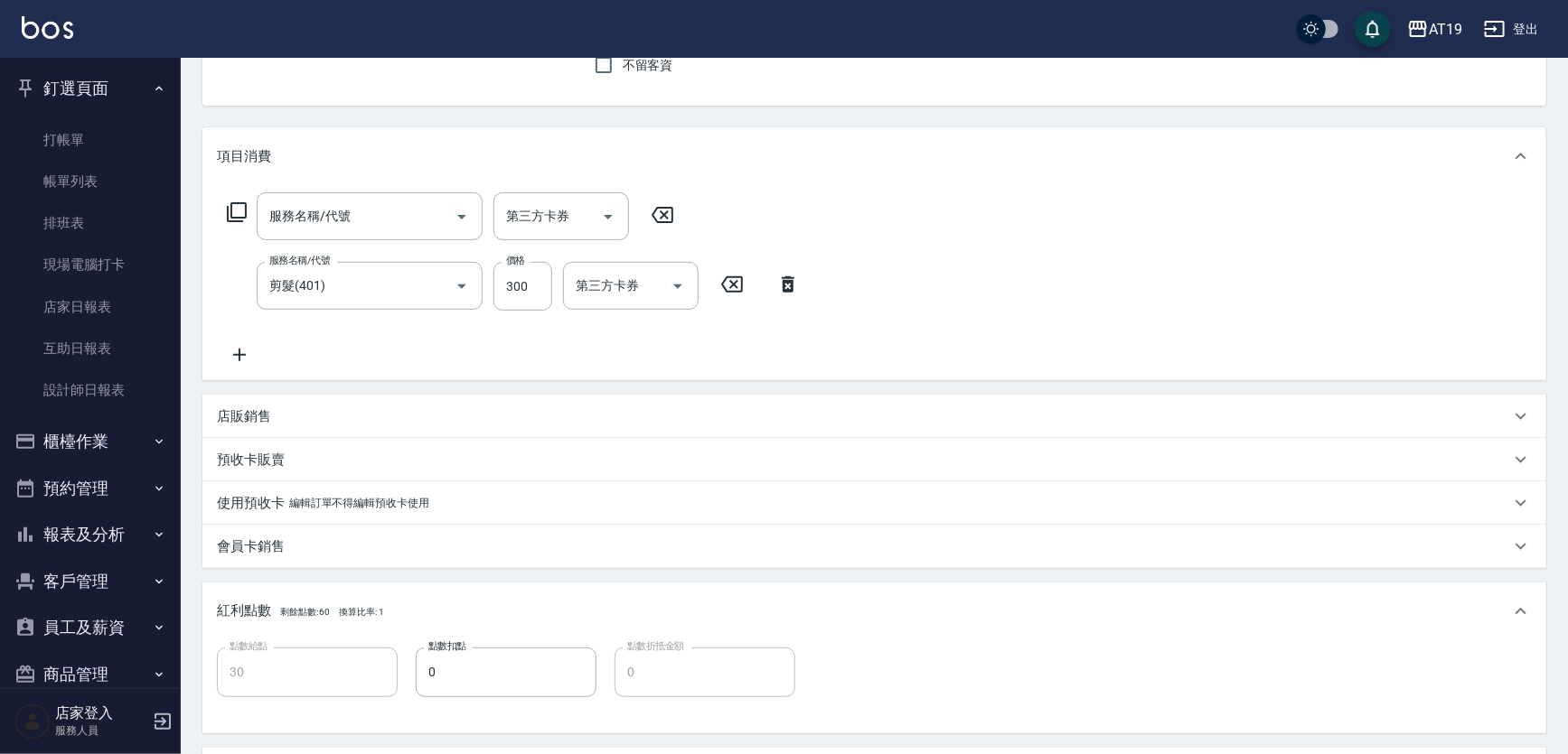
scroll to position [410, 0]
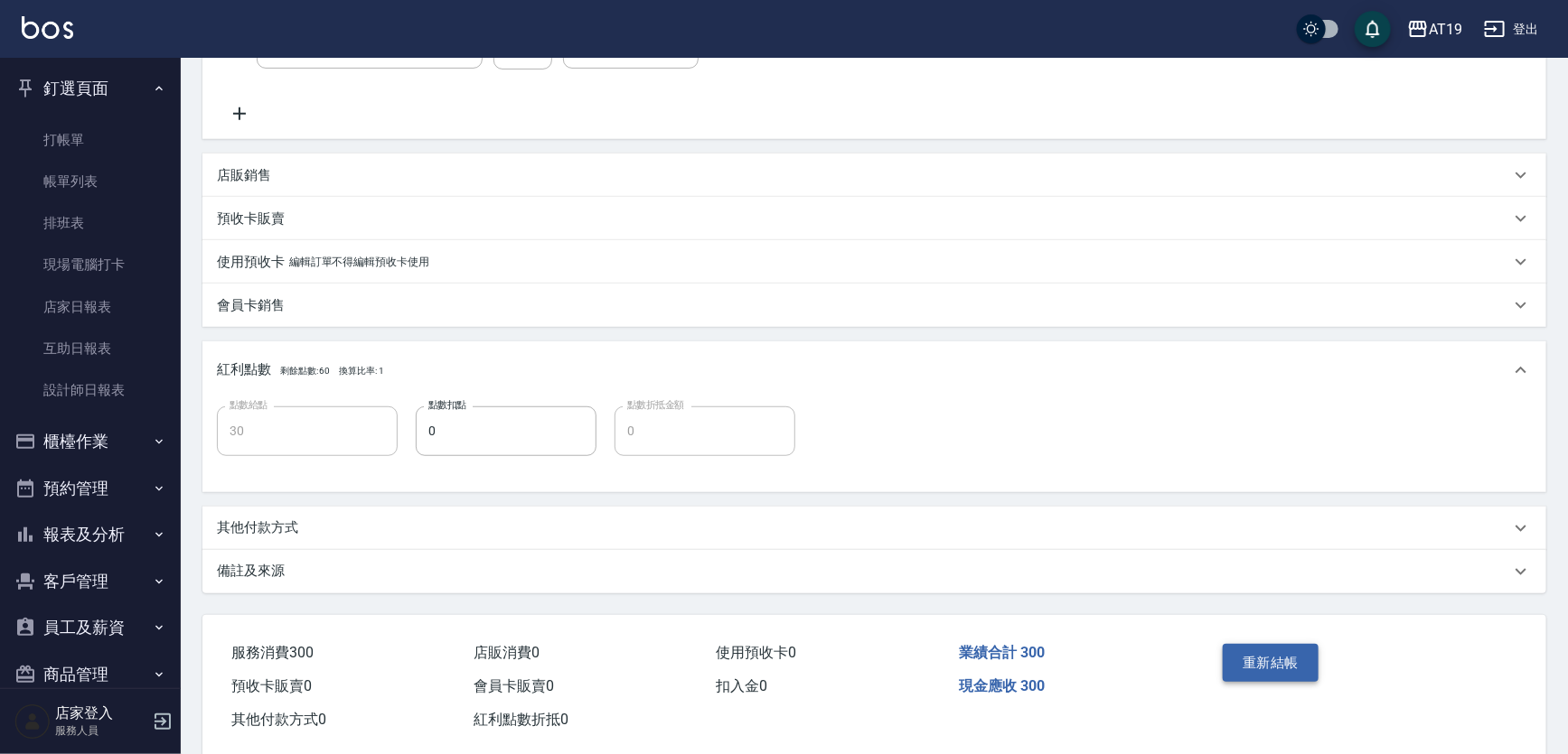
click at [1240, 658] on button "重新結帳" at bounding box center [1270, 664] width 96 height 38
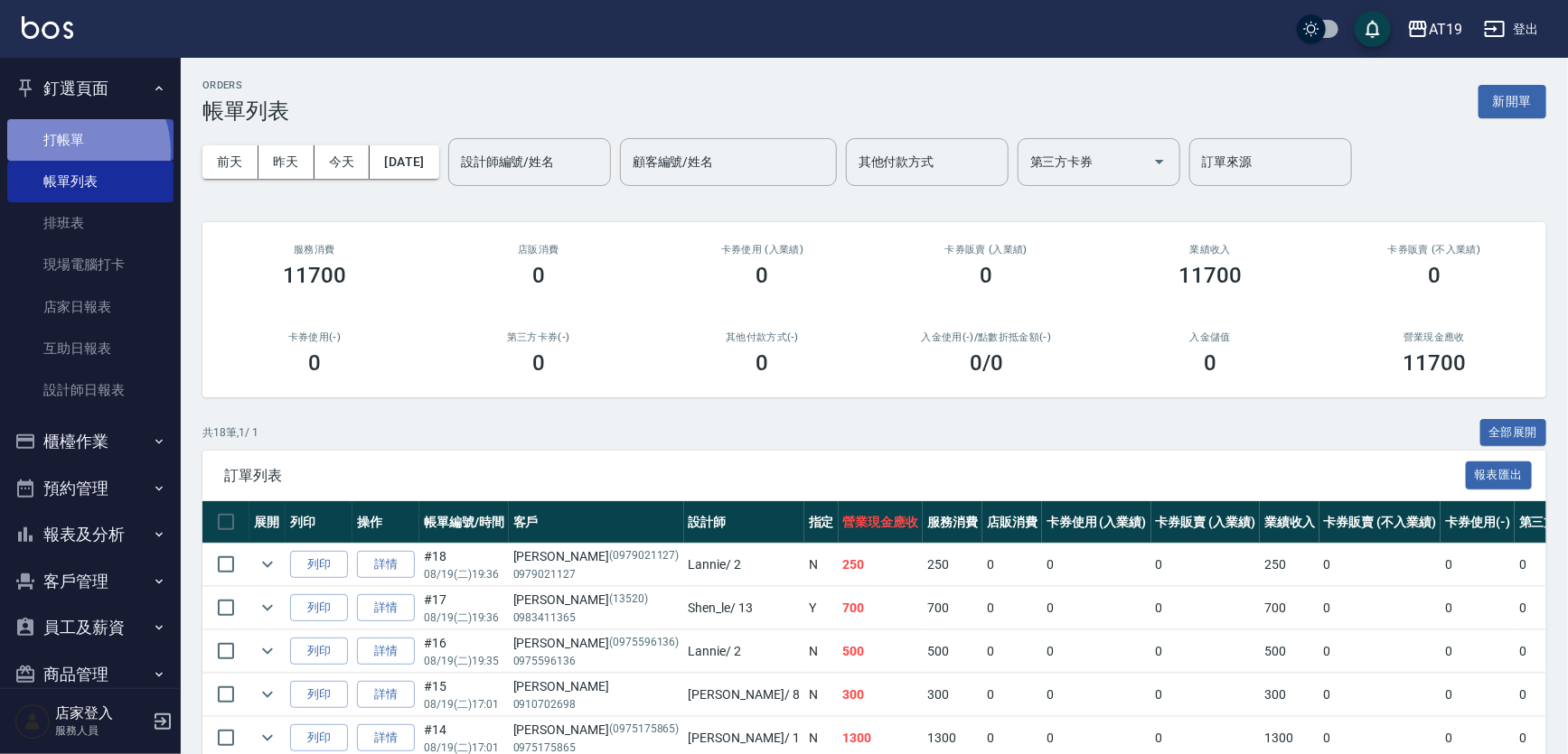
click at [70, 150] on link "打帳單" at bounding box center [90, 141] width 166 height 42
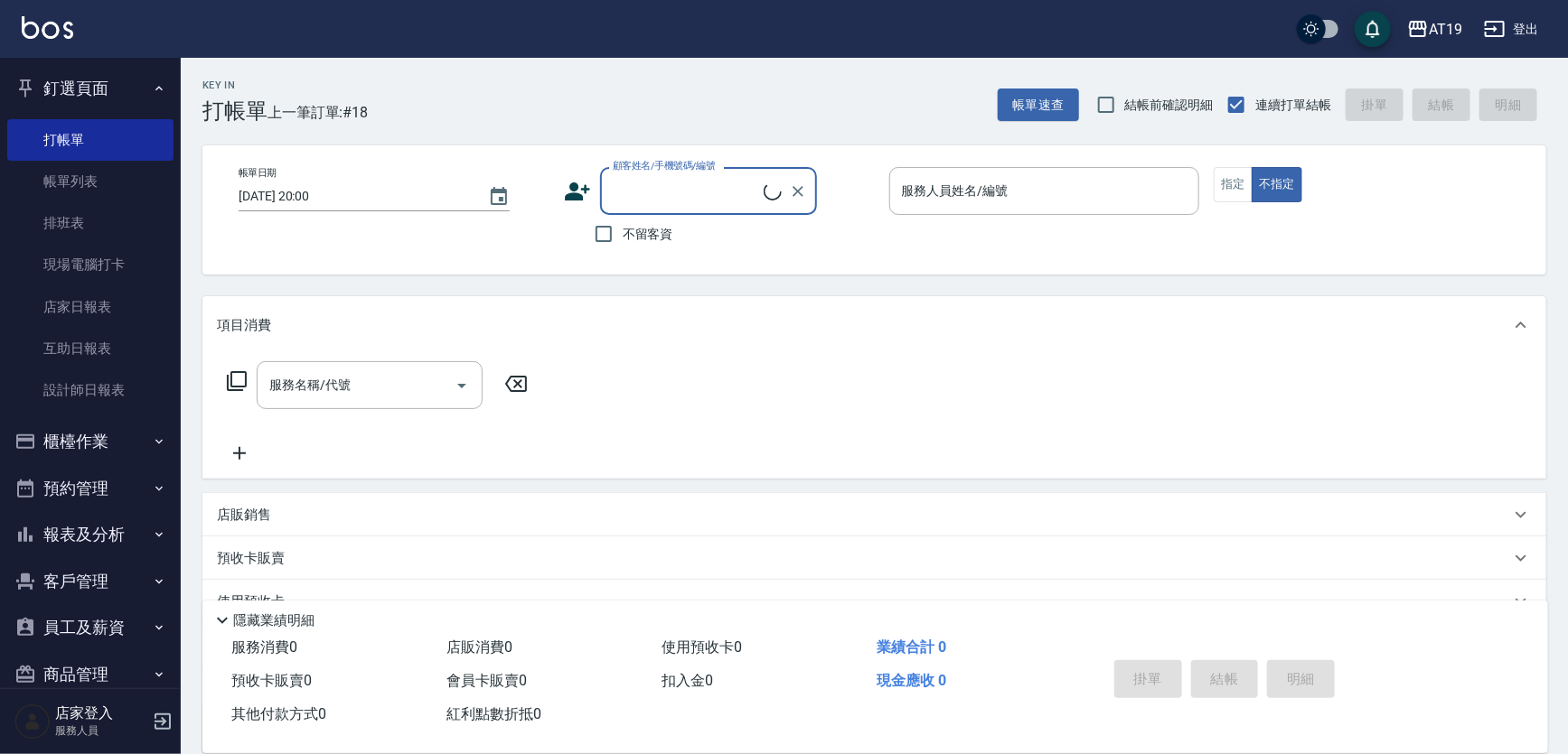
drag, startPoint x: 695, startPoint y: 194, endPoint x: 705, endPoint y: 184, distance: 14.1
click at [696, 193] on input "顧客姓名/手機號碼/編號" at bounding box center [686, 191] width 155 height 32
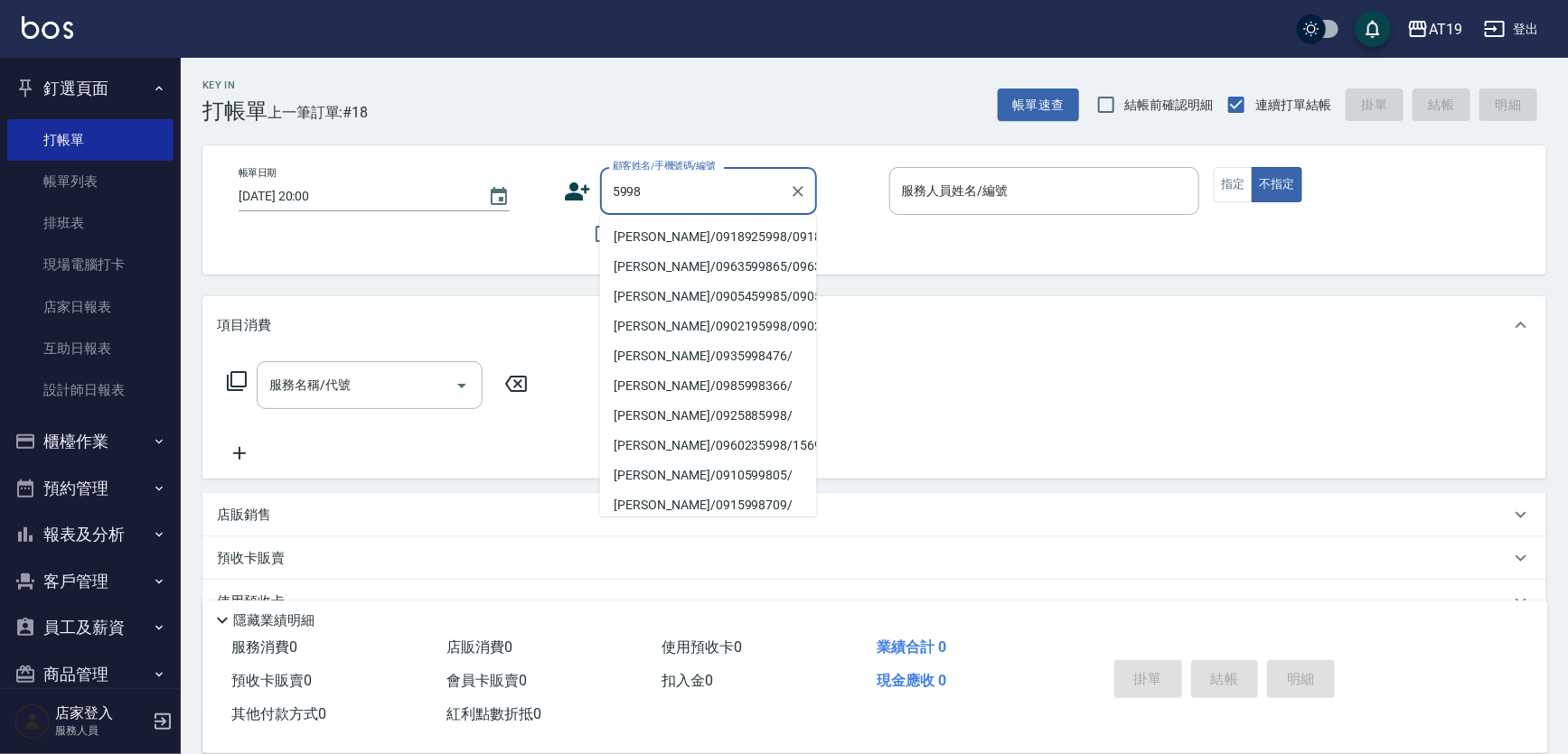
type input "廖淑婷/0918925998/0918925998"
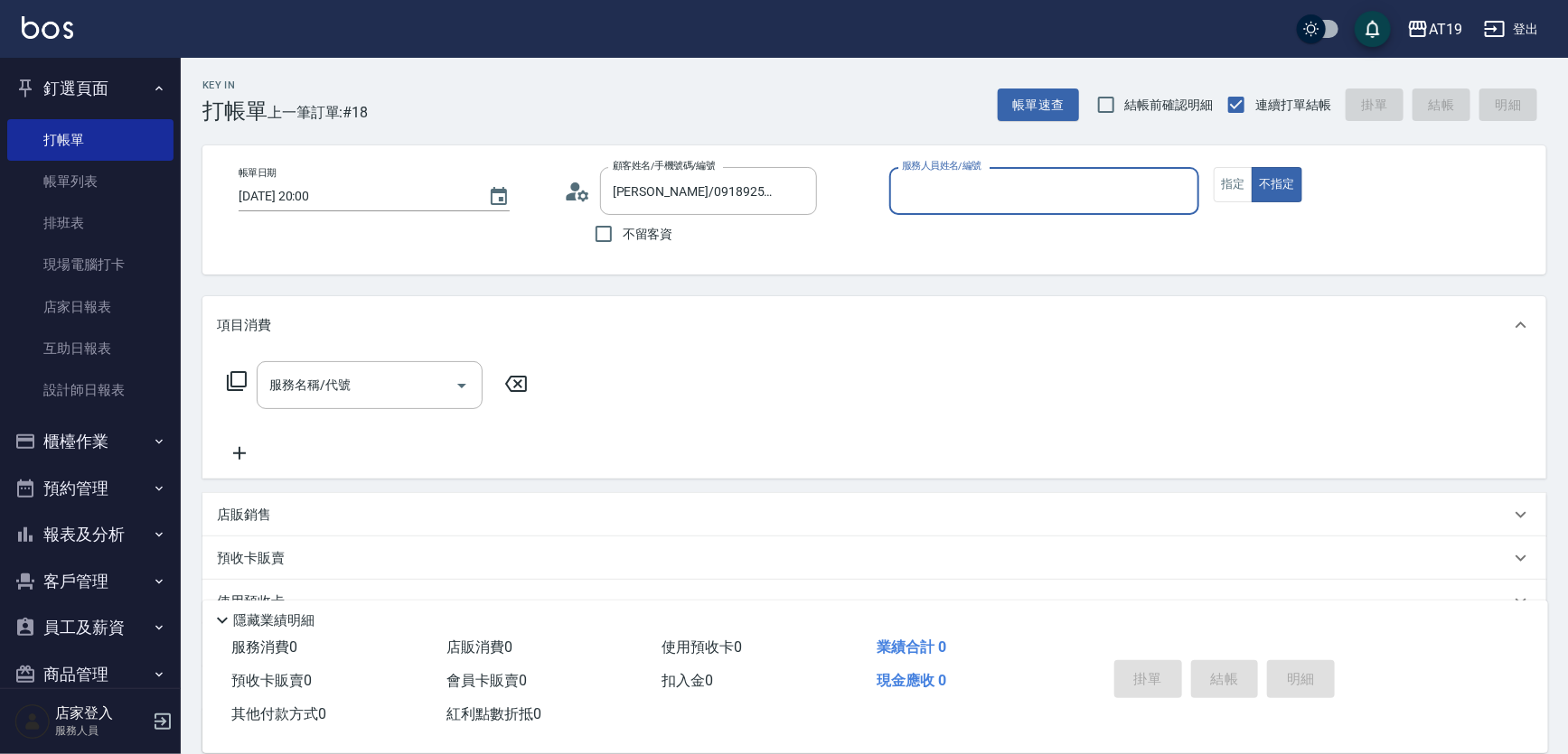
type input "Mika- 8"
click at [1252, 167] on button "不指定" at bounding box center [1277, 184] width 50 height 36
type button "false"
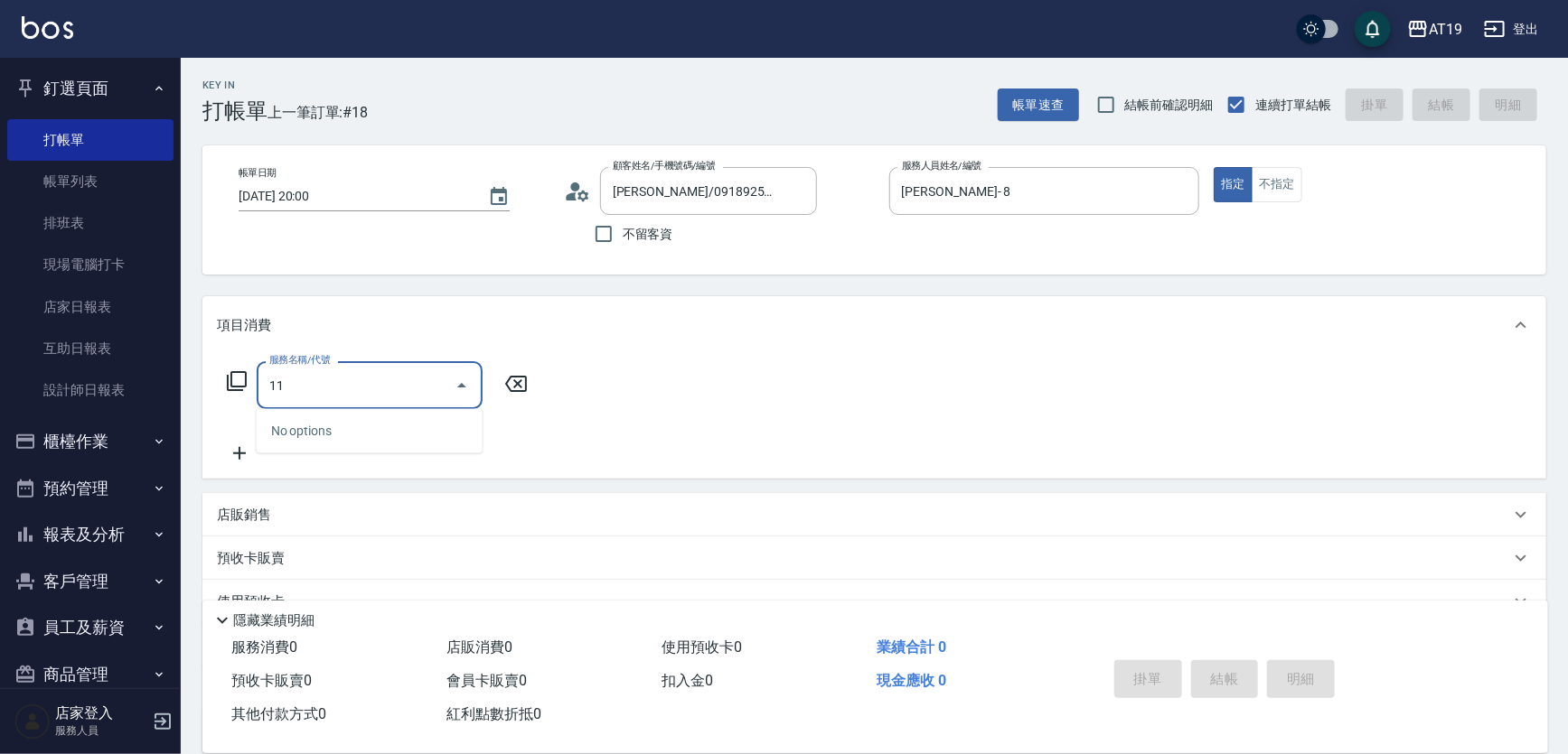
type input "114"
type input "300"
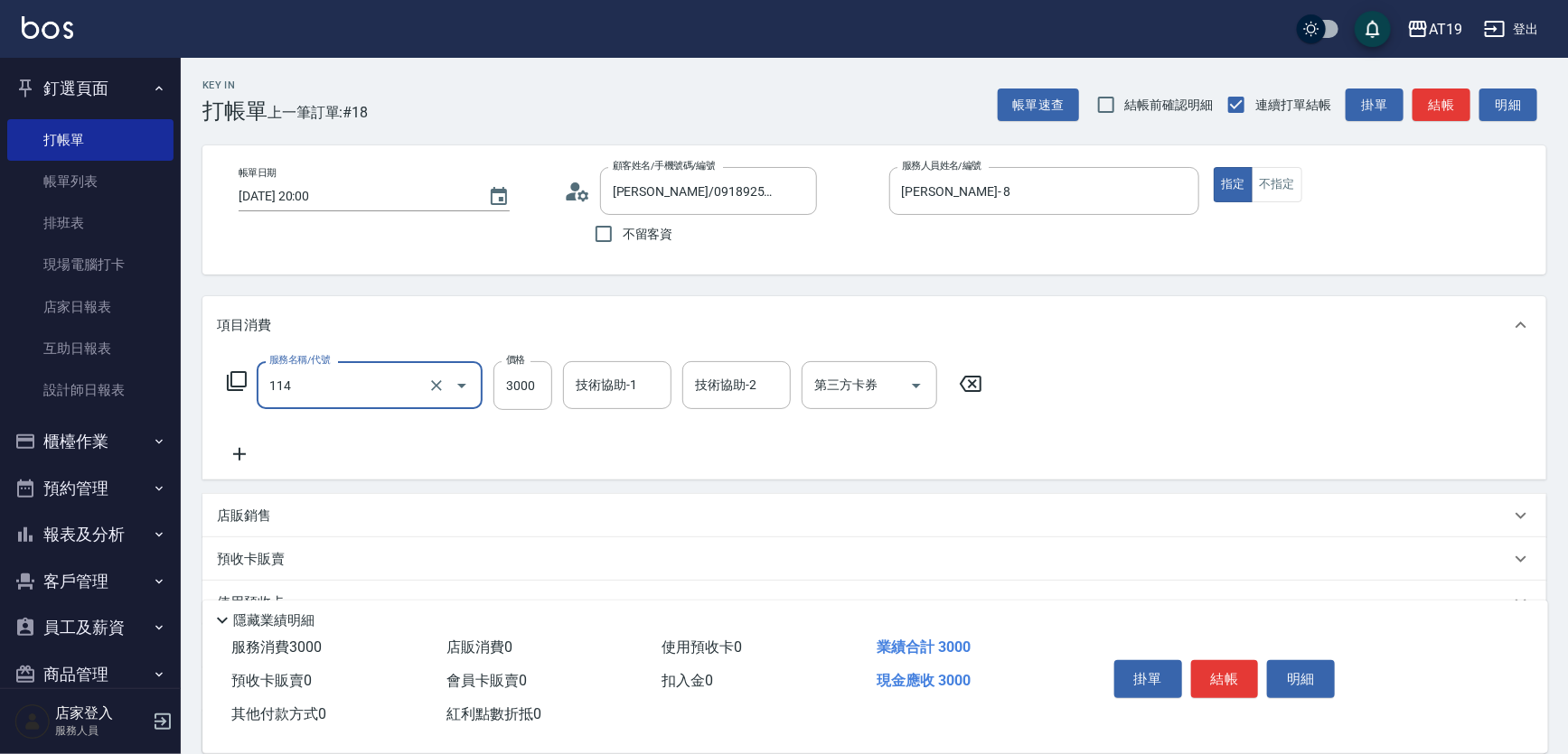
type input "自備敷膜(114)"
type input "0"
type input "150"
type input "10"
type input "1500"
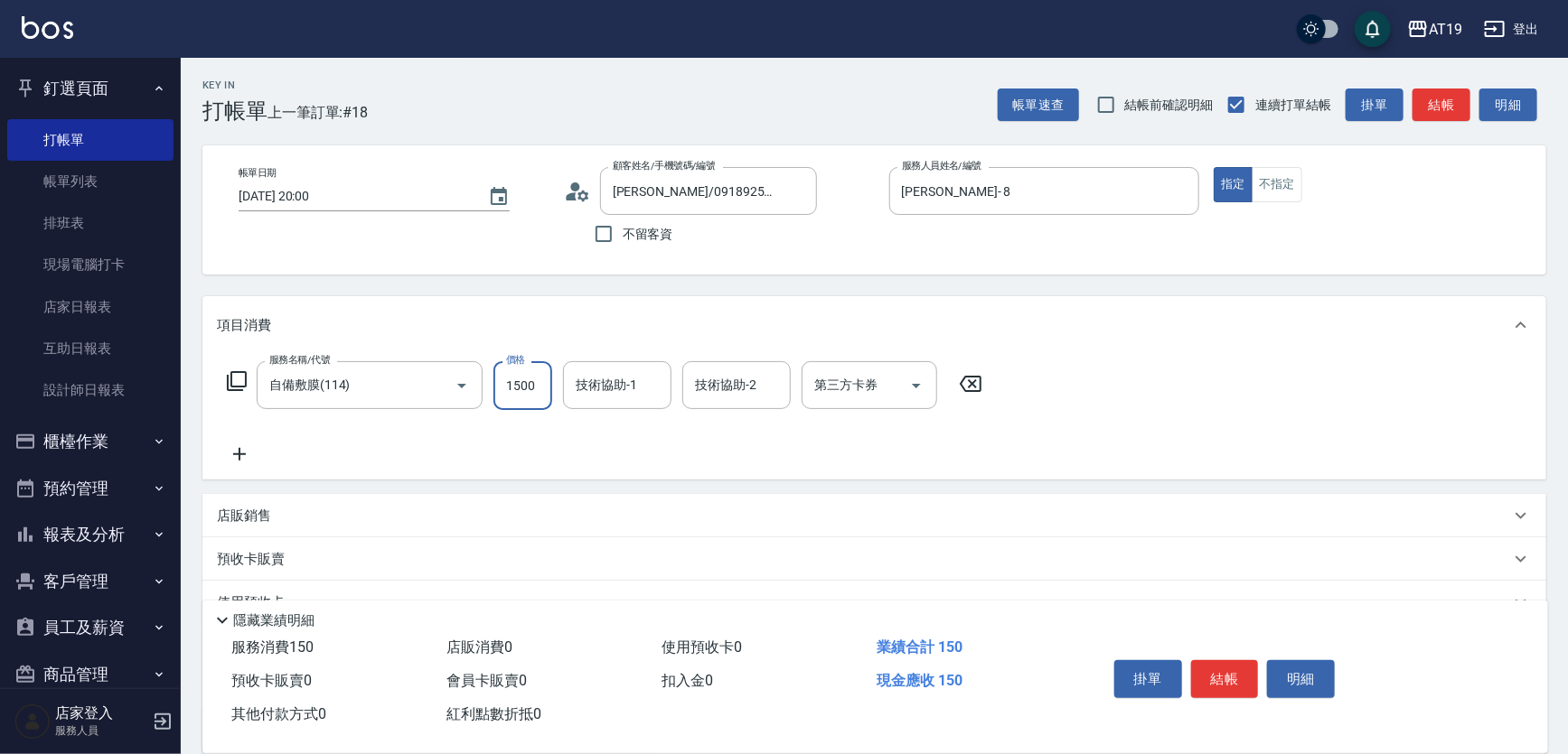
type input "150"
type input "1500"
type input "Orange-53"
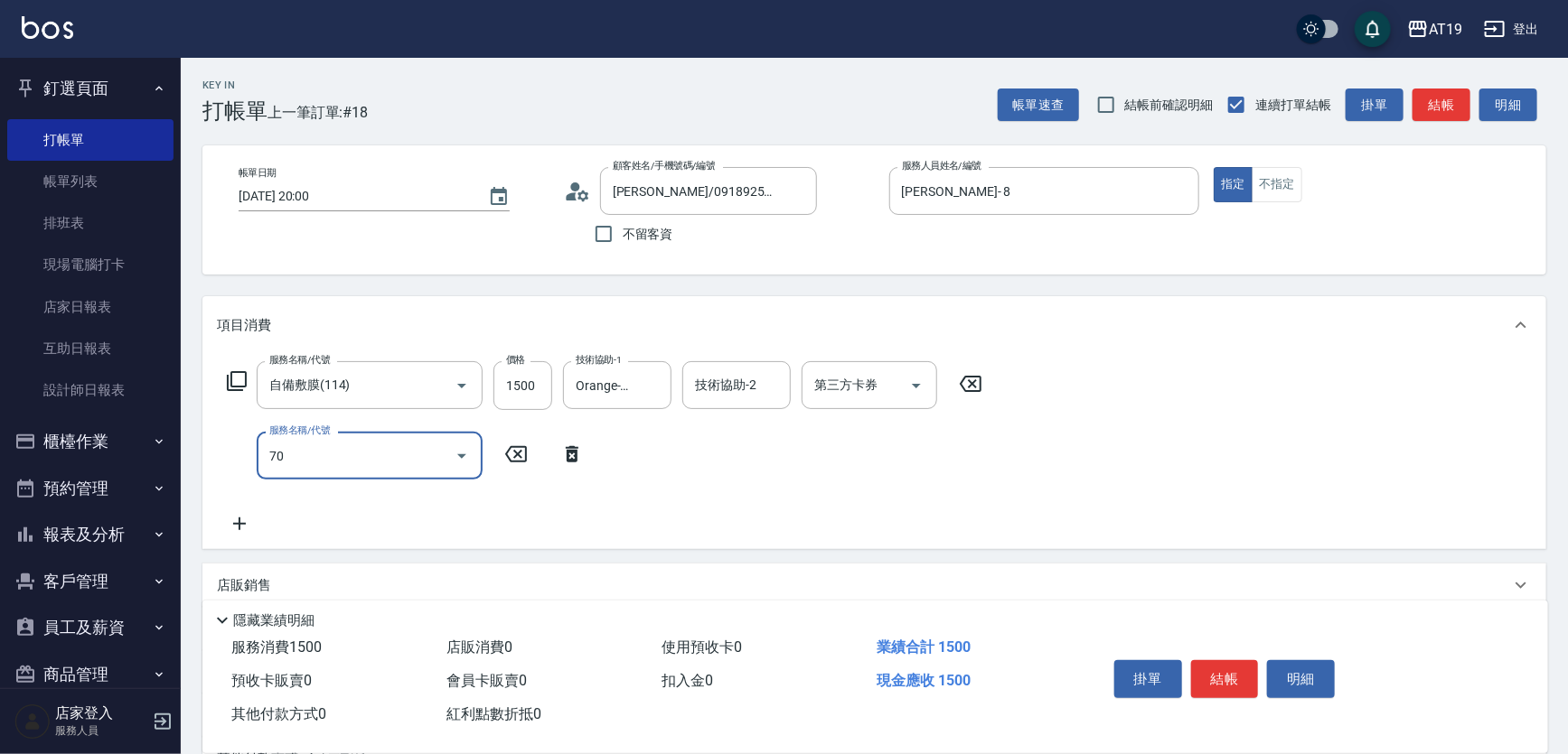
type input "704"
type input "650"
type input "新羽毛鉑金接髮調整(704)"
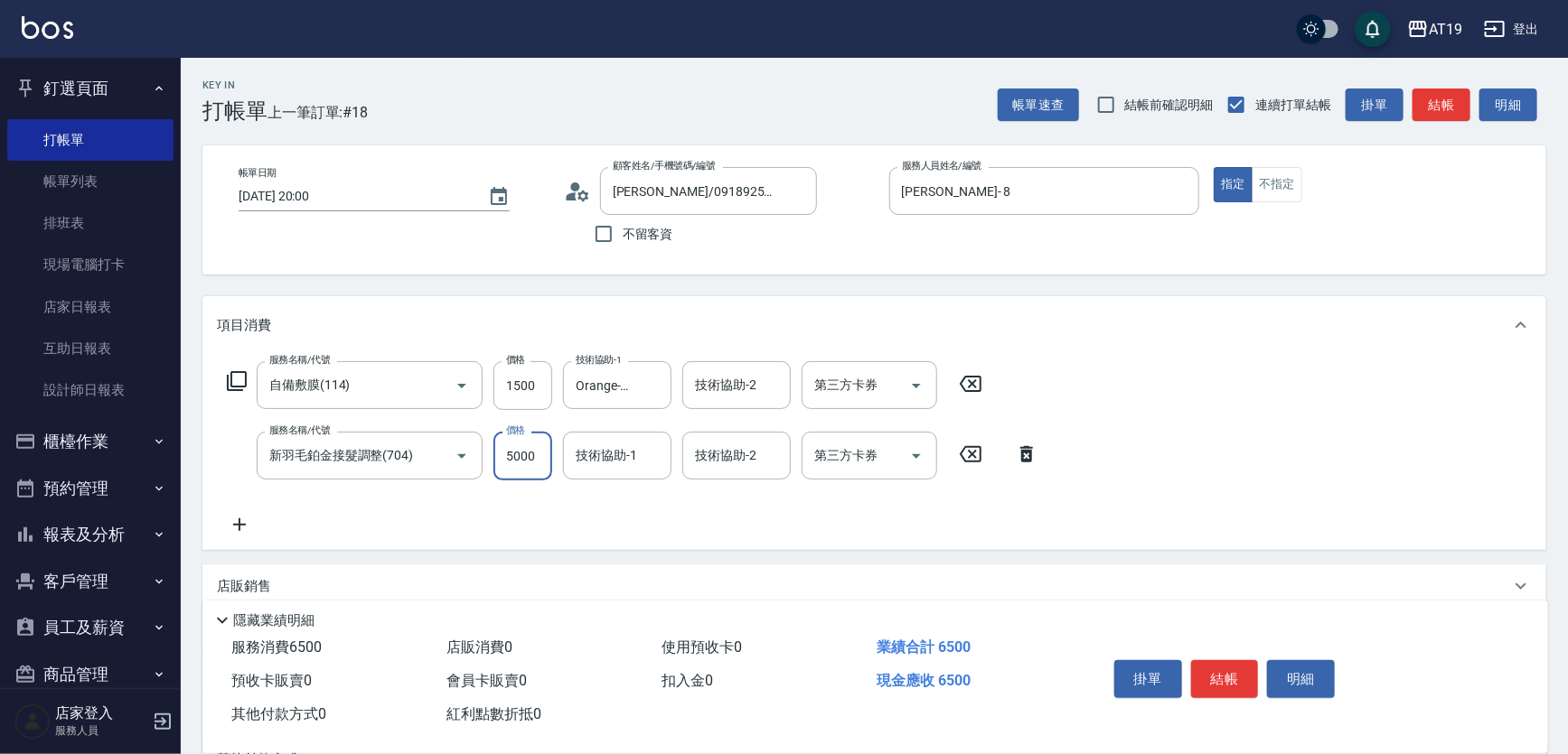
type input "8"
type input "150"
type input "80"
type input "230"
type input "8000"
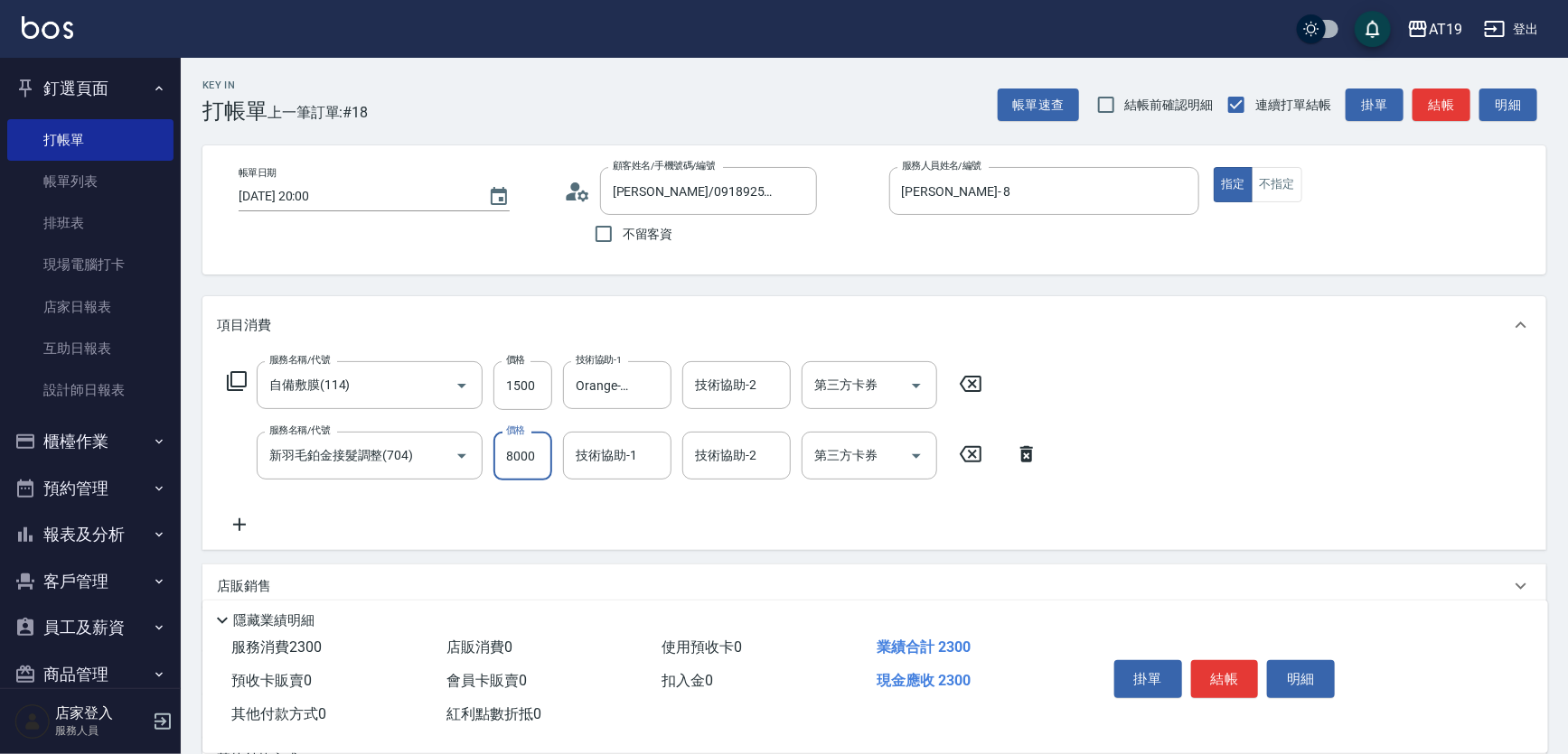
type input "950"
type input "8000"
type input "Orange-53"
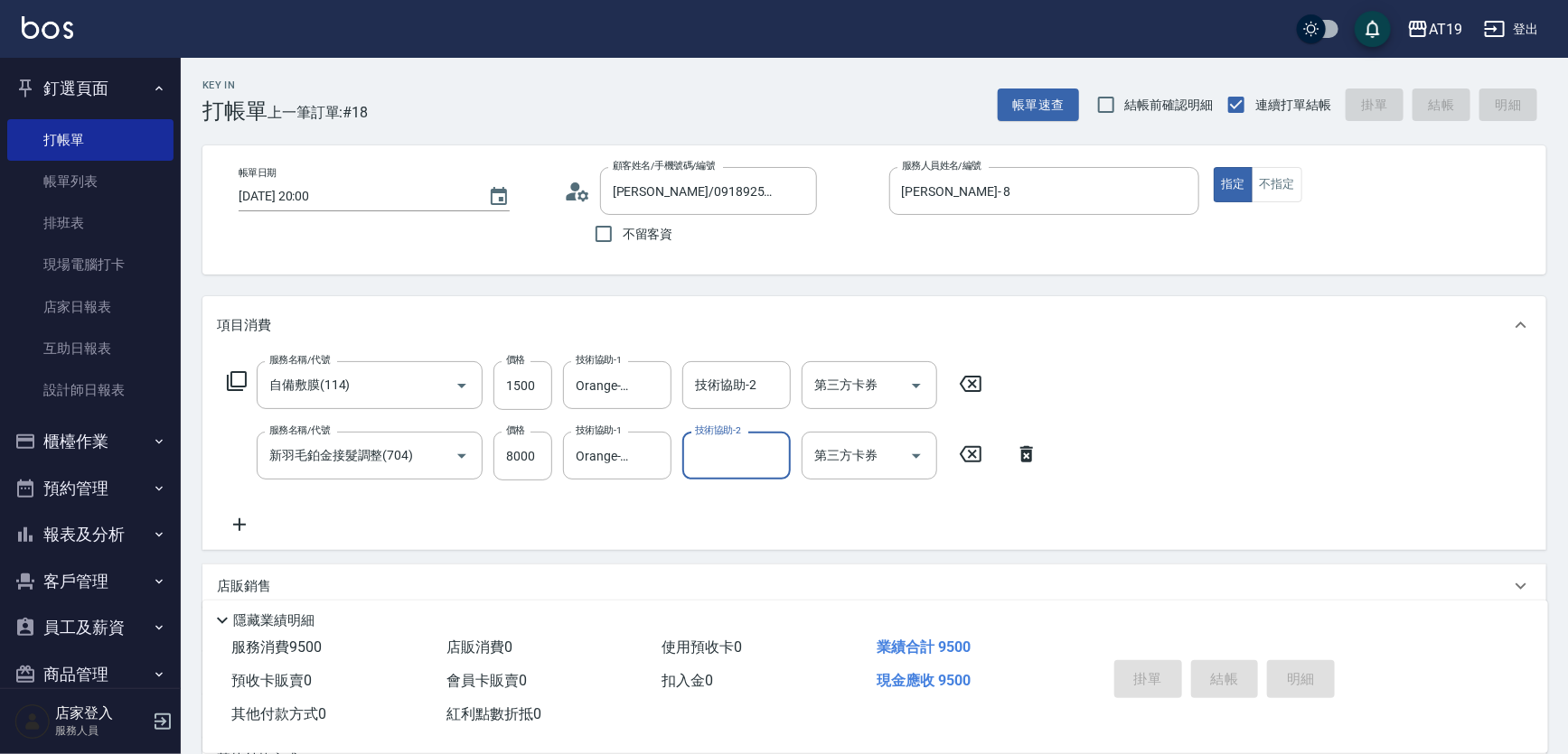
type input "0"
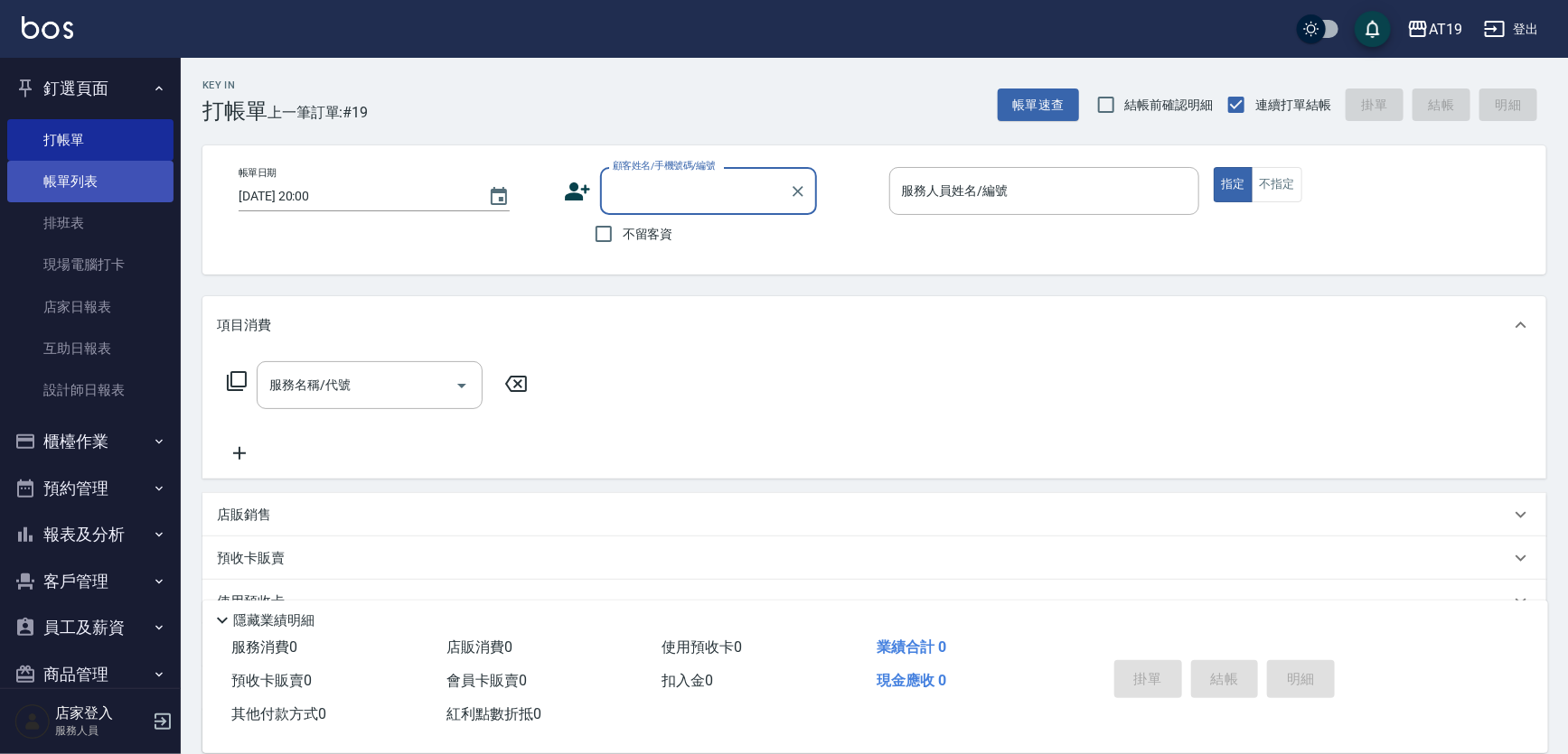
click at [84, 178] on link "帳單列表" at bounding box center [90, 182] width 166 height 42
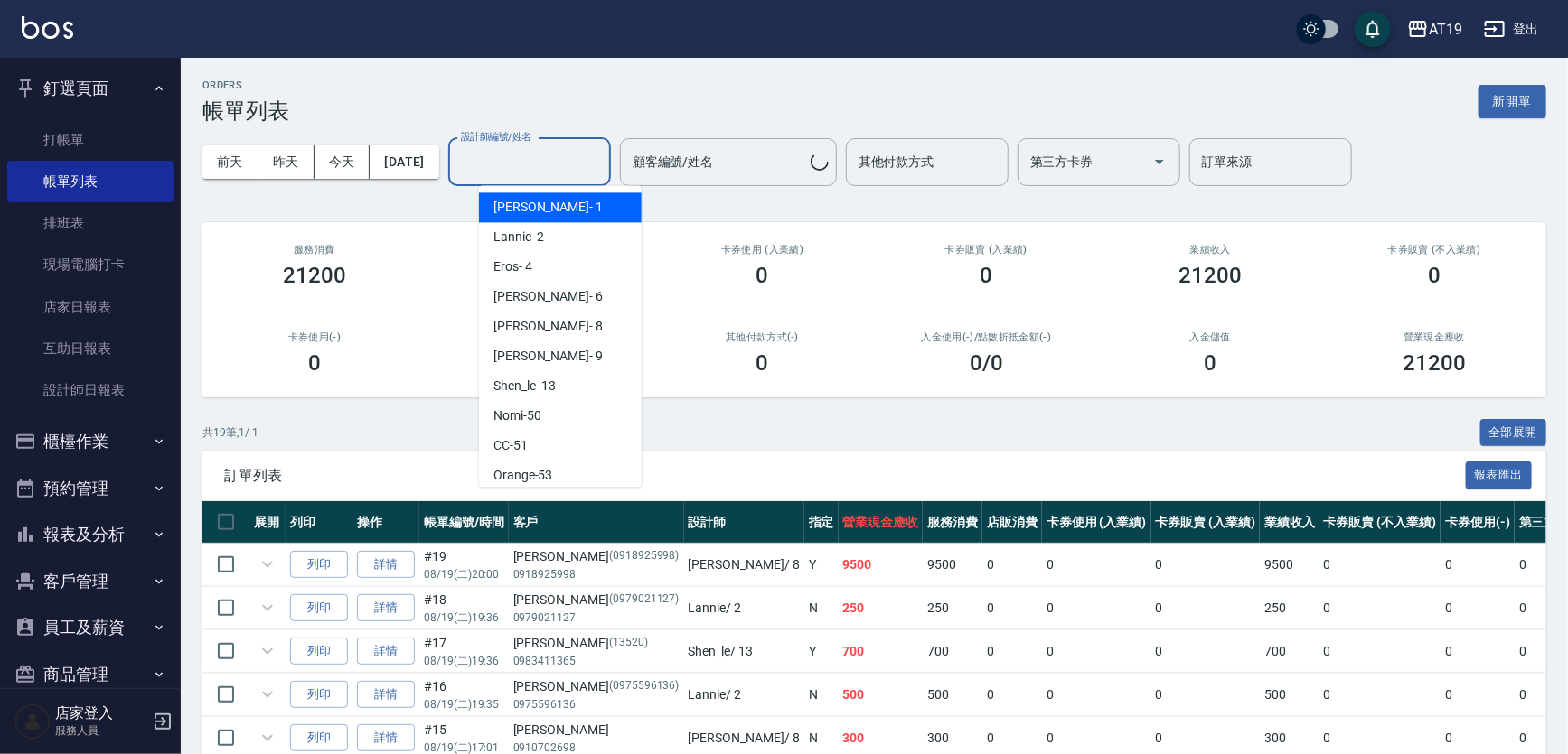
click at [514, 161] on input "設計師編號/姓名" at bounding box center [530, 162] width 146 height 32
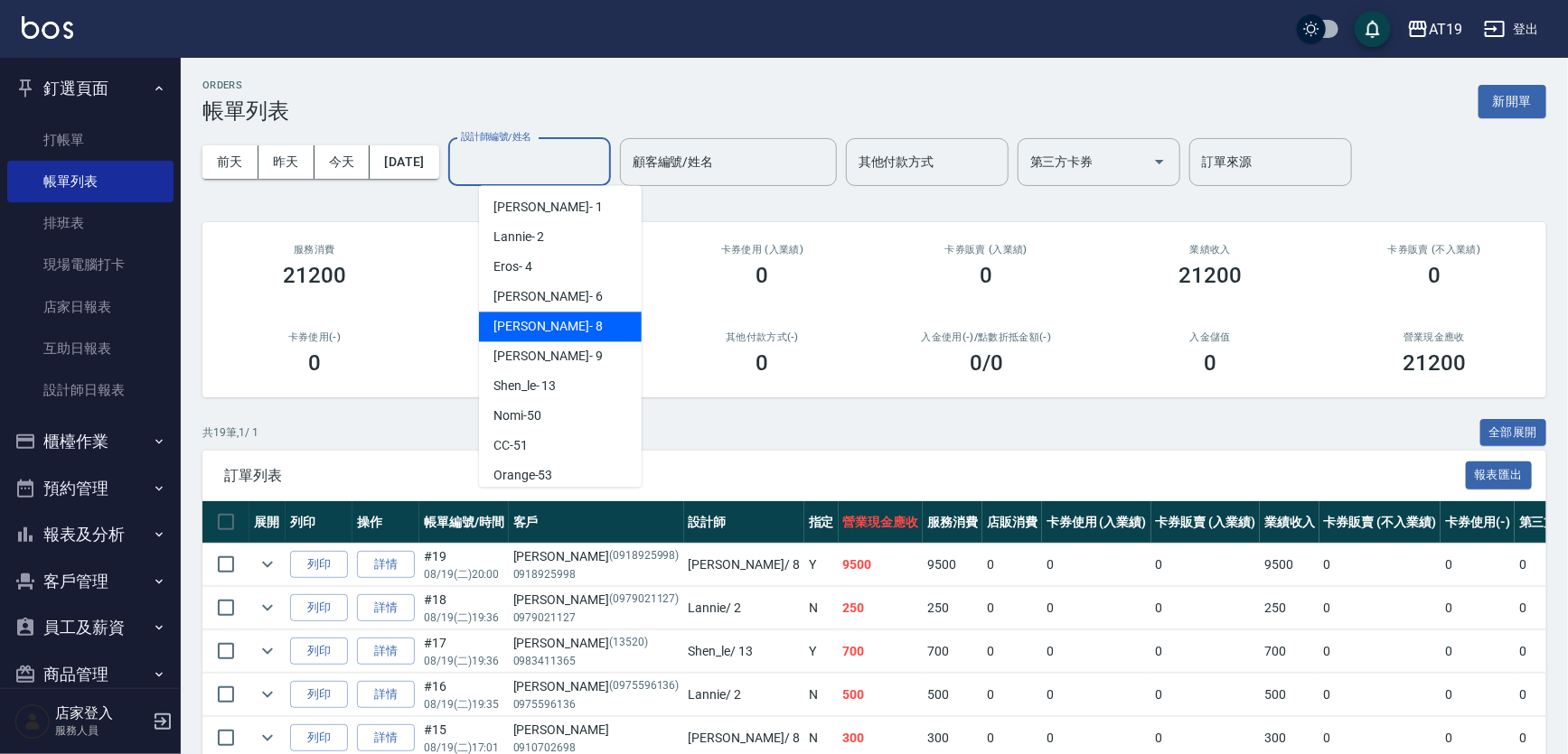
click at [531, 325] on span "Mika - 8" at bounding box center [548, 326] width 110 height 19
type input "Mika- 8"
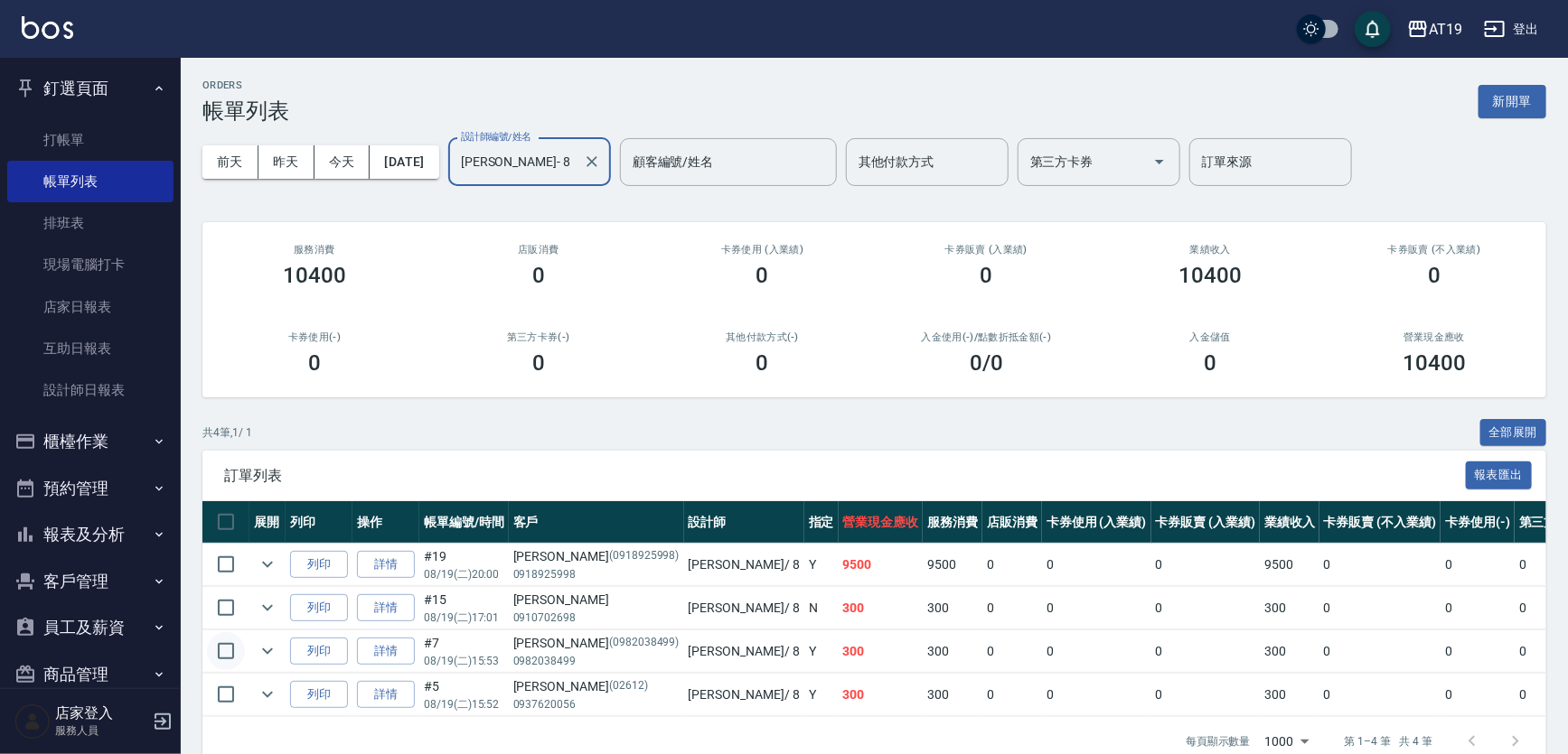
click at [237, 650] on input "checkbox" at bounding box center [226, 652] width 38 height 38
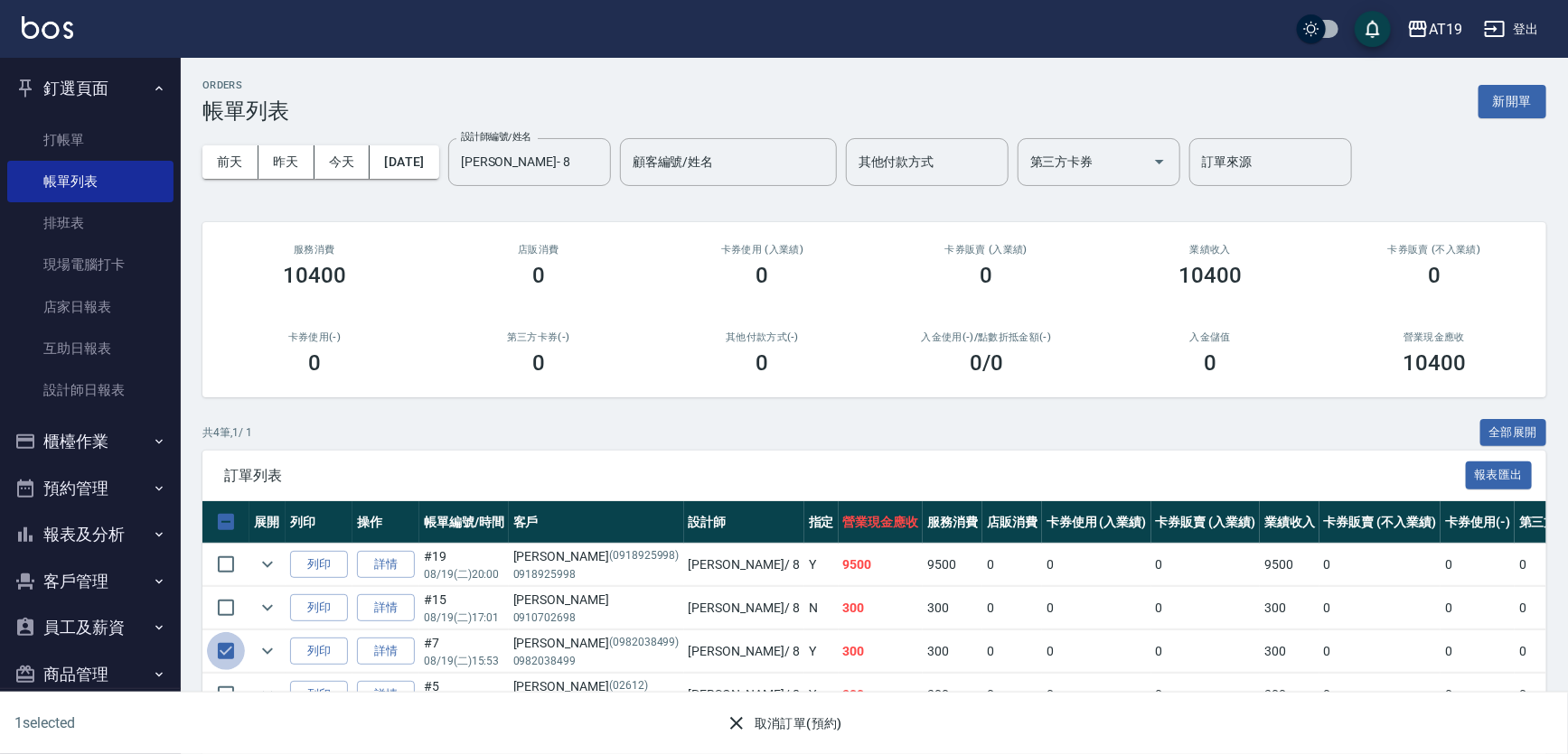
drag, startPoint x: 216, startPoint y: 650, endPoint x: 248, endPoint y: 651, distance: 32.0
click at [216, 651] on input "checkbox" at bounding box center [226, 652] width 38 height 38
checkbox input "false"
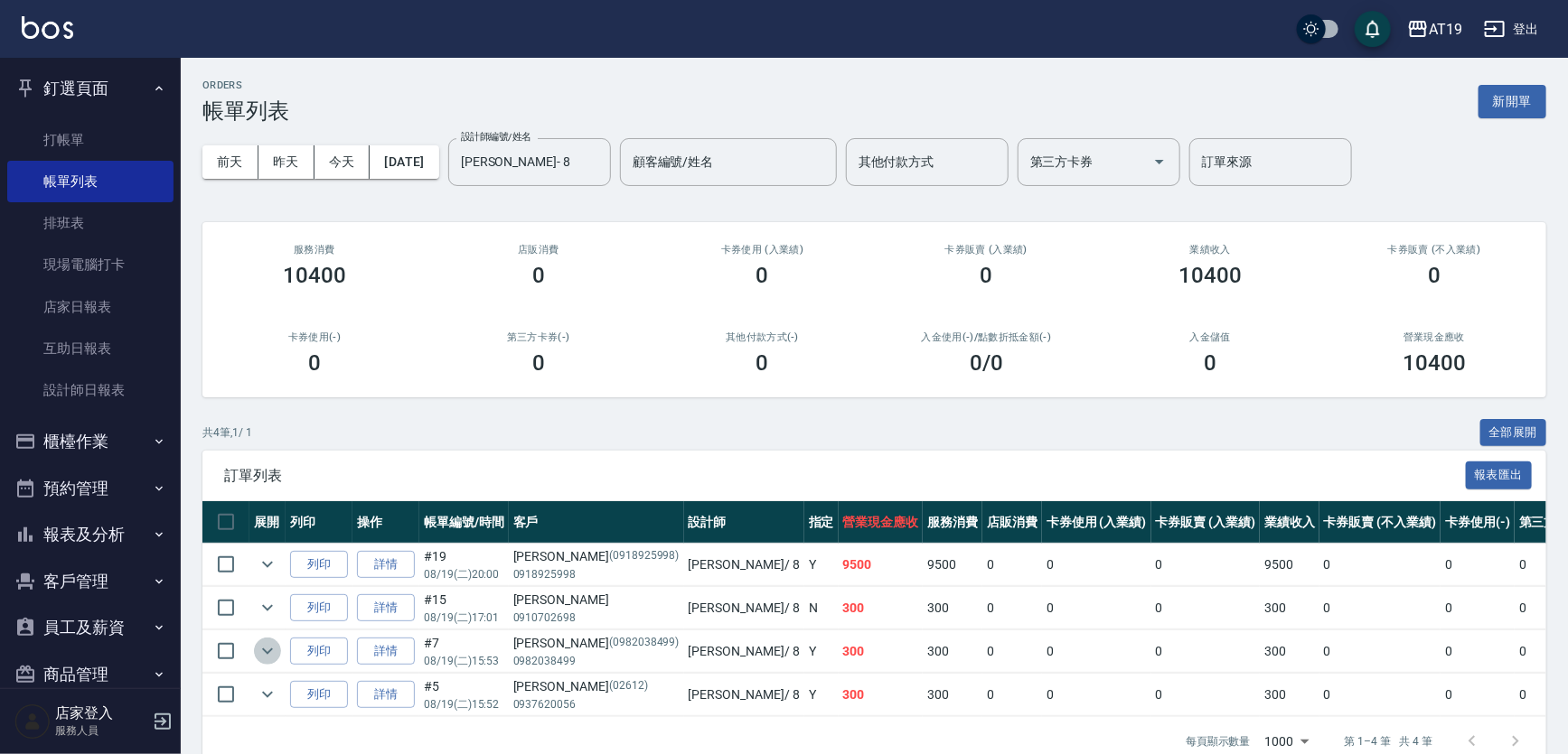
click at [273, 650] on icon "expand row" at bounding box center [268, 652] width 22 height 22
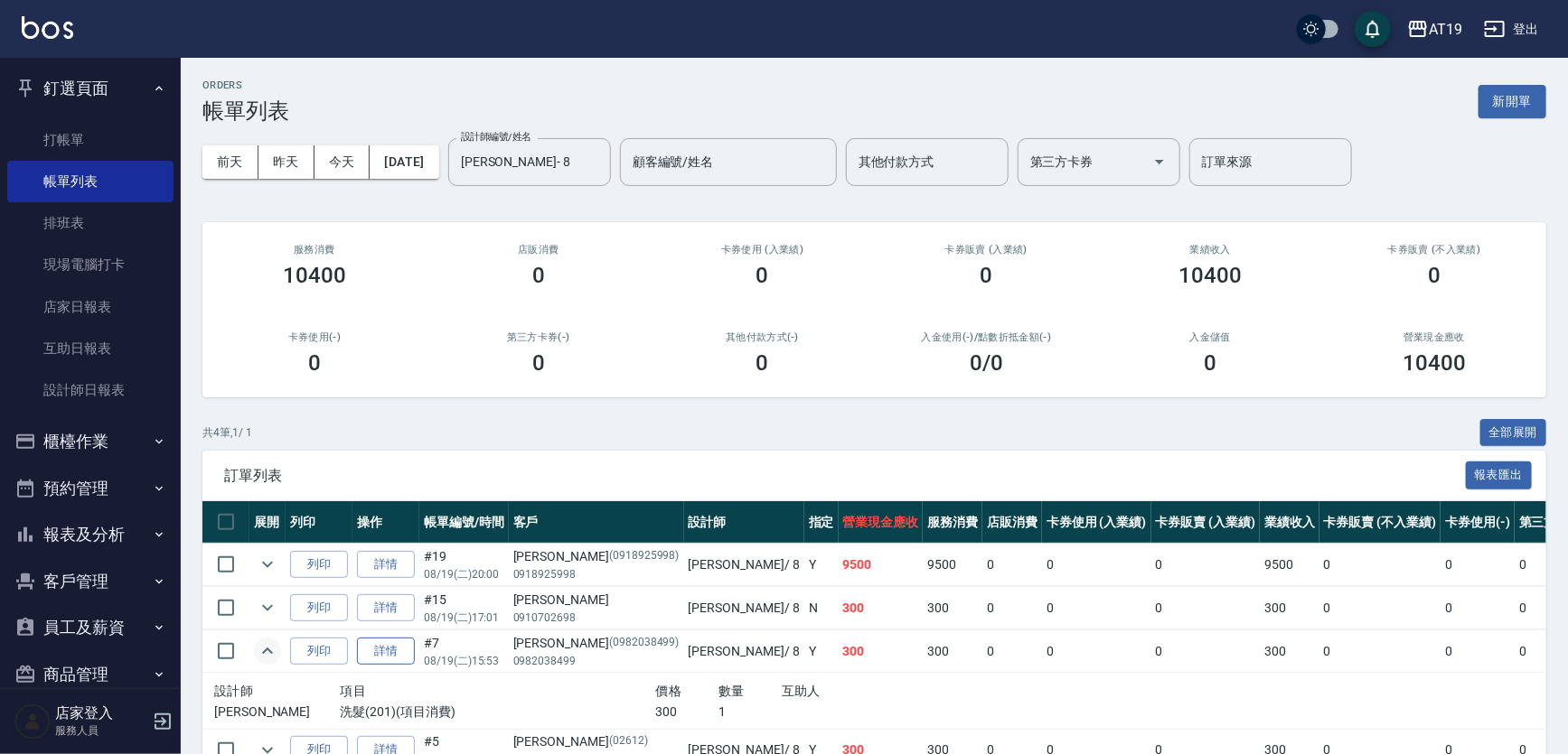
click at [382, 646] on link "詳情" at bounding box center [385, 652] width 58 height 28
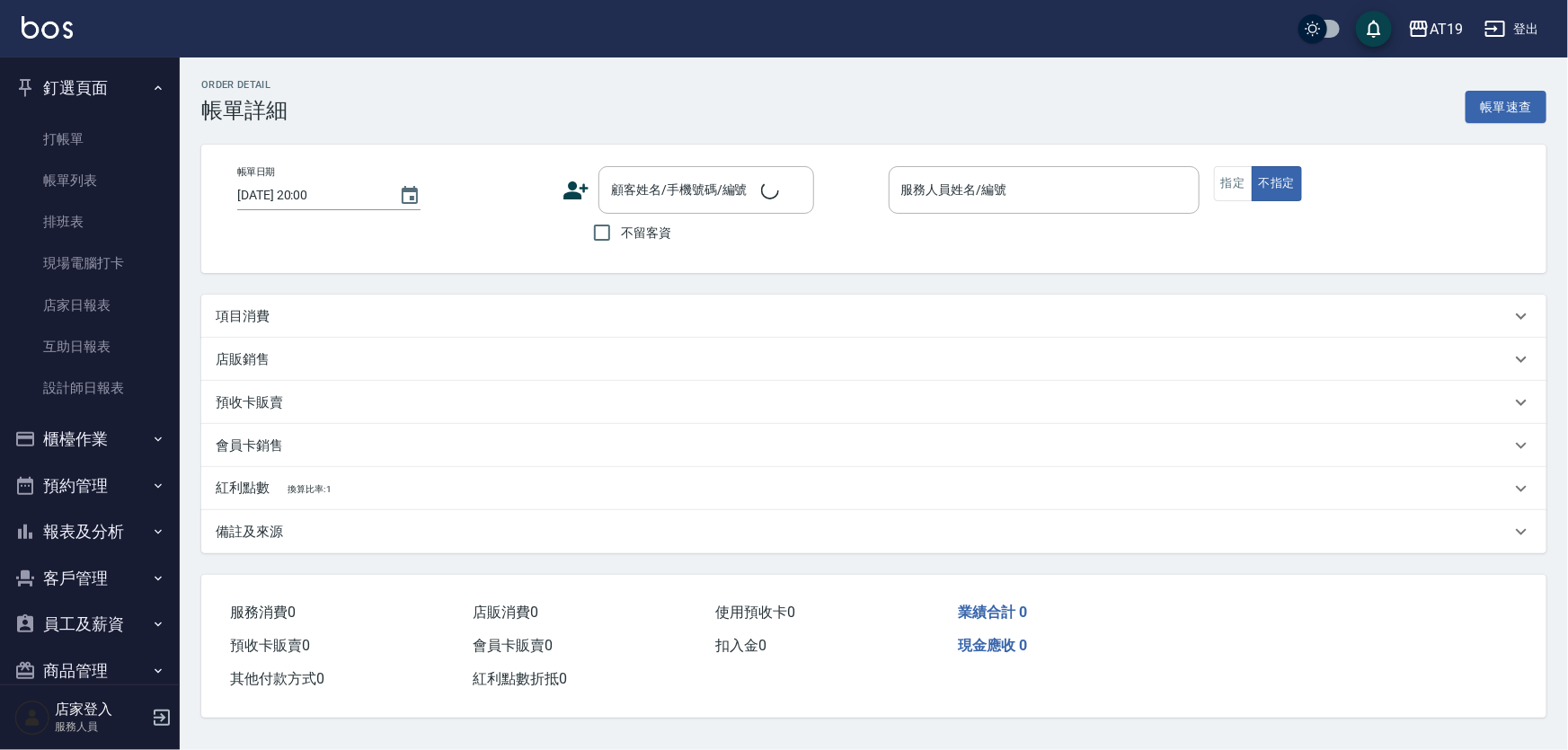
type input "2025/08/19 15:53"
type input "Mika- 8"
type input "30"
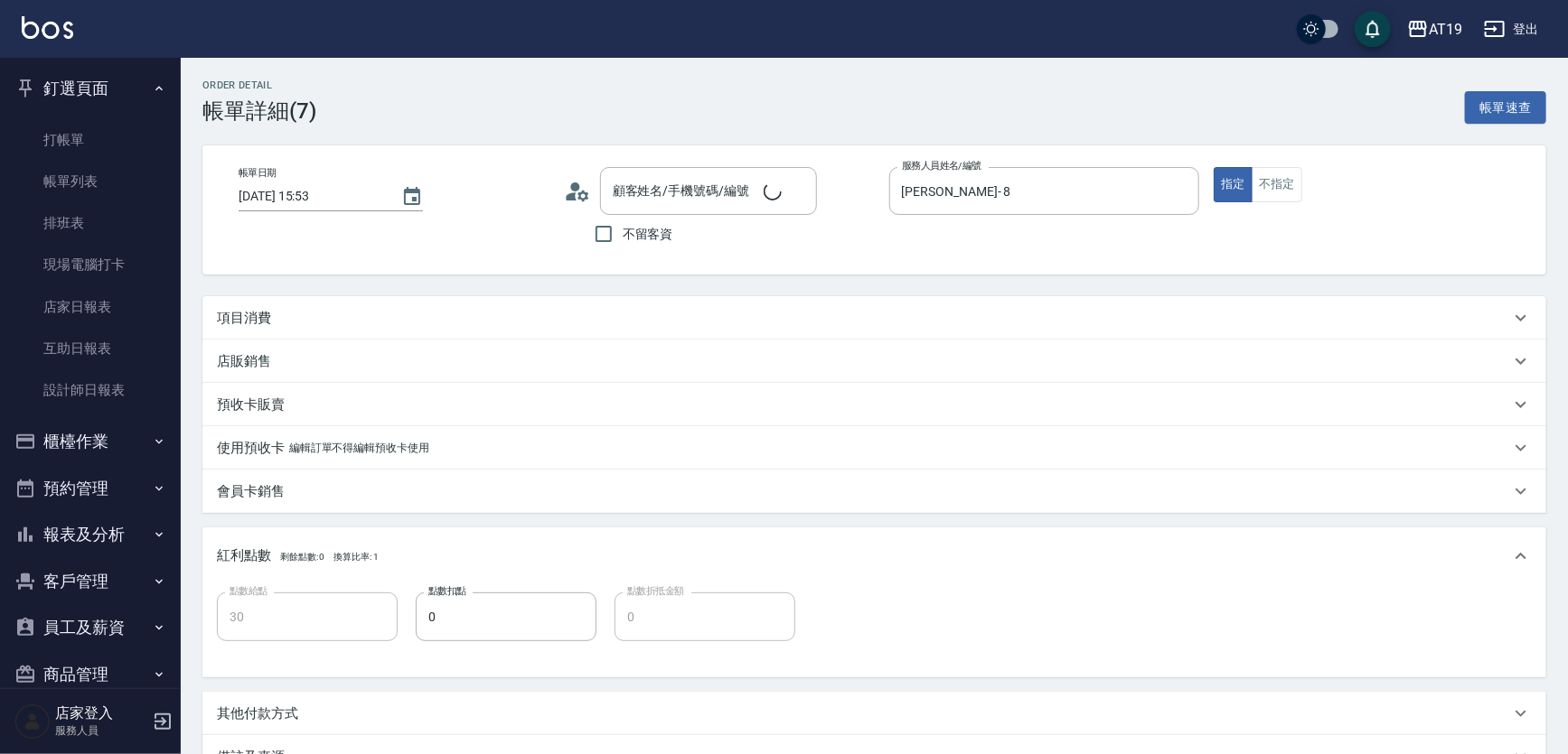
type input "吳少騏/0982038499/0982038499"
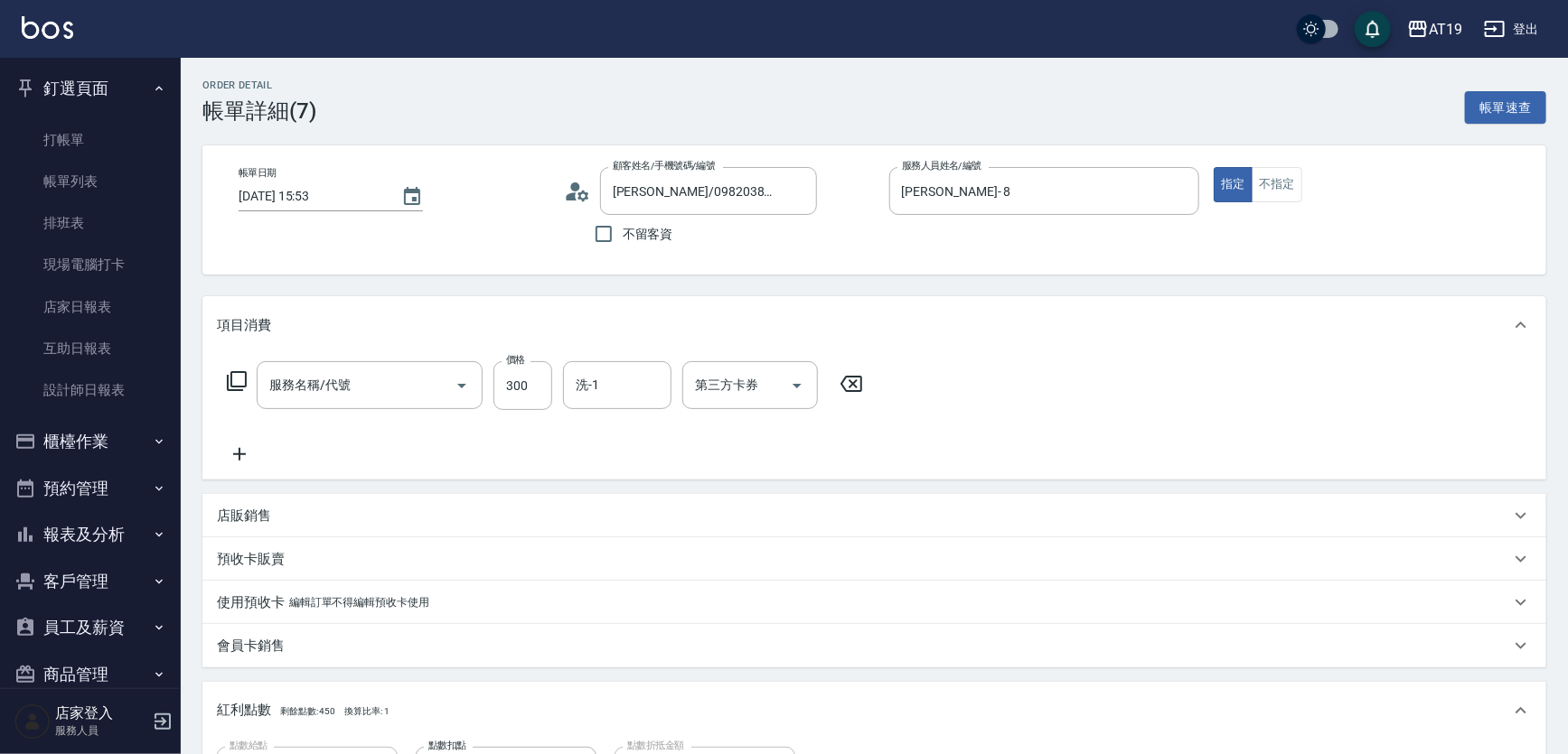
type input "洗髮(201)"
click at [623, 386] on input "洗-1" at bounding box center [617, 385] width 92 height 32
type input "Nomi-50"
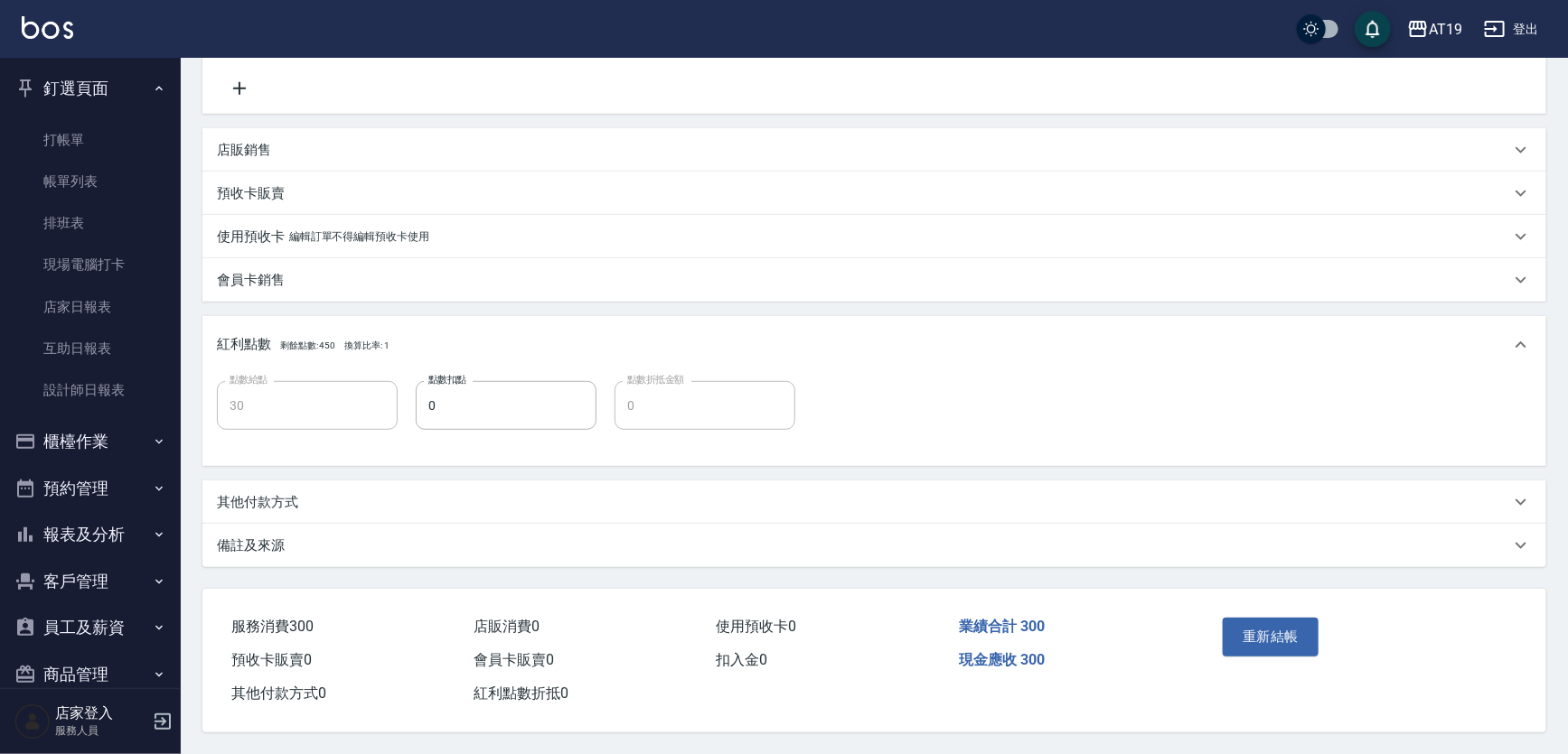
scroll to position [371, 0]
click at [1270, 639] on button "重新結帳" at bounding box center [1270, 637] width 96 height 38
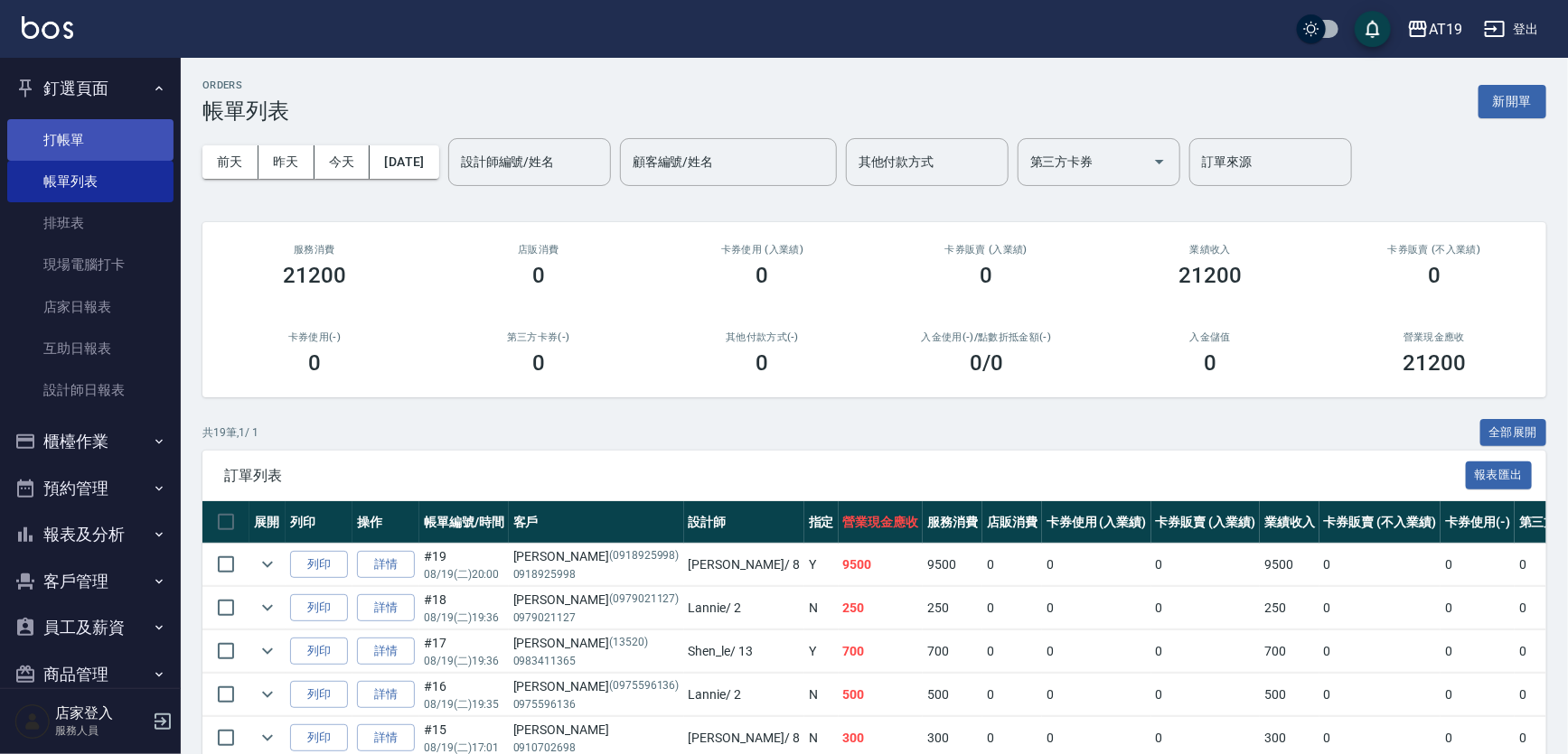
click at [86, 133] on link "打帳單" at bounding box center [90, 141] width 166 height 42
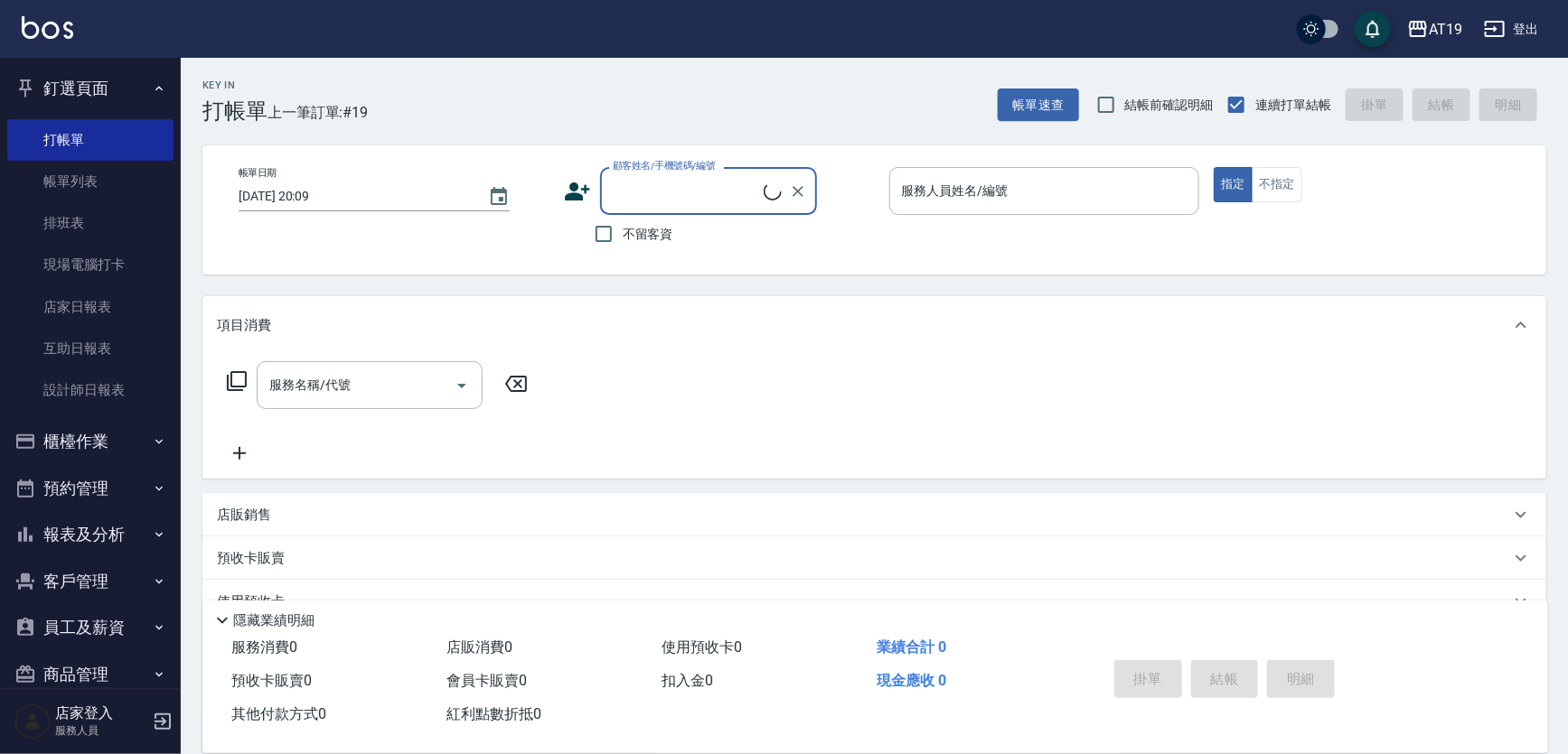
click at [687, 207] on div "顧客姓名/手機號碼/編號" at bounding box center [709, 191] width 217 height 47
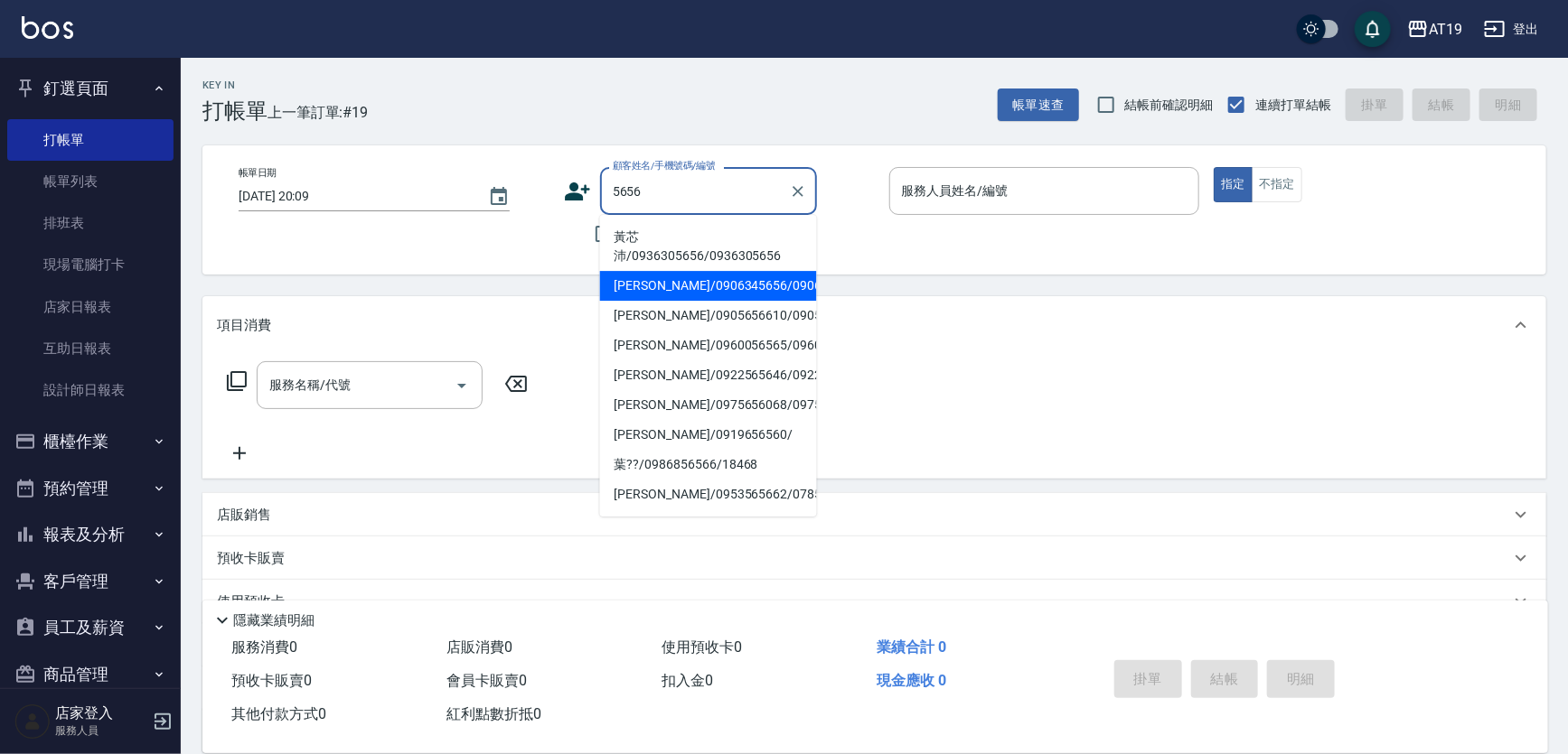
type input "楊宜潔/0906345656/0906345656"
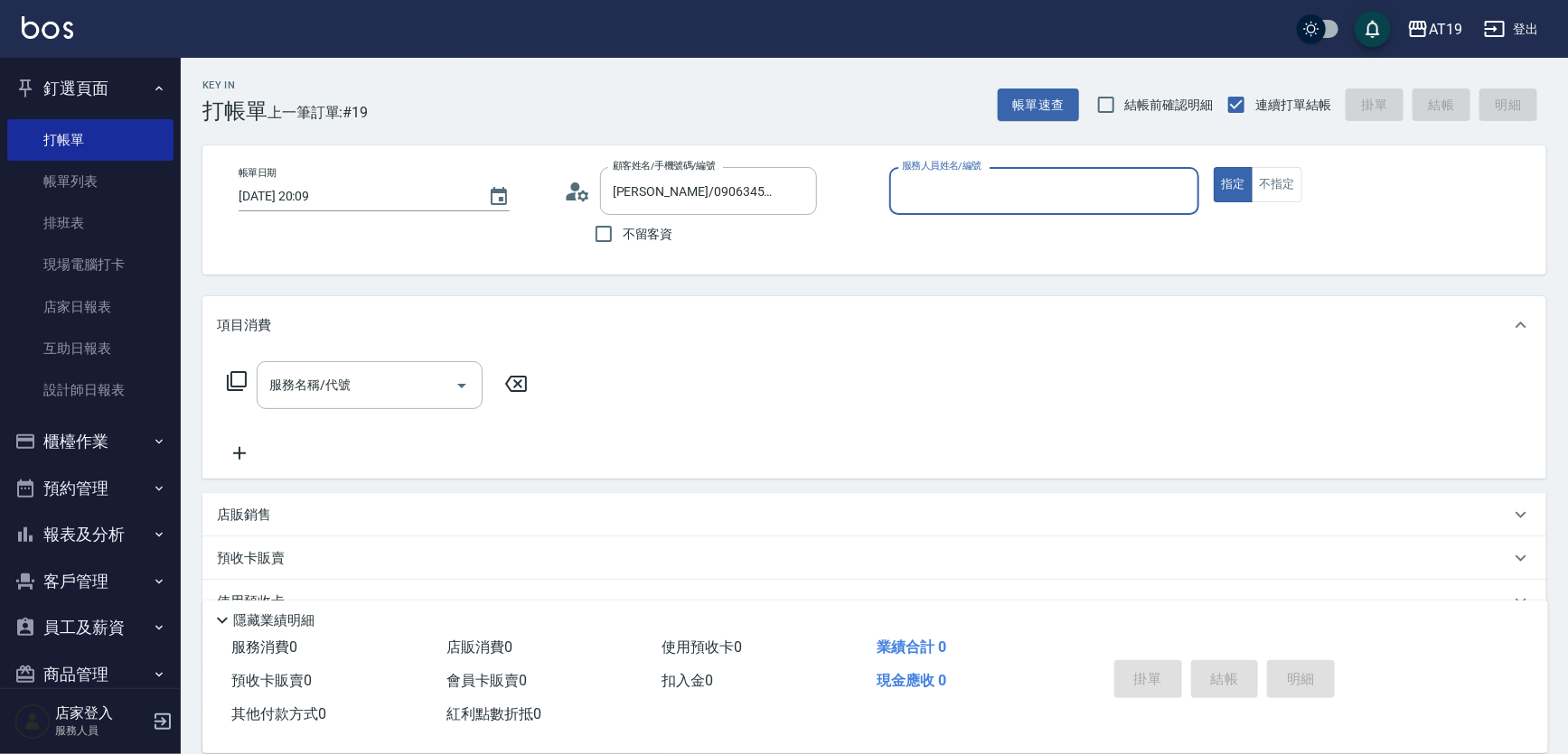
type input "Lannie- 2"
click at [1214, 167] on button "指定" at bounding box center [1233, 184] width 39 height 36
type button "true"
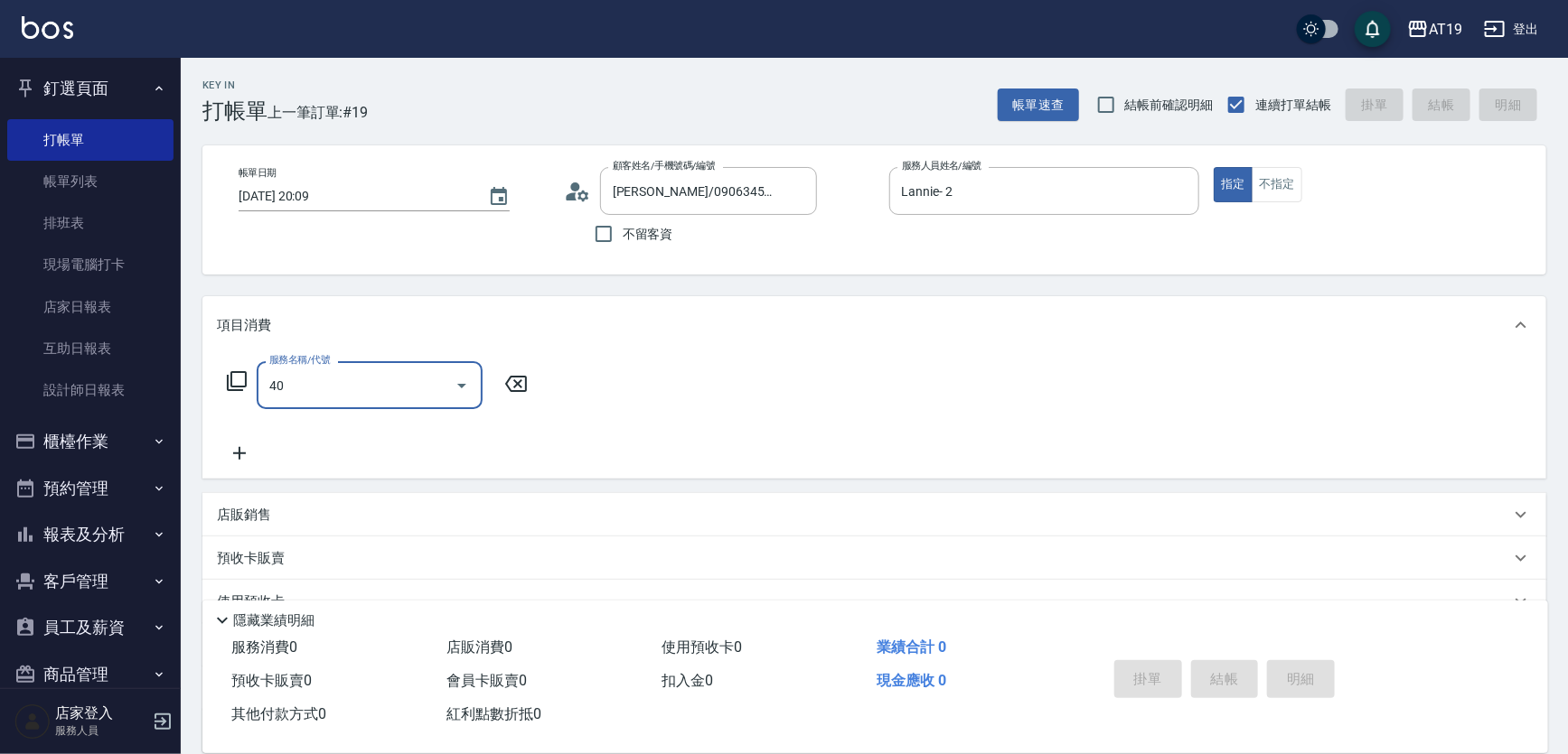
type input "401"
type input "30"
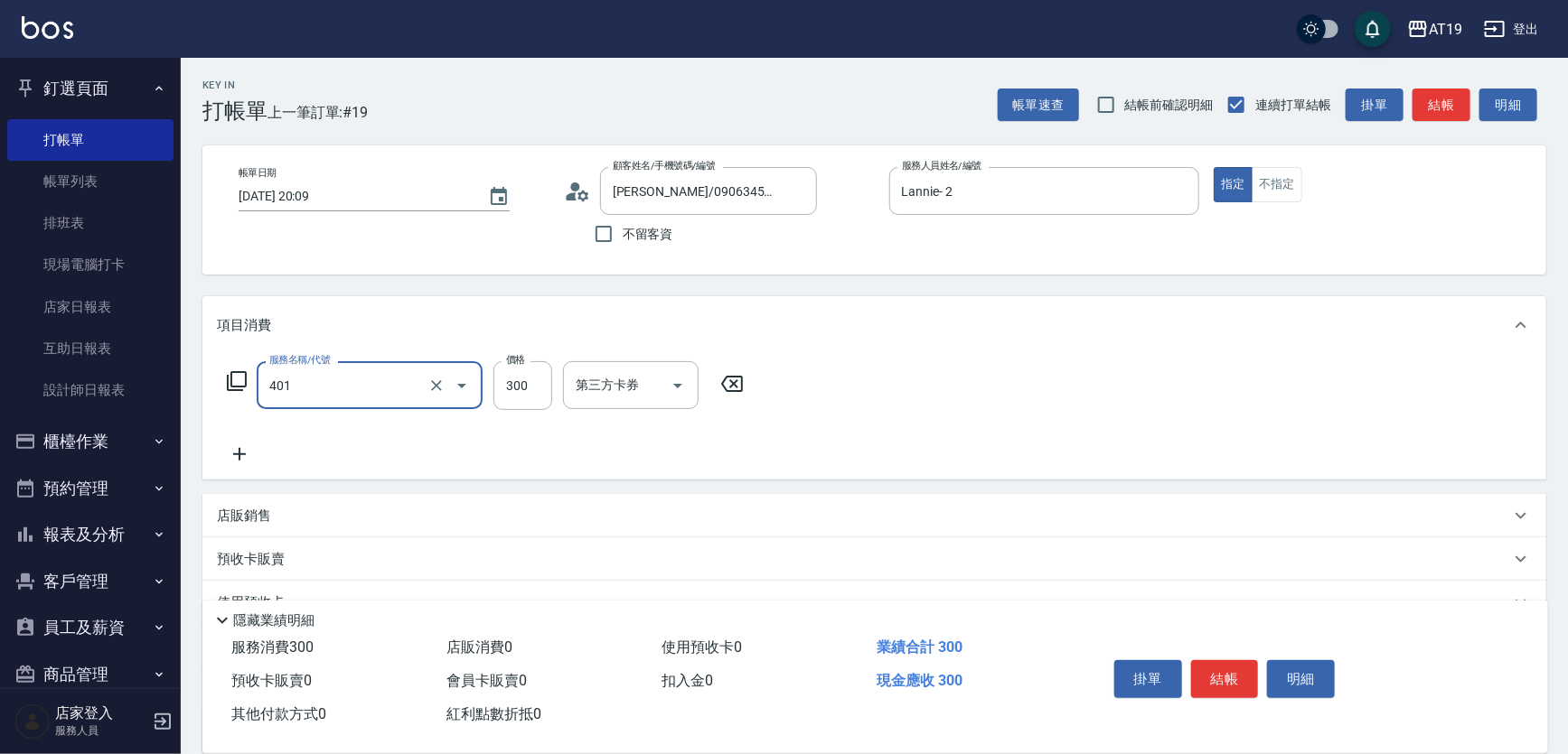
type input "剪髮(401)"
type input "0"
type input "25"
type input "20"
type input "250"
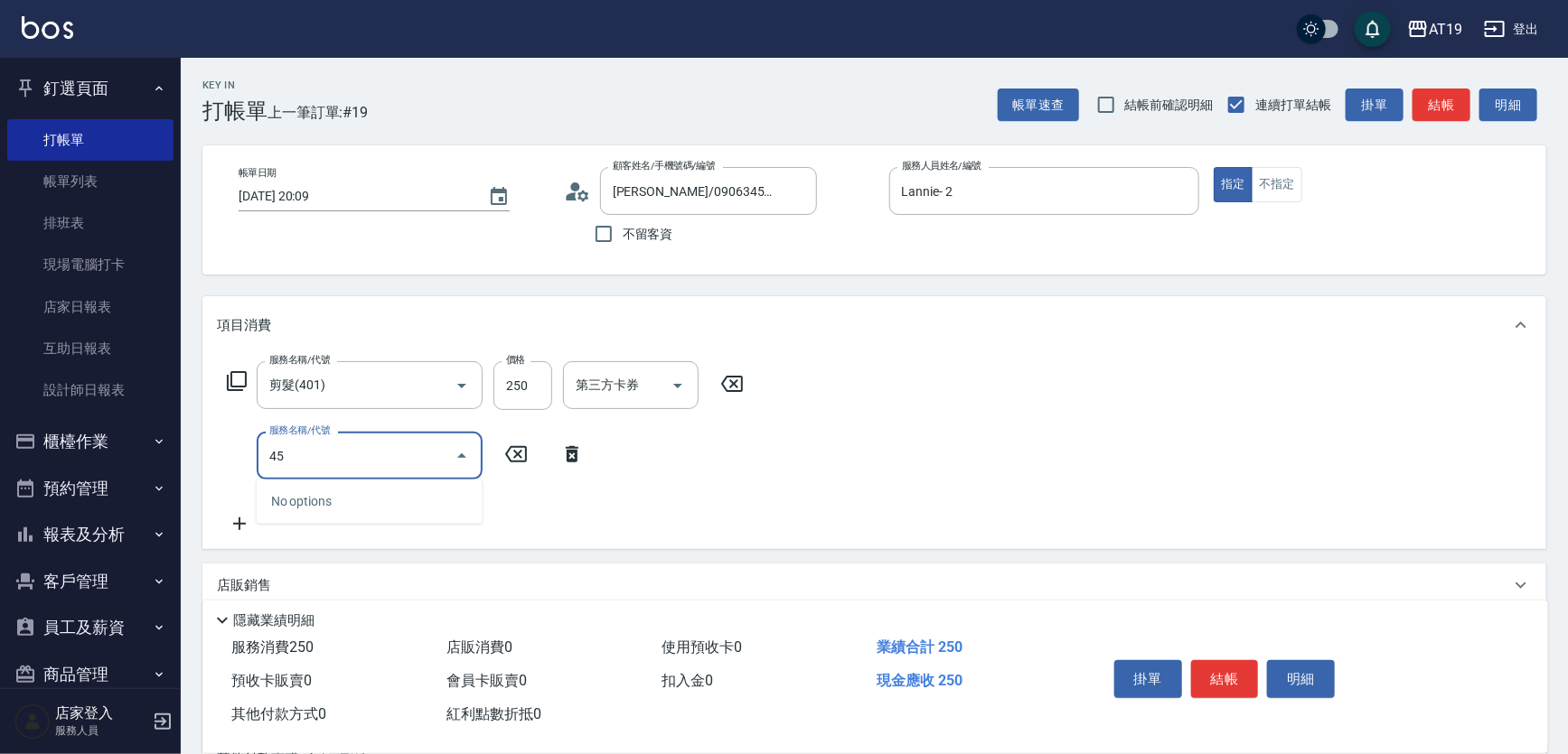
type input "4"
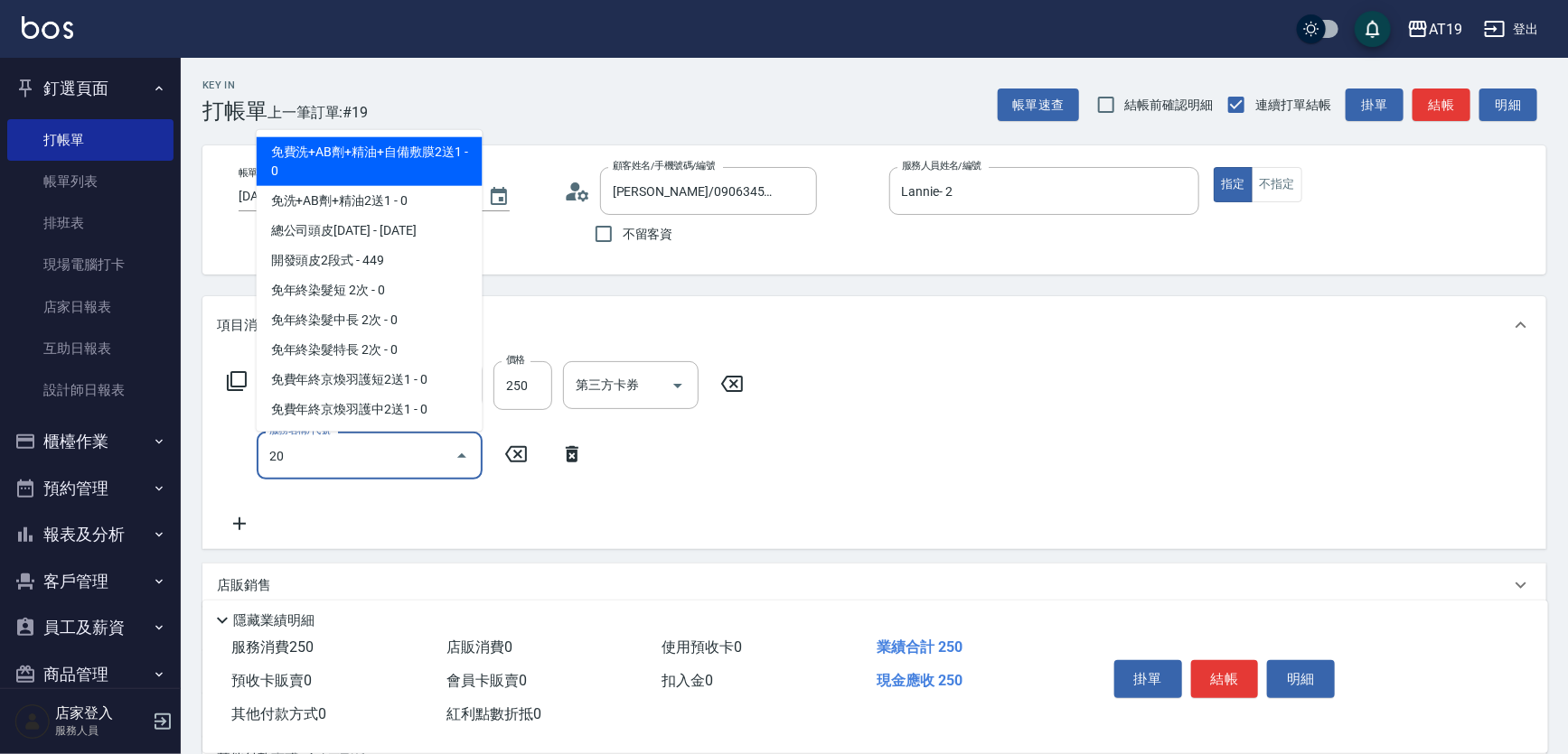
type input "201"
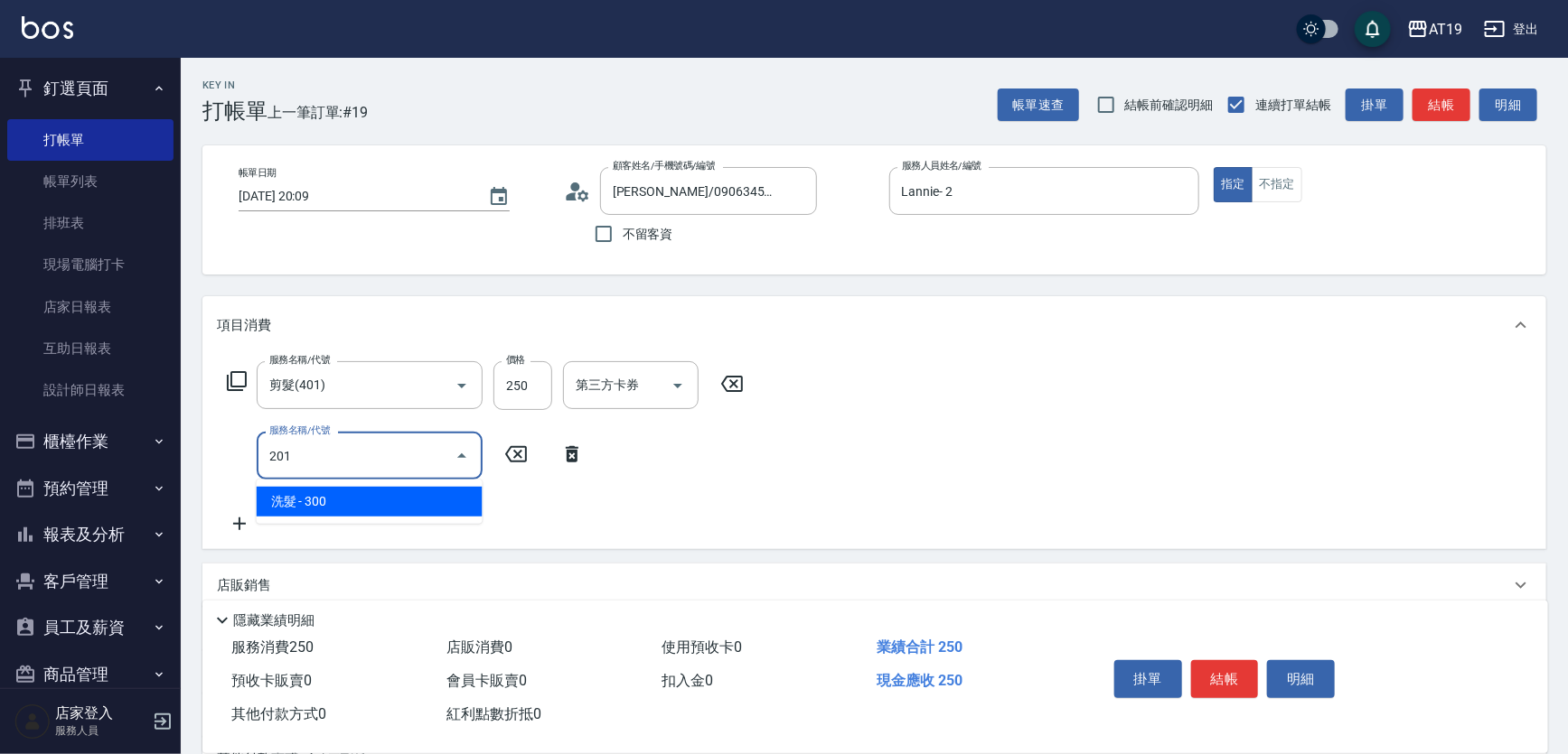
type input "50"
type input "洗髮(201)"
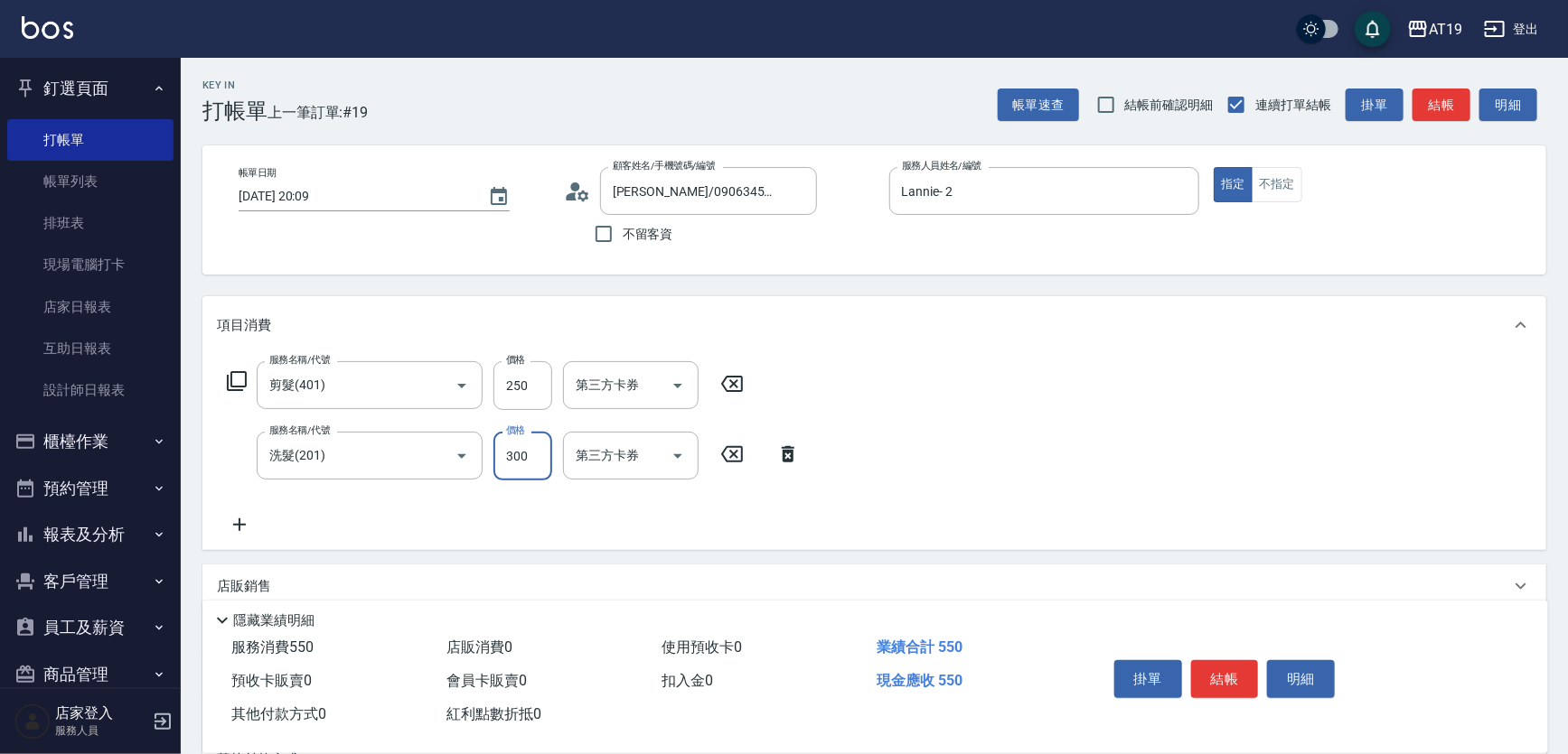
type input "4"
type input "20"
type input "45"
type input "70"
type input "450"
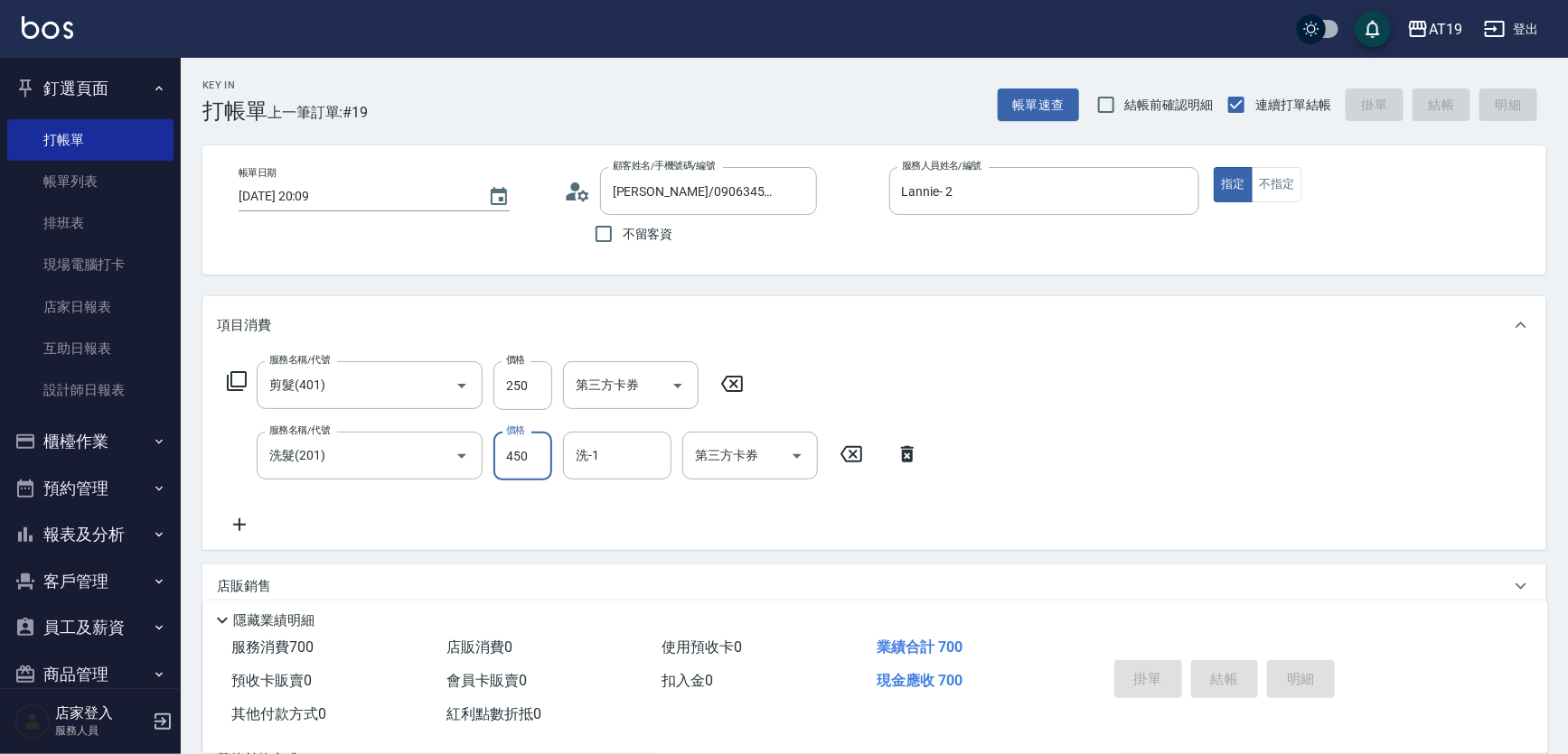
type input "2025/08/19 20:10"
type input "0"
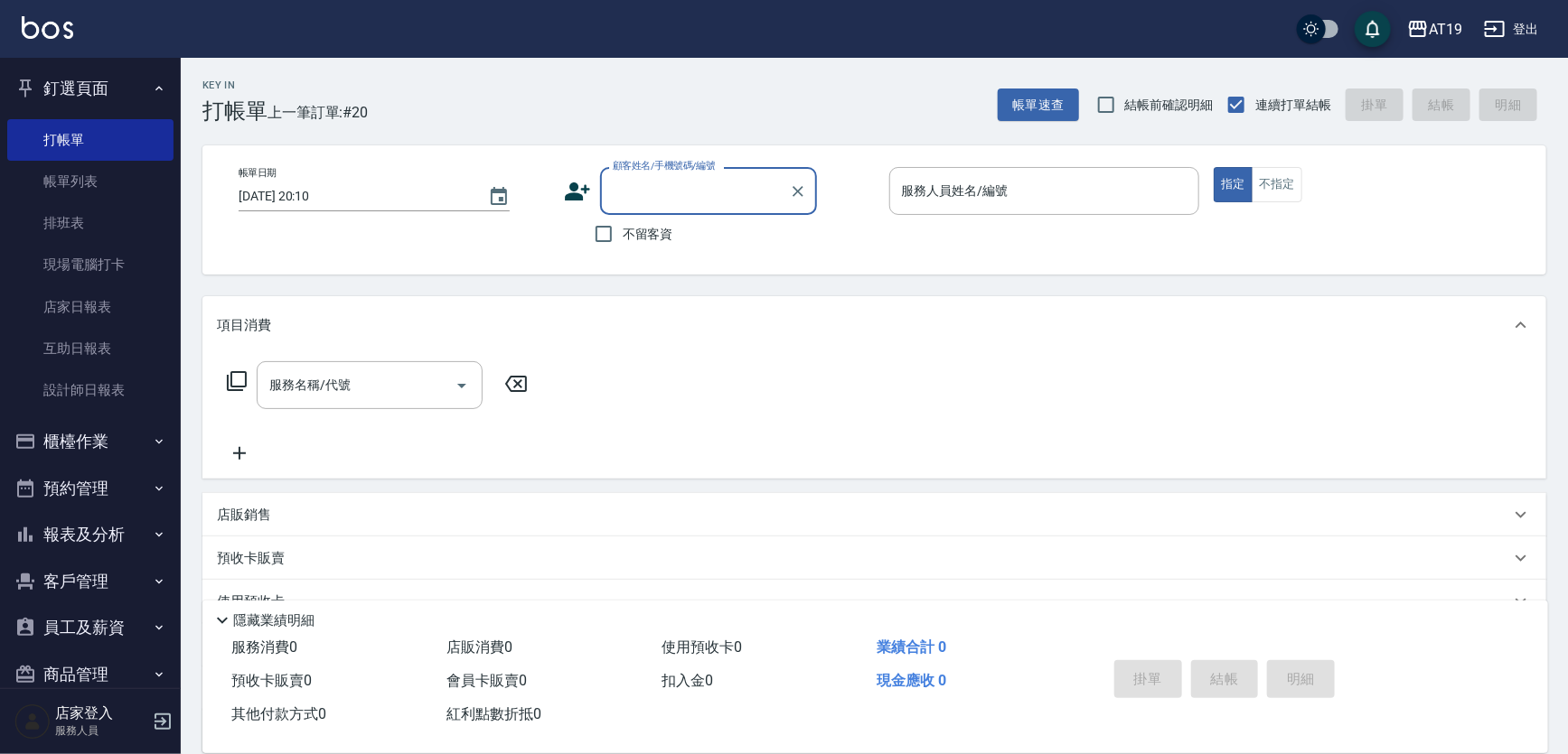
click at [668, 187] on input "顧客姓名/手機號碼/編號" at bounding box center [695, 191] width 174 height 32
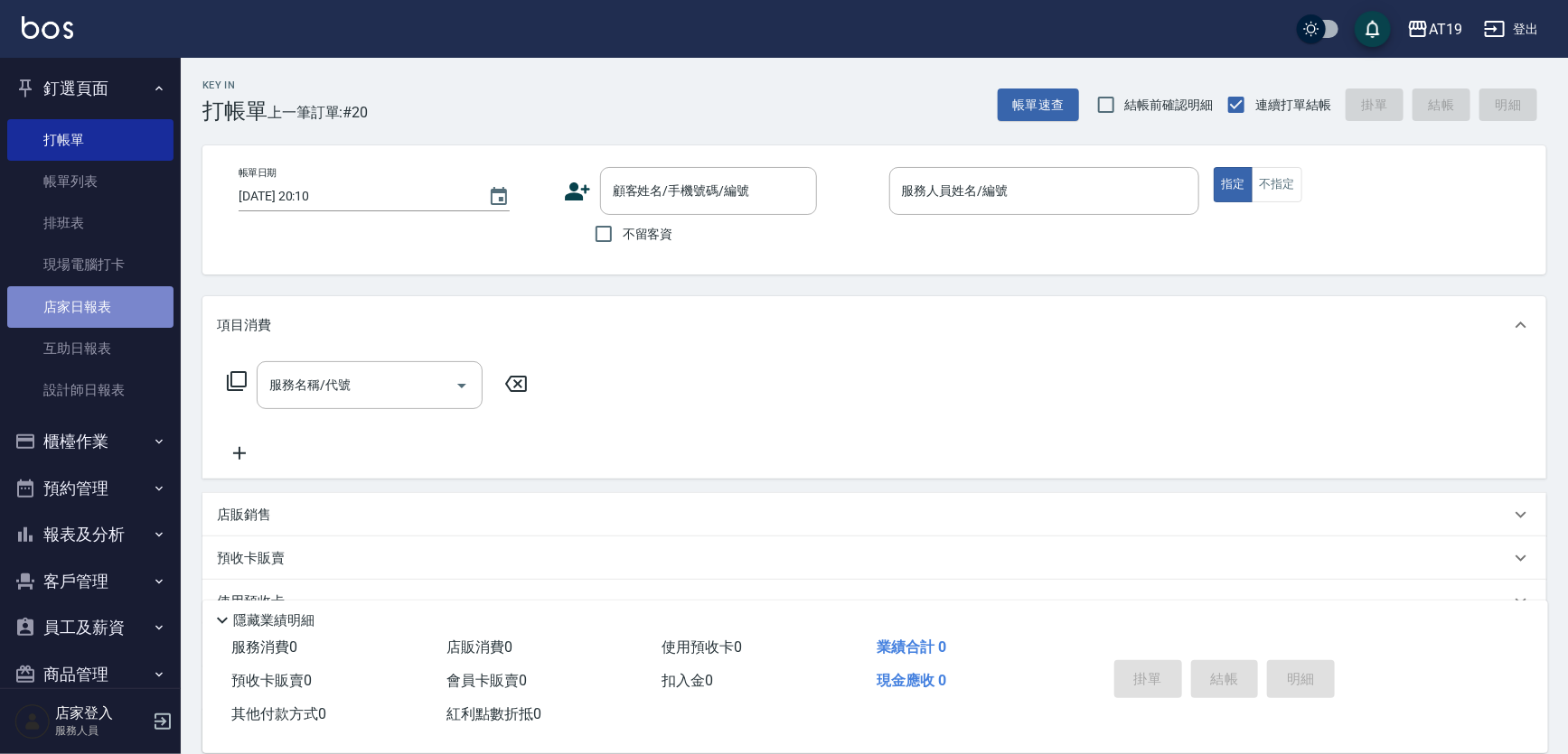
click at [110, 293] on link "店家日報表" at bounding box center [90, 308] width 166 height 42
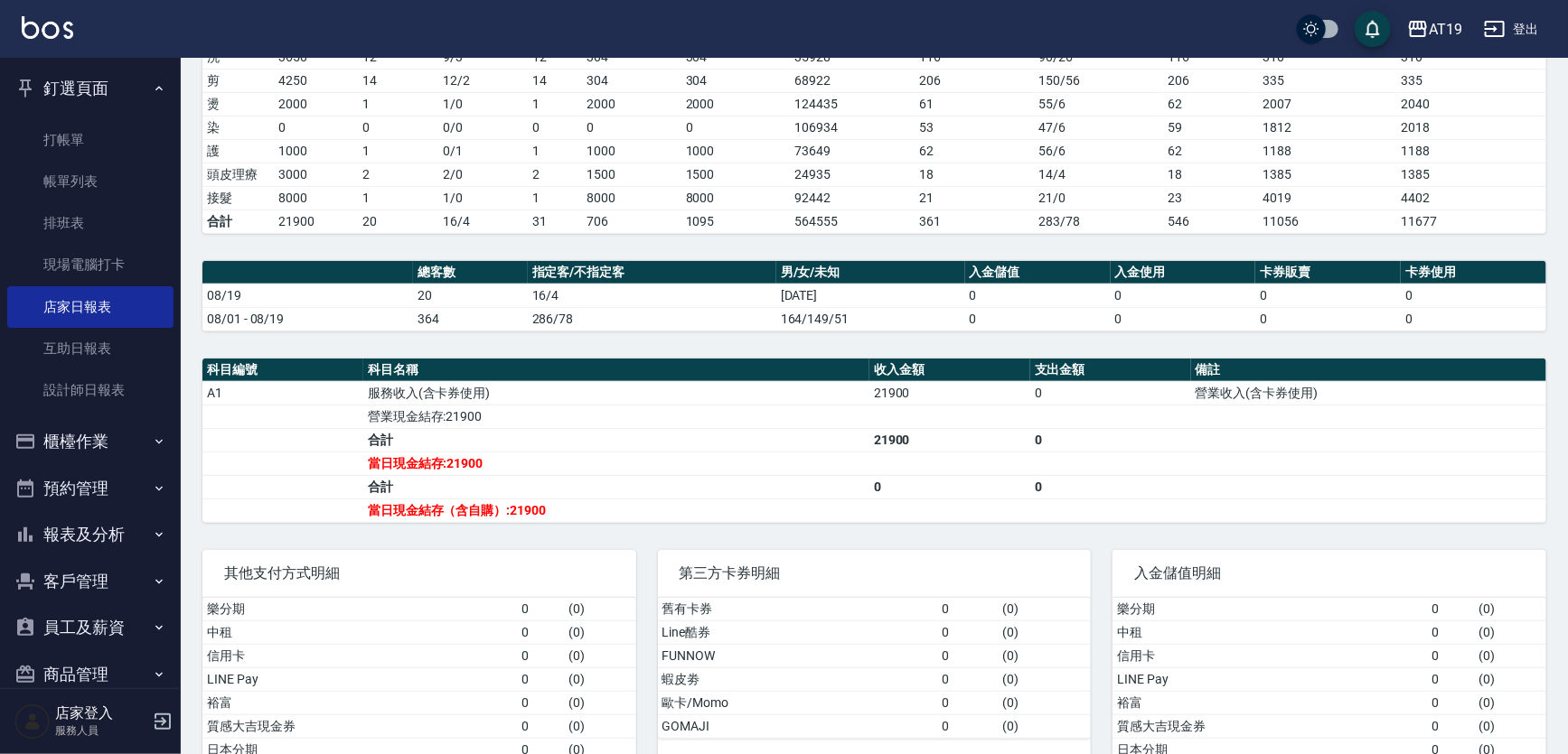
scroll to position [328, 0]
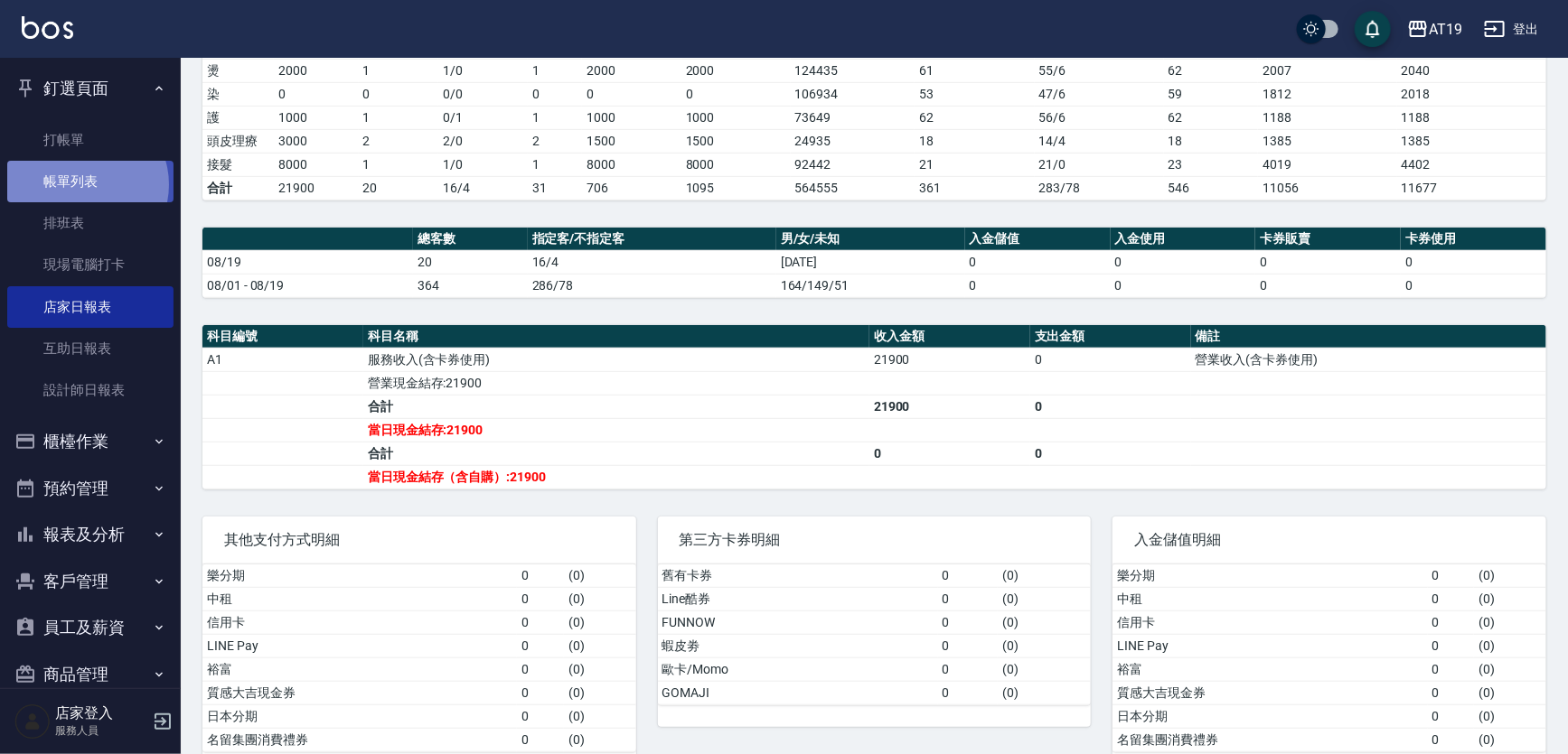
click at [85, 185] on link "帳單列表" at bounding box center [90, 182] width 166 height 42
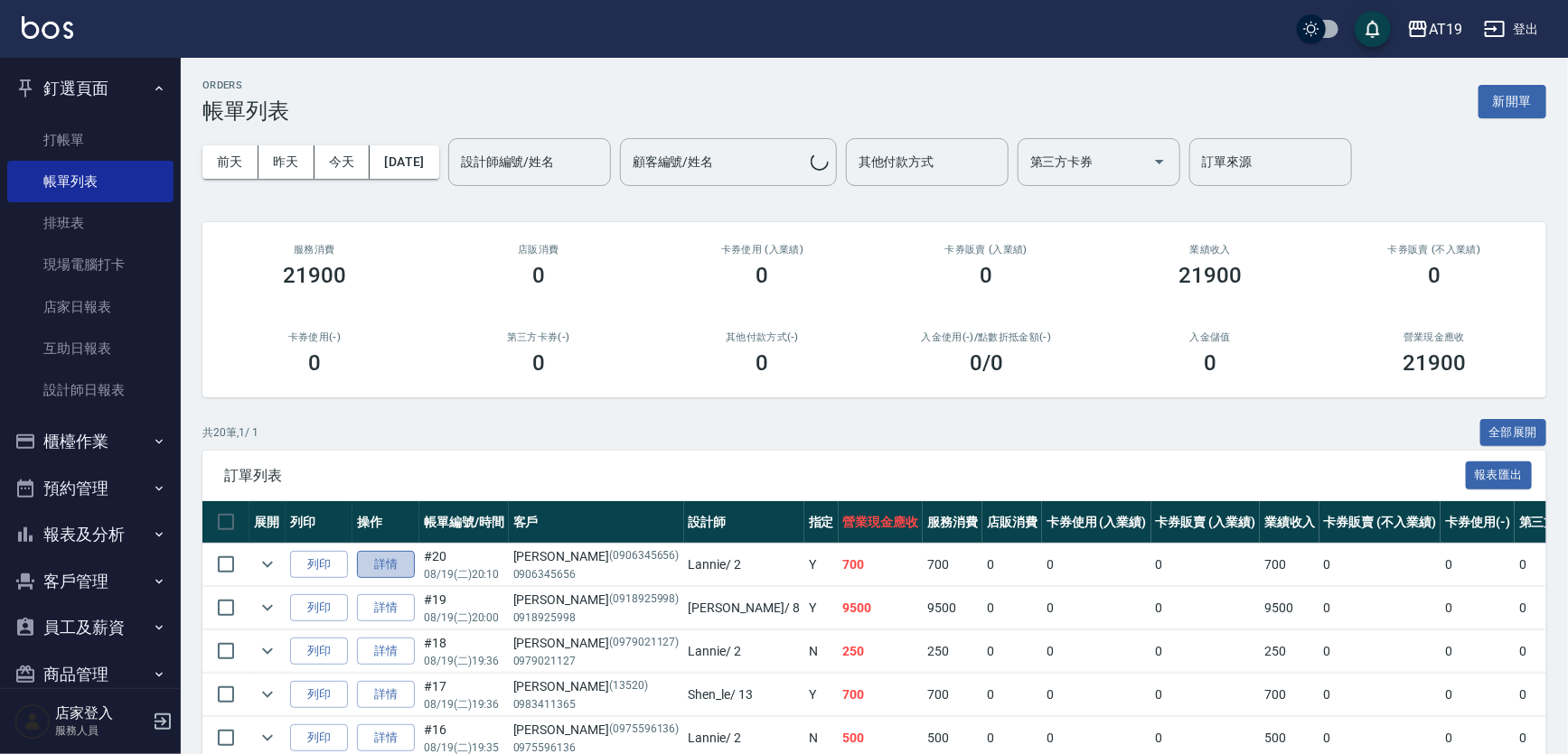
click at [404, 557] on link "詳情" at bounding box center [385, 565] width 58 height 28
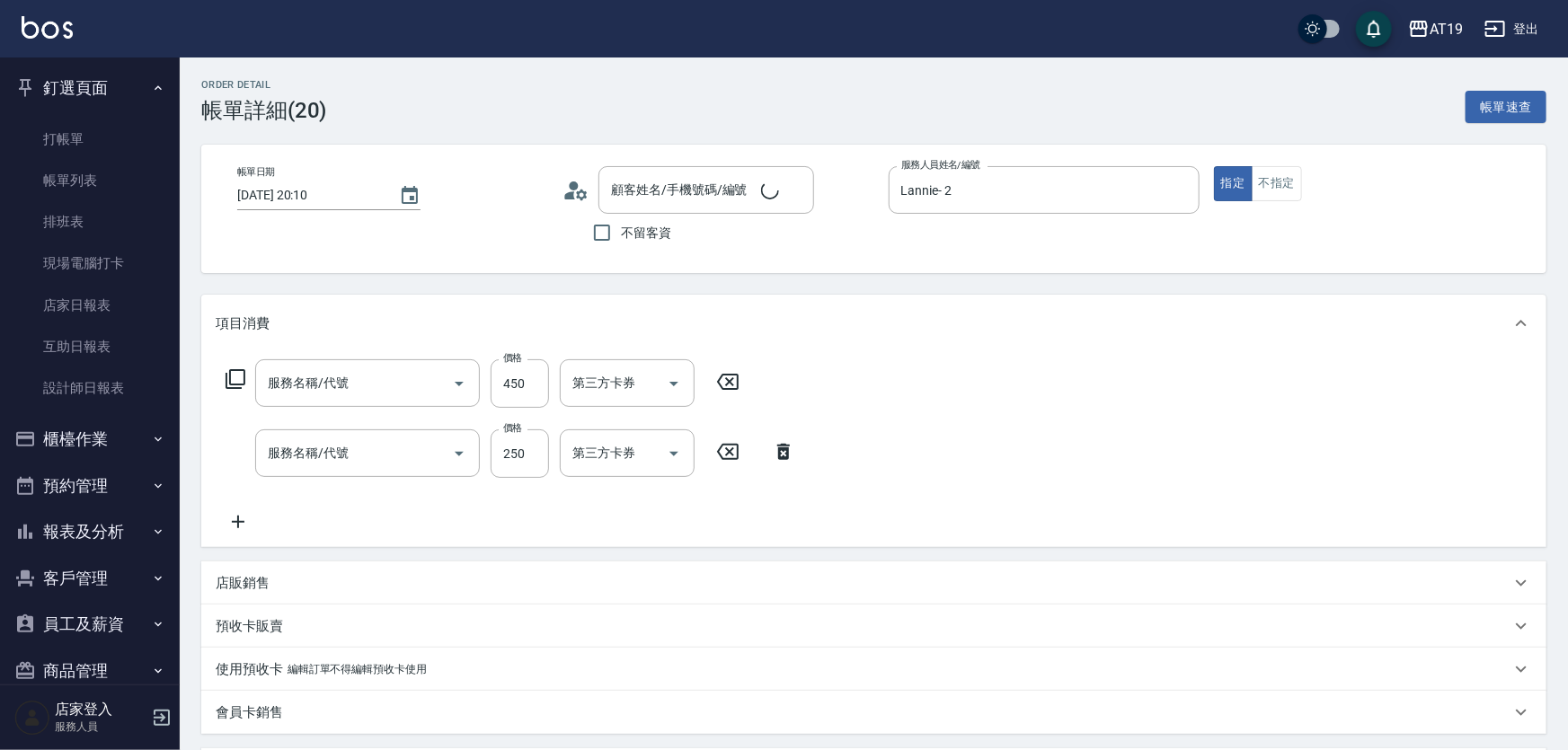
type input "2025/08/19 20:10"
type input "Lannie- 2"
type input "70"
type input "洗髮(201)"
type input "剪髮(401)"
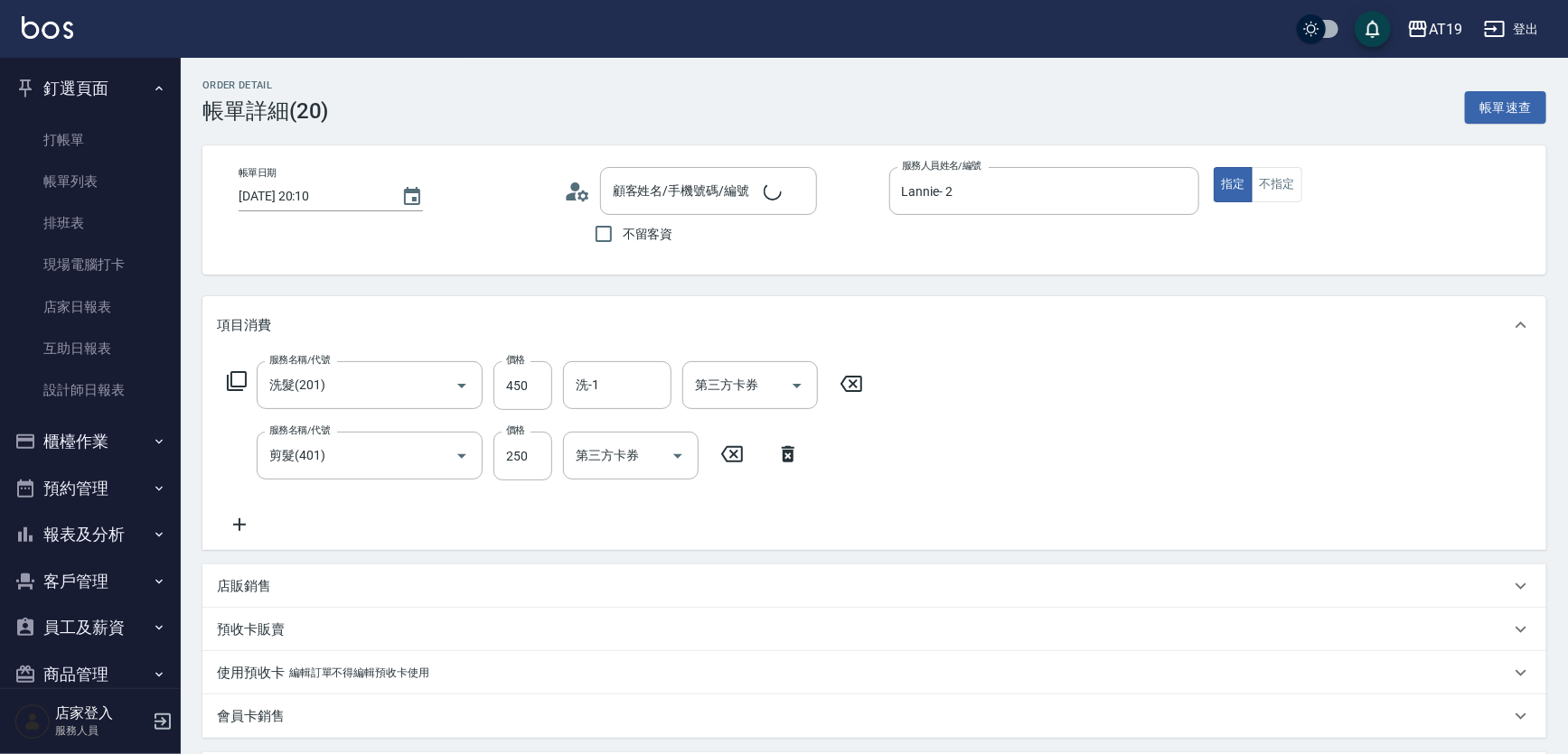
type input "楊宜潔/0906345656/0906345656"
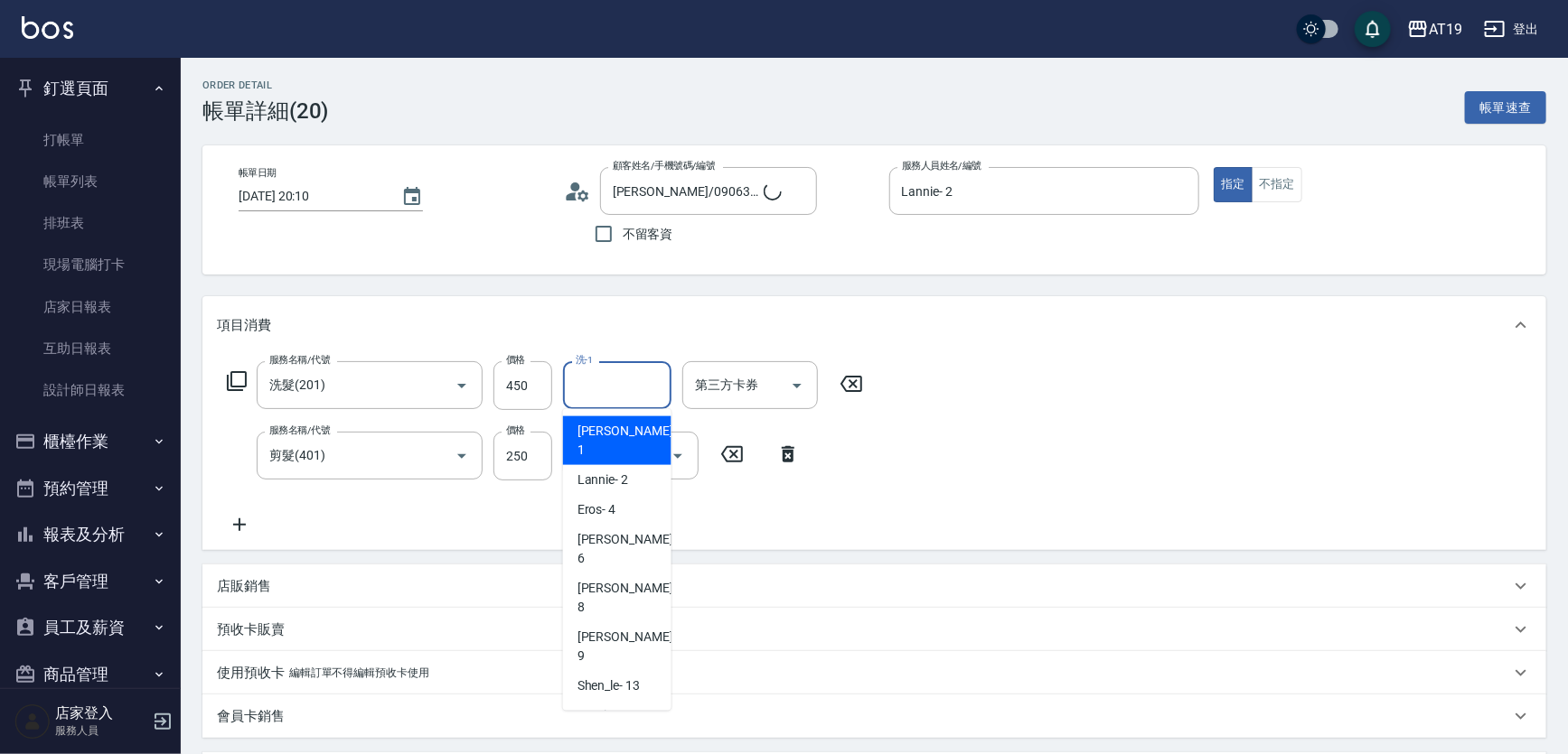
click at [624, 399] on input "洗-1" at bounding box center [617, 385] width 92 height 32
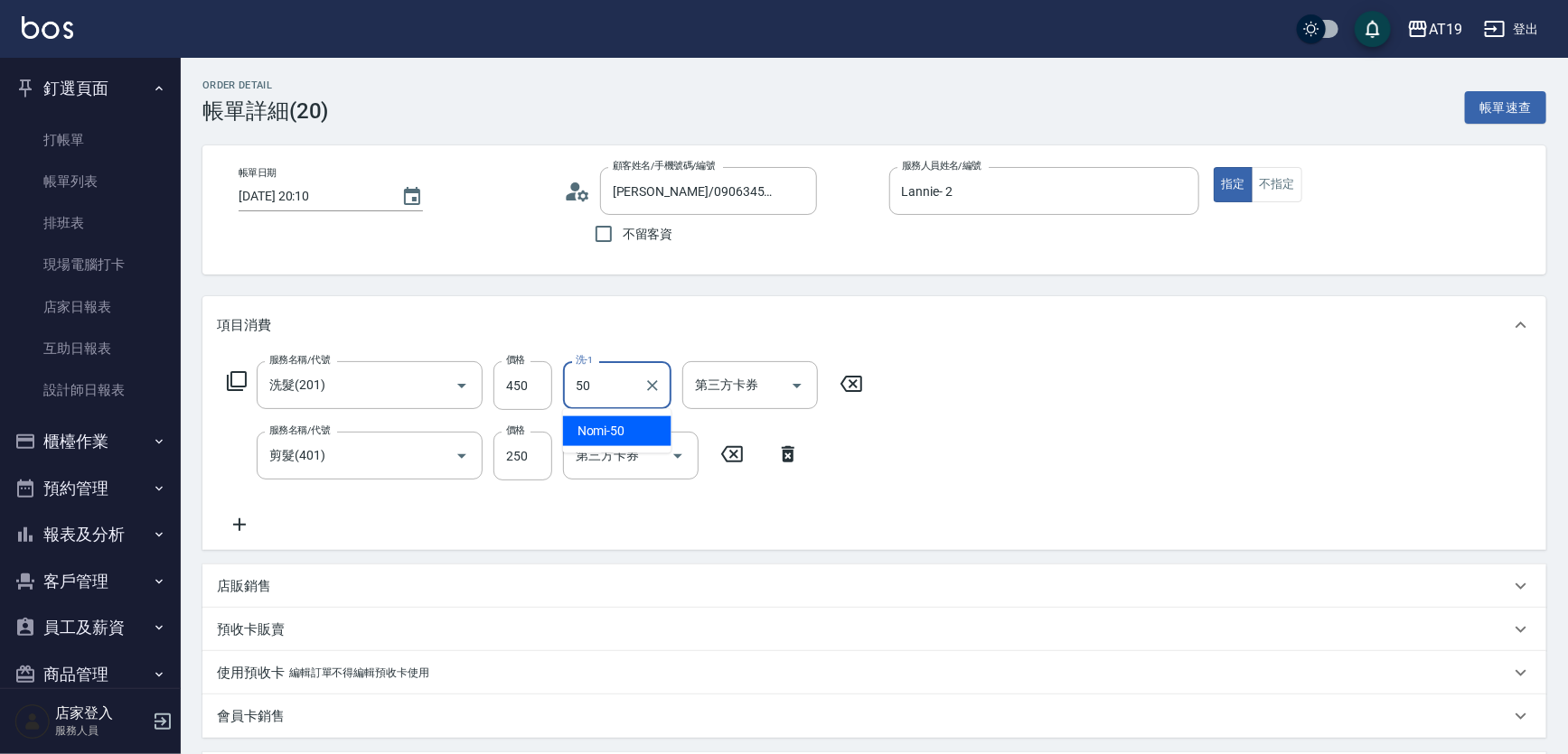
type input "Nomi-50"
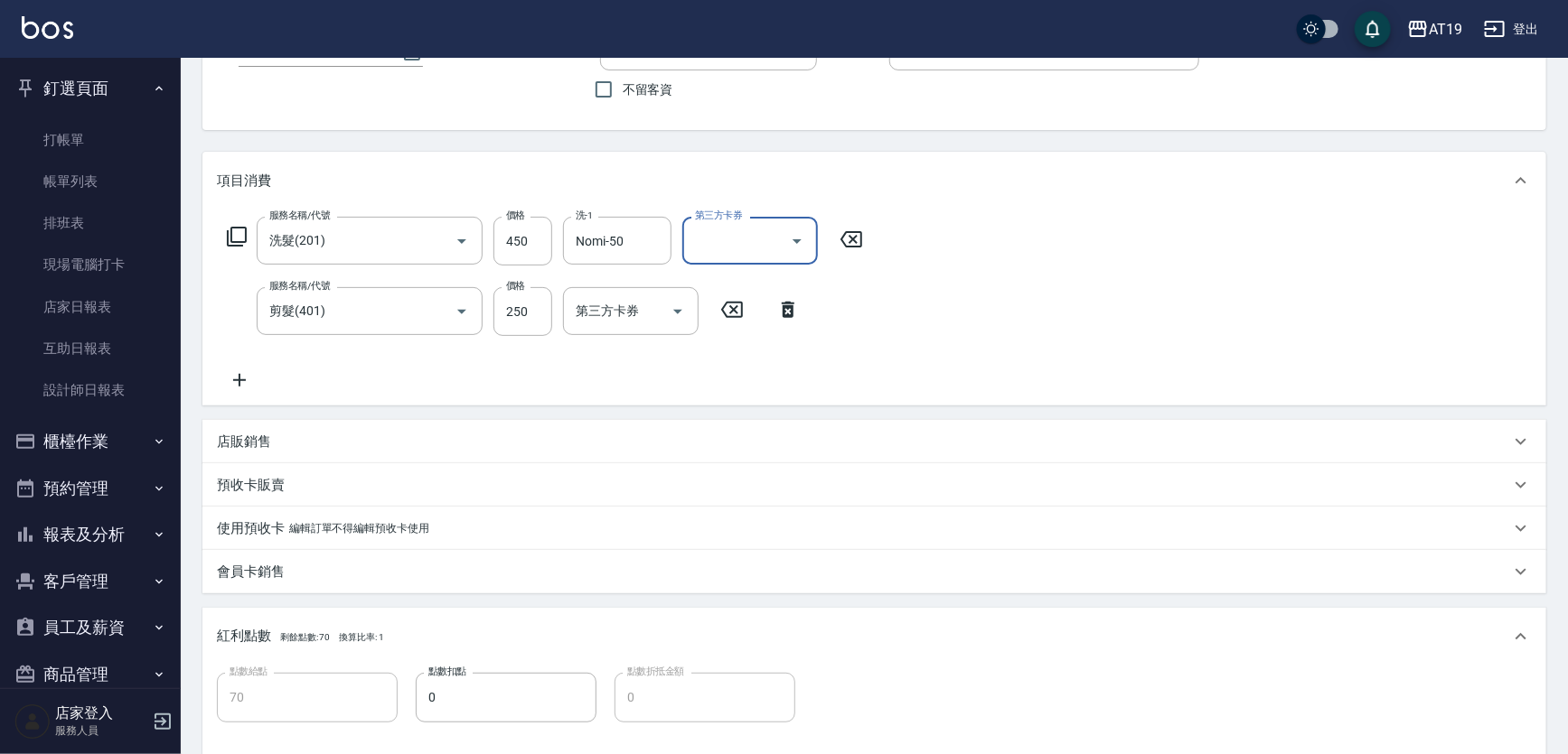
scroll to position [328, 0]
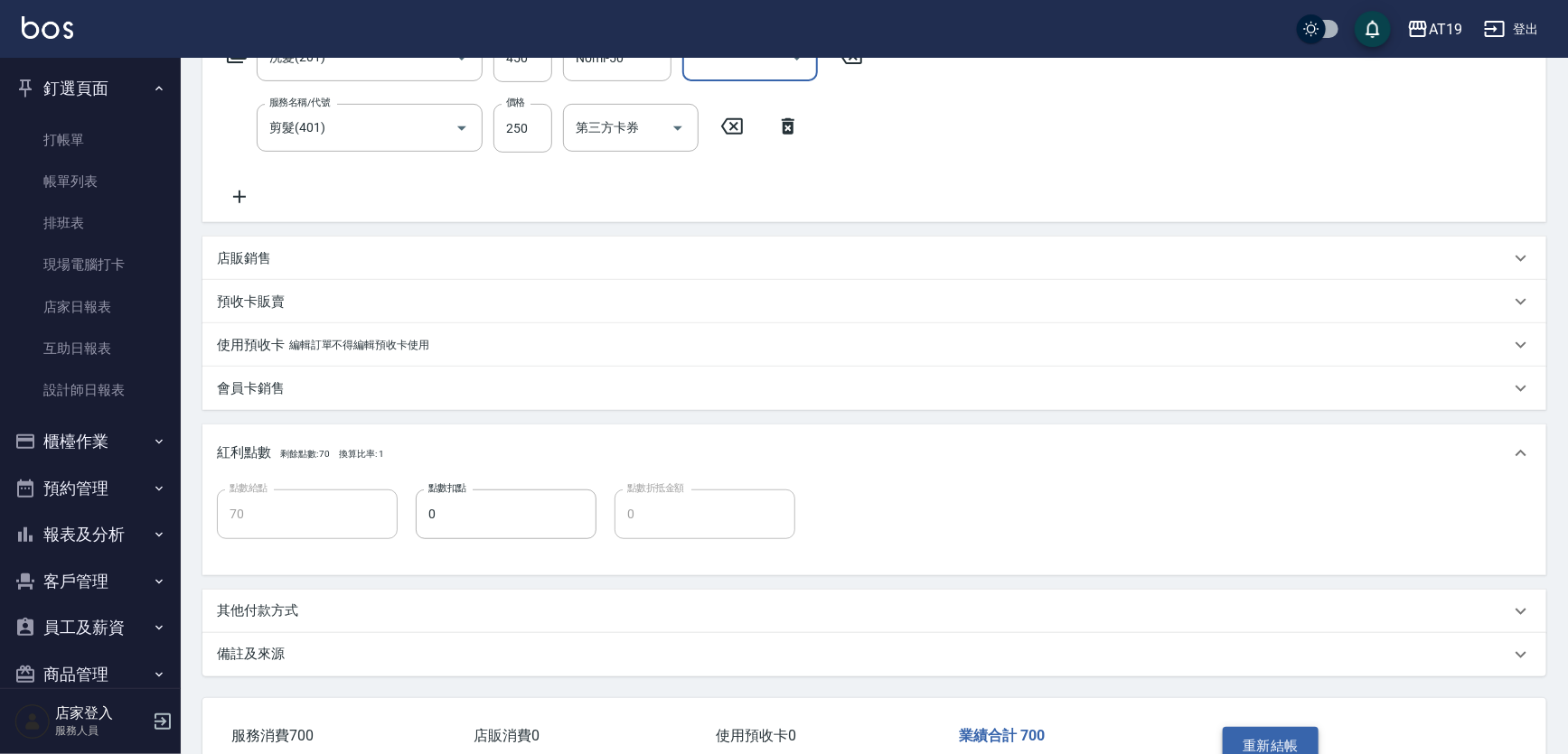
click at [1287, 729] on button "重新結帳" at bounding box center [1270, 747] width 96 height 38
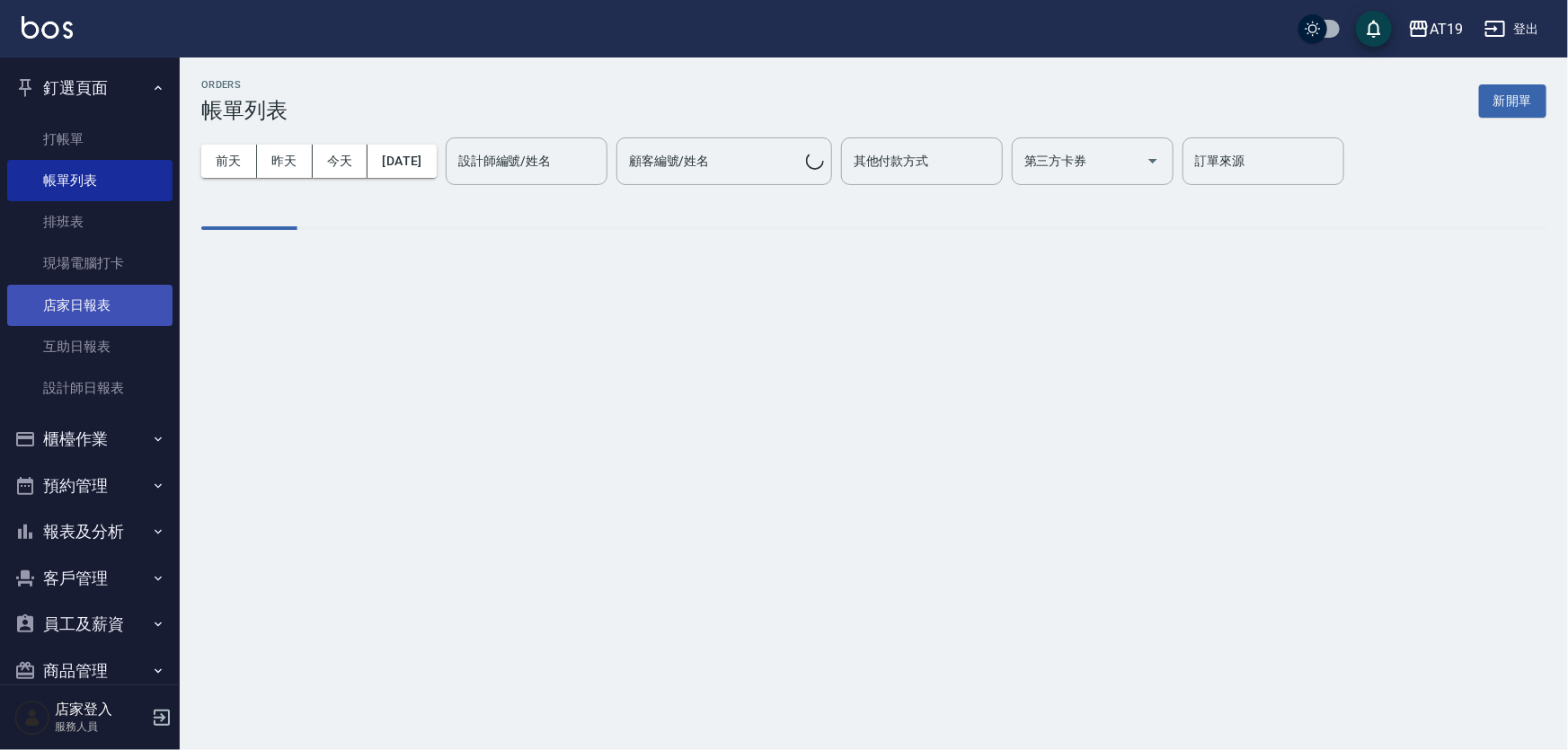
click at [86, 308] on link "店家日報表" at bounding box center [90, 306] width 165 height 42
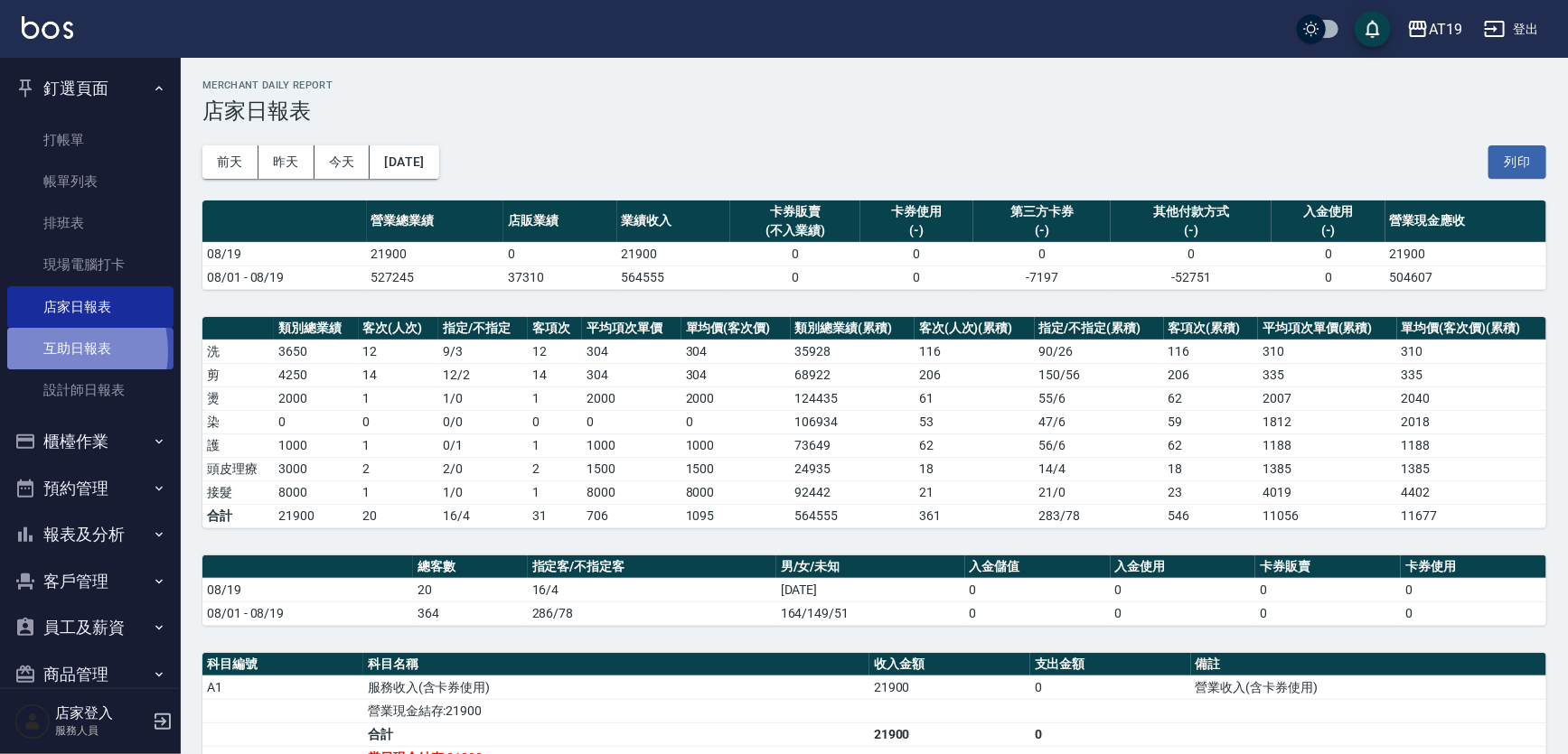
click at [47, 351] on link "互助日報表" at bounding box center [90, 349] width 166 height 42
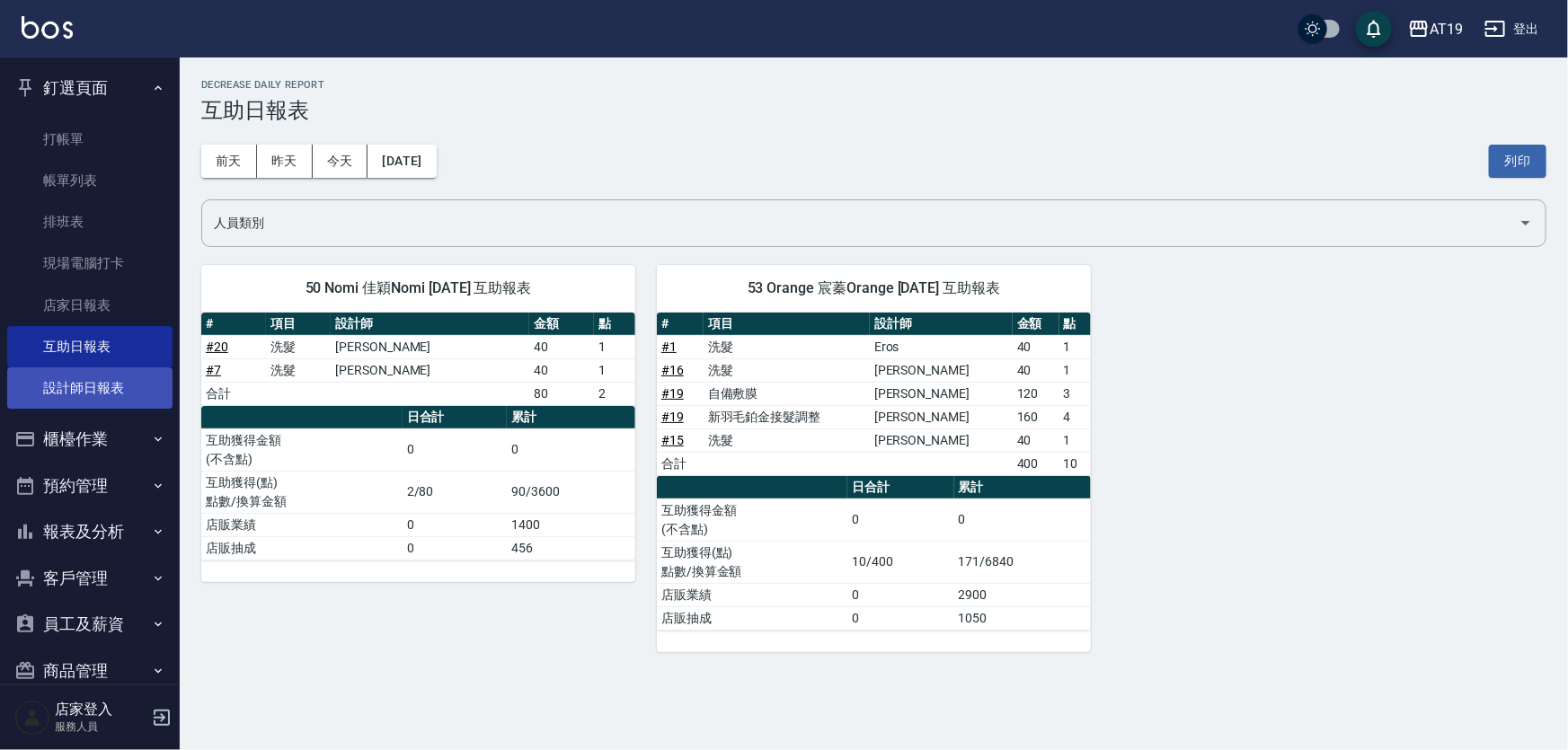
click at [115, 382] on link "設計師日報表" at bounding box center [90, 389] width 165 height 42
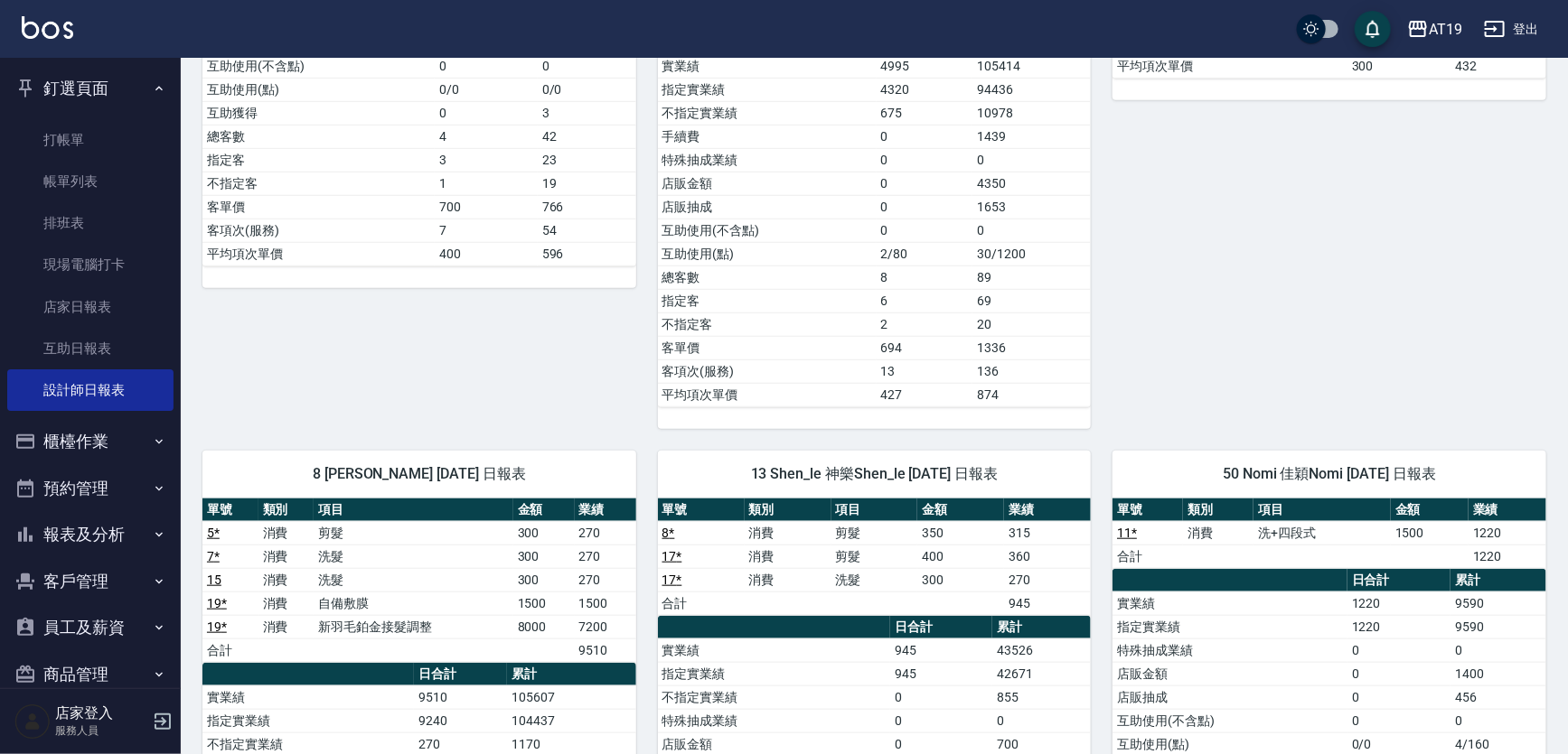
scroll to position [822, 0]
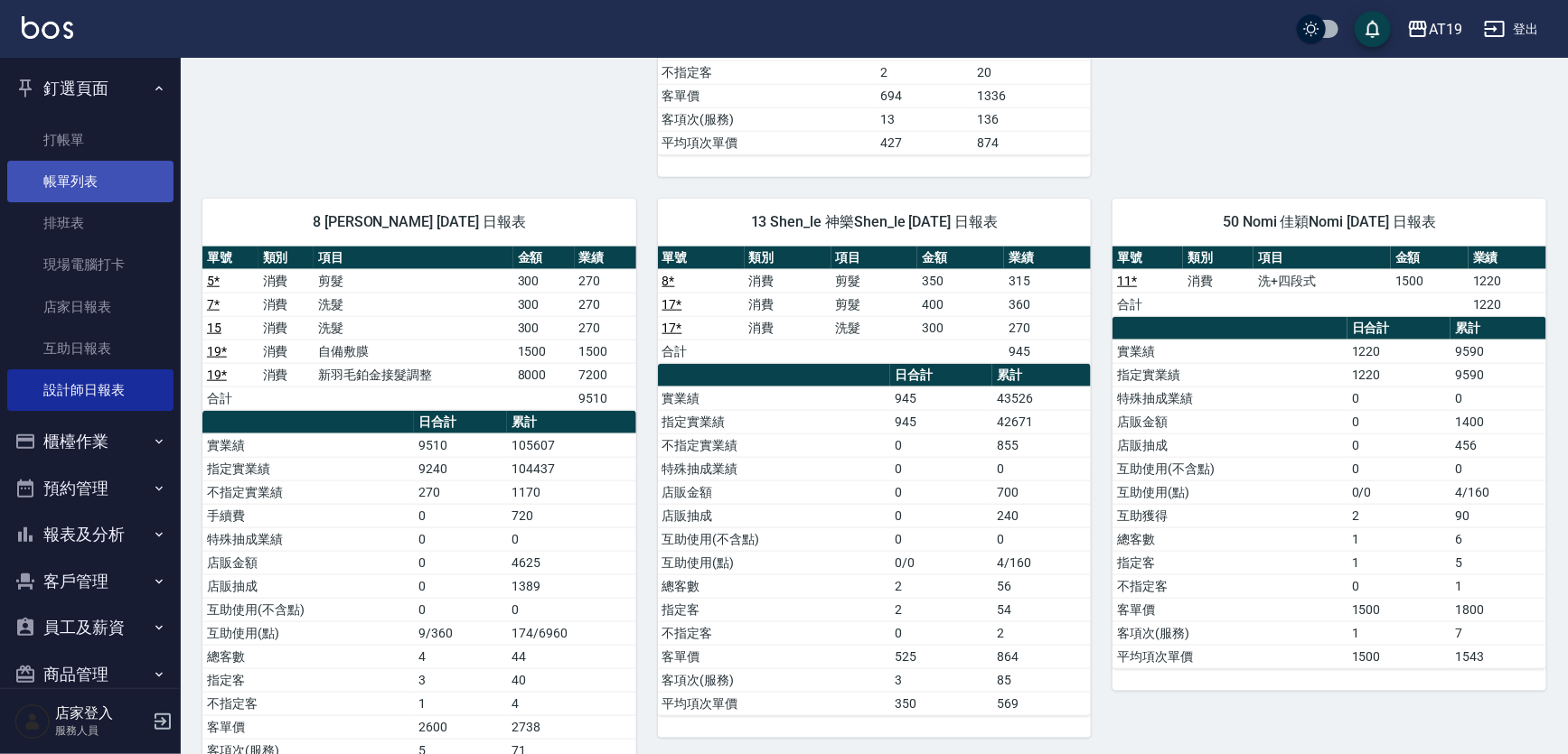
click at [84, 179] on link "帳單列表" at bounding box center [90, 182] width 166 height 42
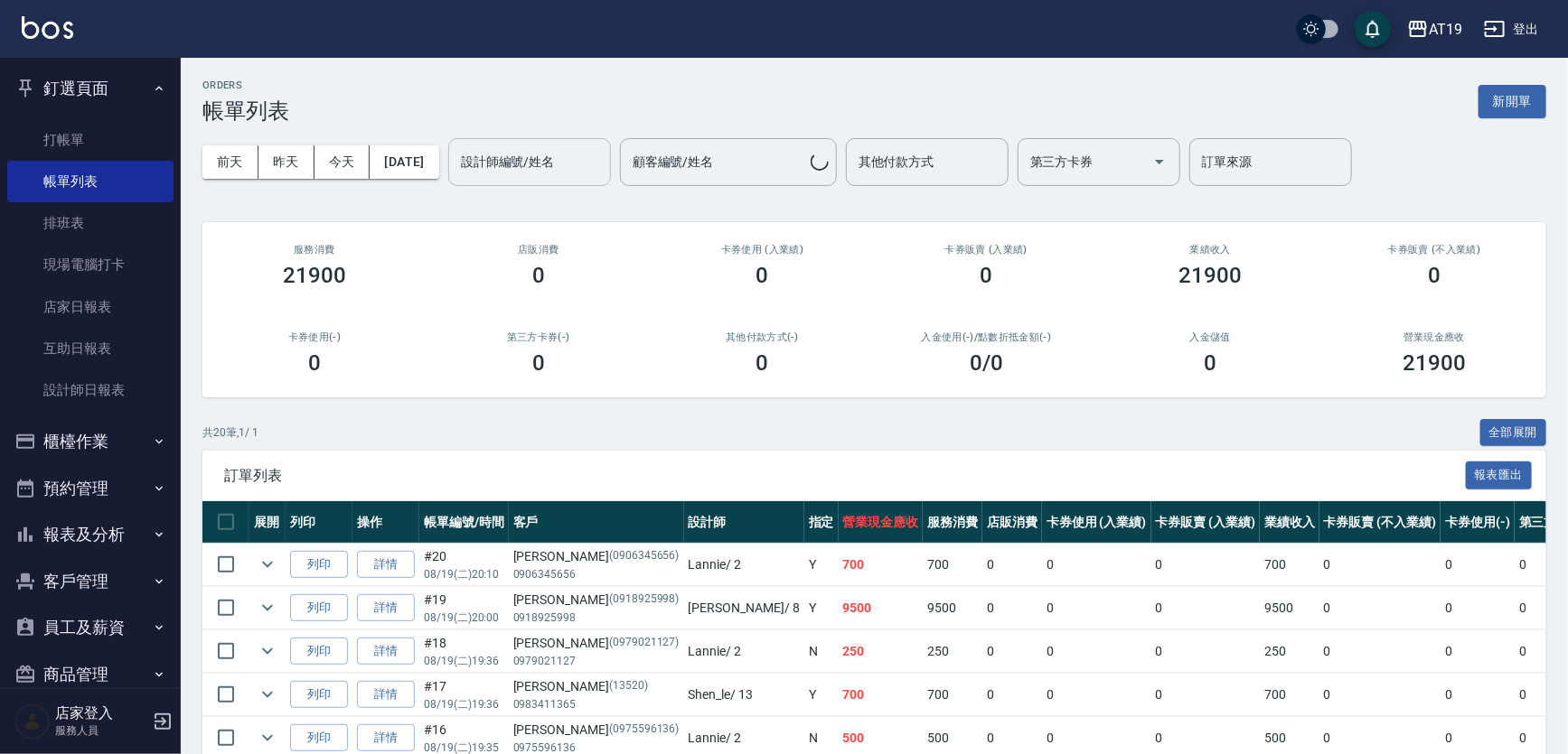
click at [581, 172] on input "設計師編號/姓名" at bounding box center [530, 162] width 146 height 32
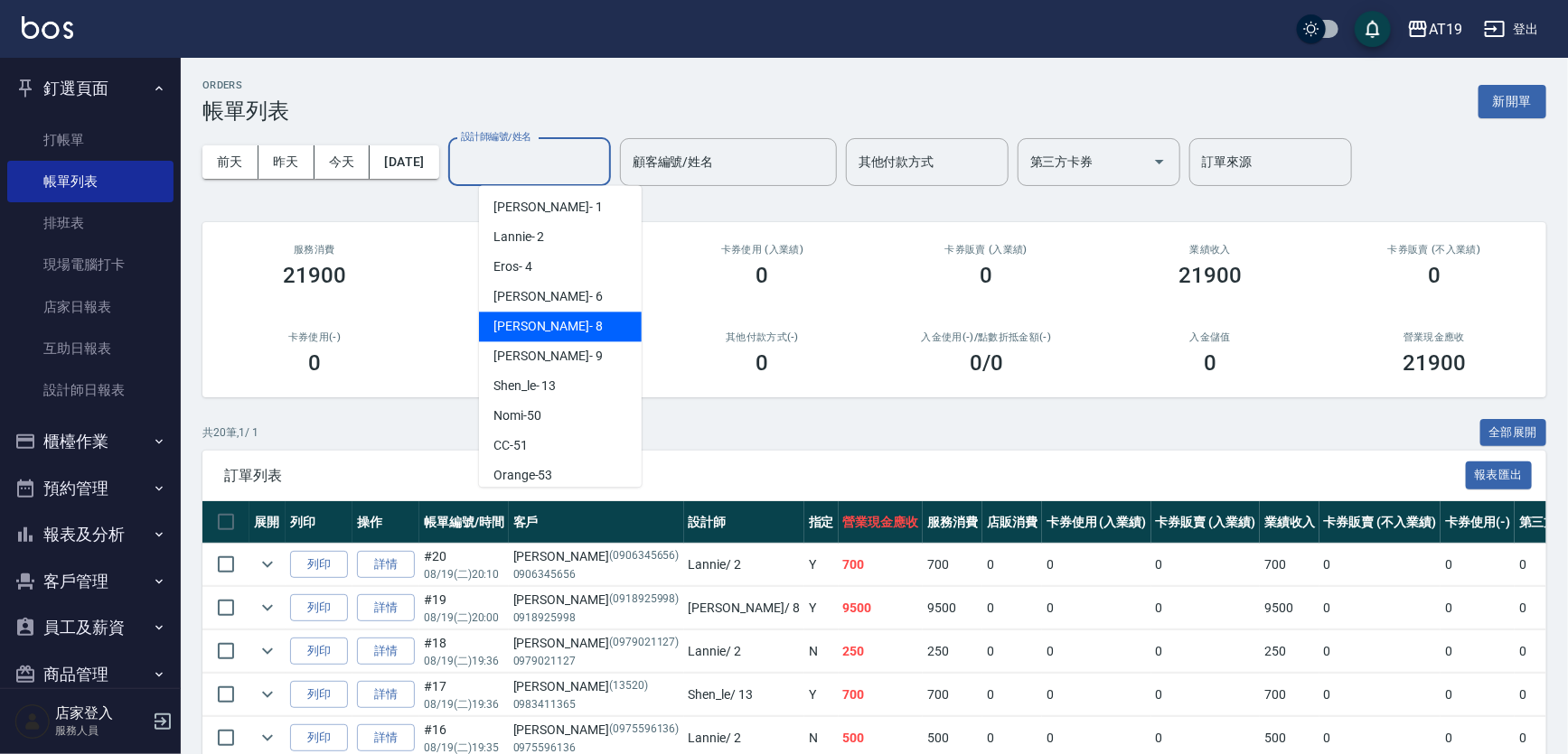
click at [537, 325] on div "Mika - 8" at bounding box center [561, 326] width 163 height 30
type input "Mika- 8"
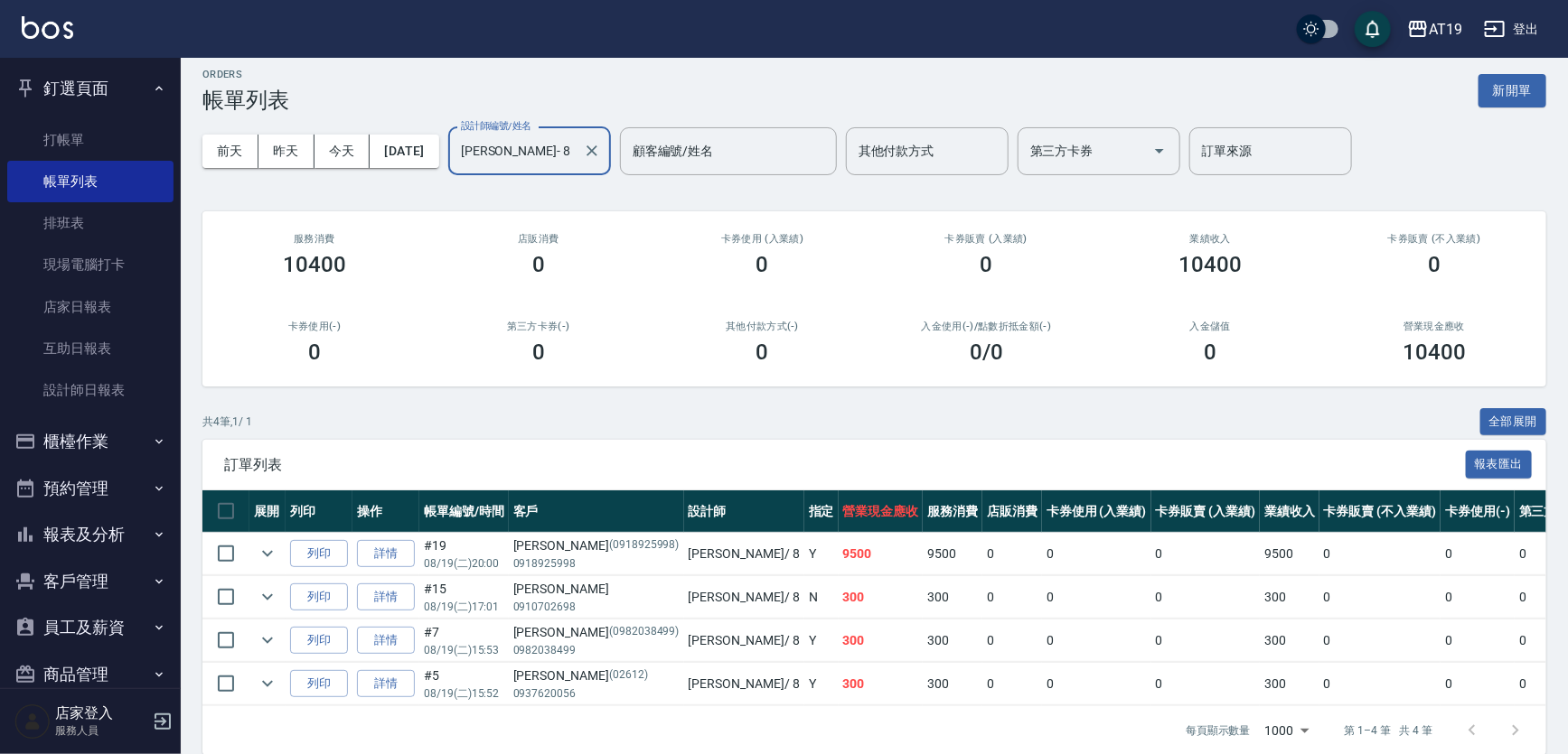
scroll to position [44, 0]
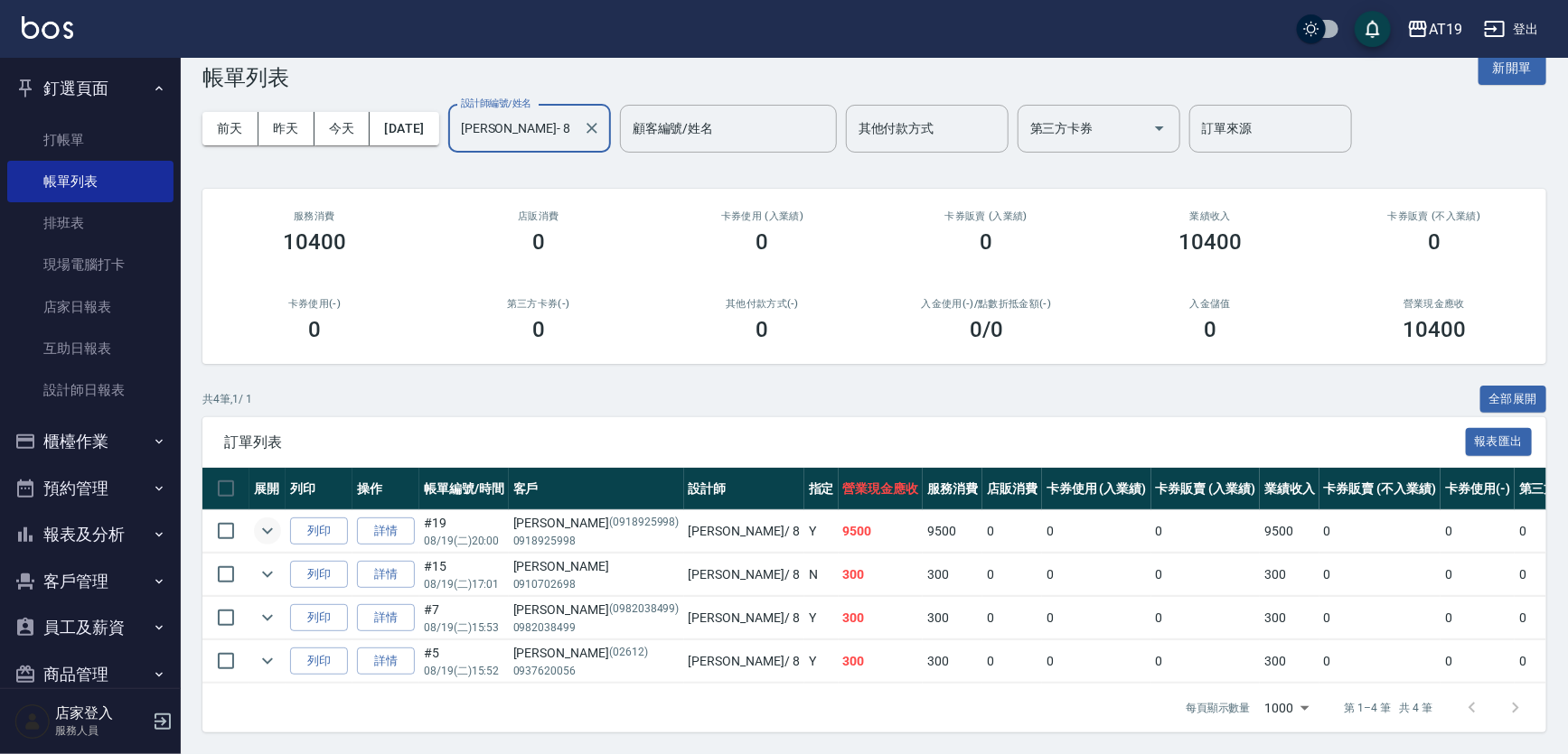
click at [261, 520] on icon "expand row" at bounding box center [268, 531] width 22 height 22
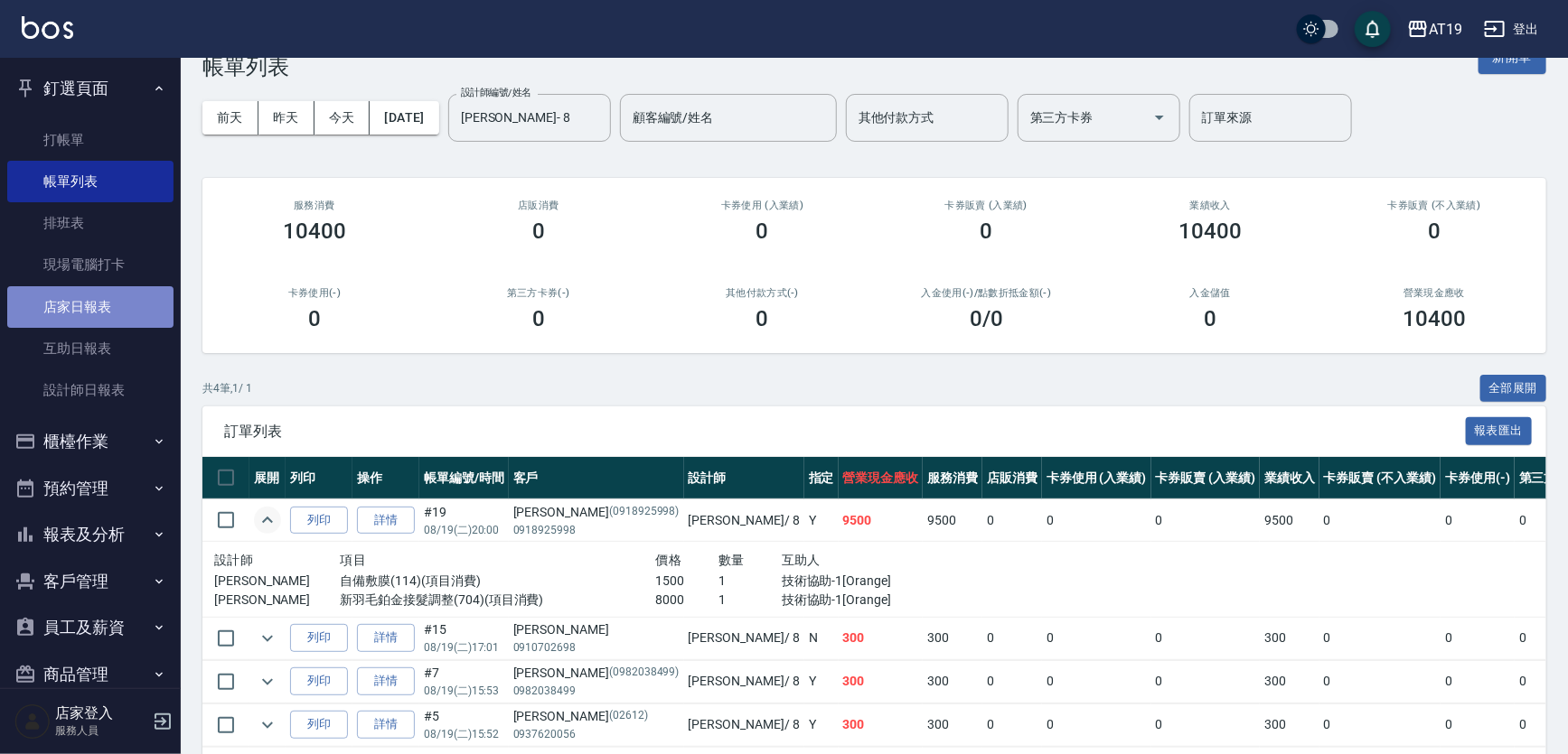
click at [121, 303] on link "店家日報表" at bounding box center [90, 308] width 166 height 42
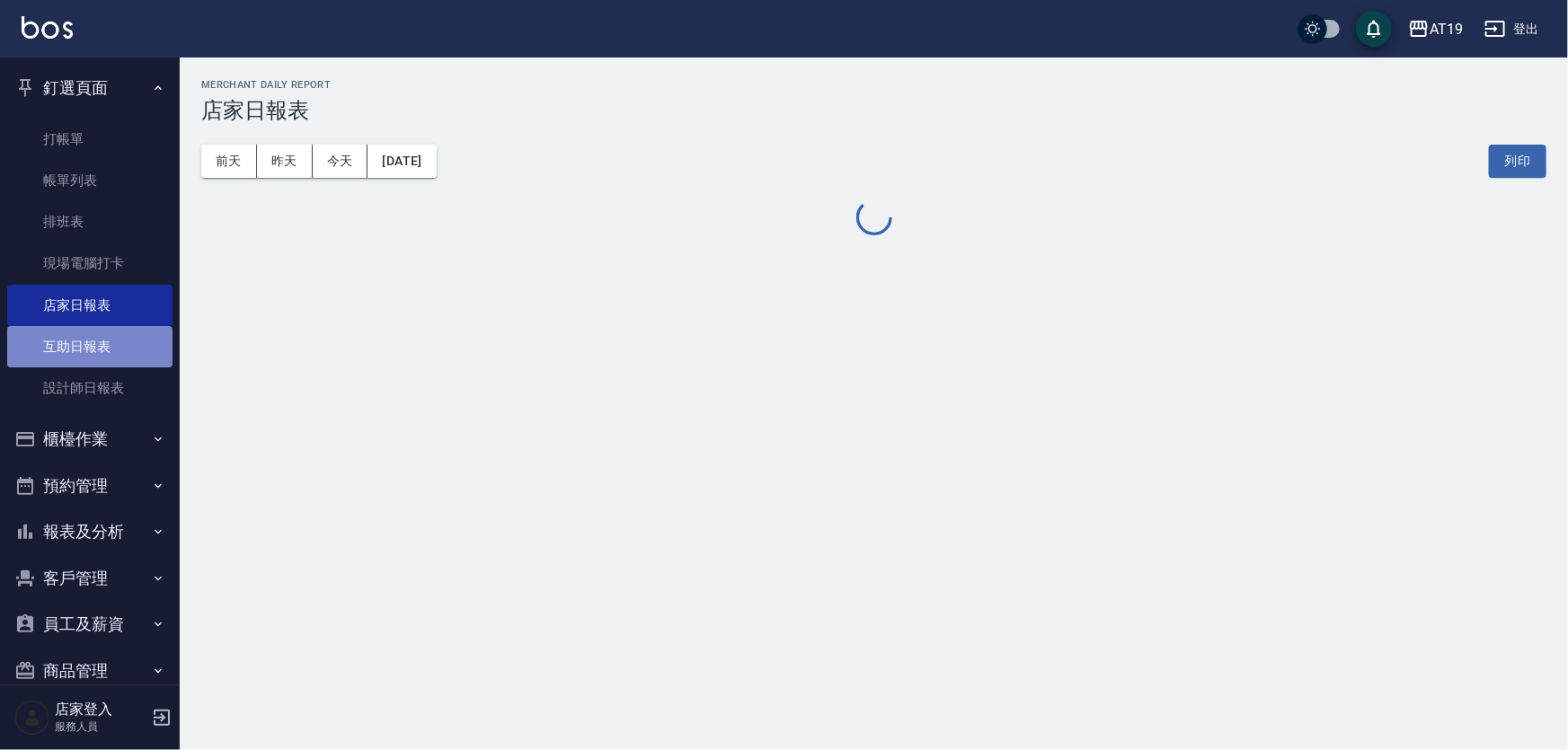
click at [91, 350] on link "互助日報表" at bounding box center [90, 347] width 165 height 42
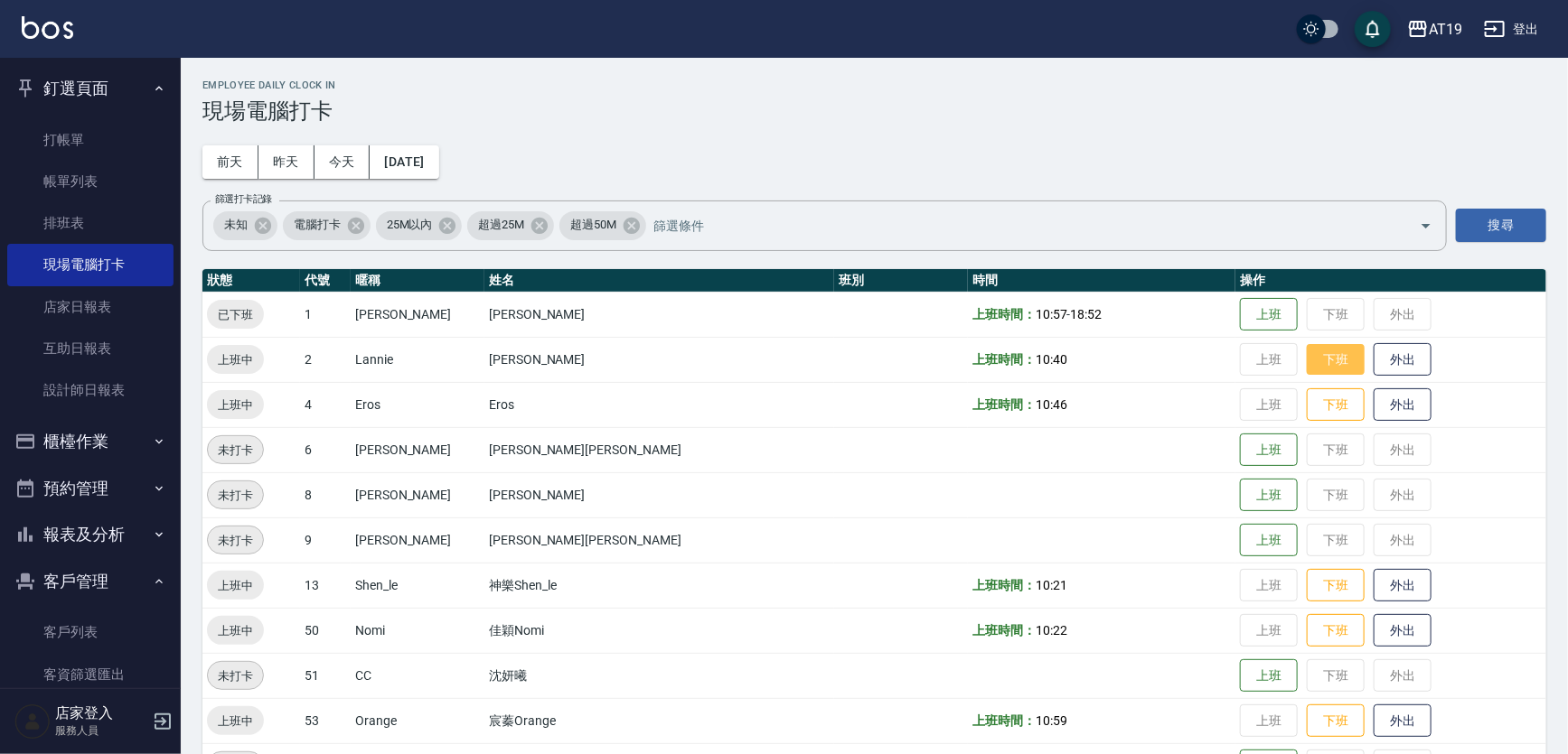
click at [1307, 352] on button "下班" at bounding box center [1335, 360] width 58 height 32
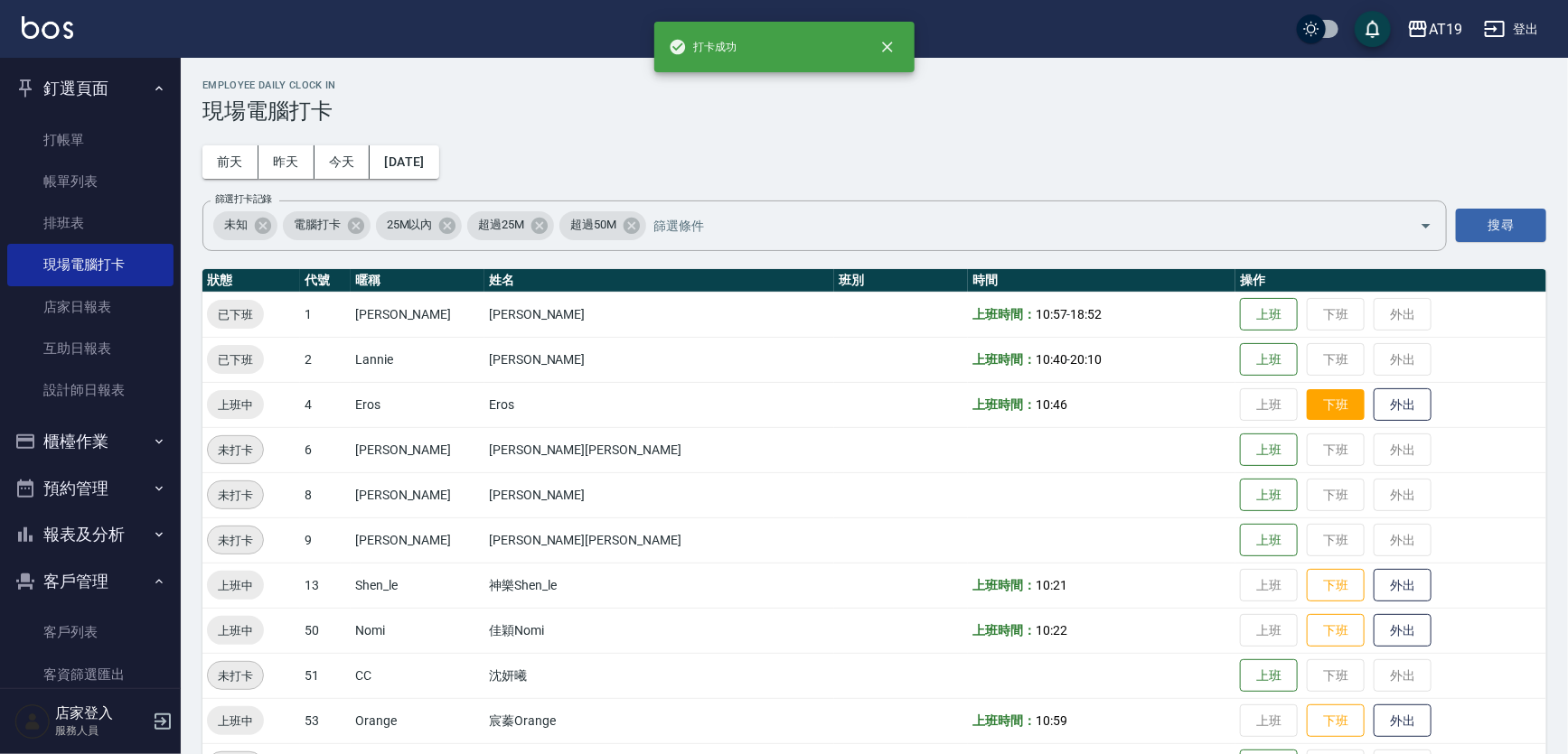
click at [1307, 403] on button "下班" at bounding box center [1335, 405] width 58 height 32
click at [1307, 577] on button "下班" at bounding box center [1335, 586] width 58 height 32
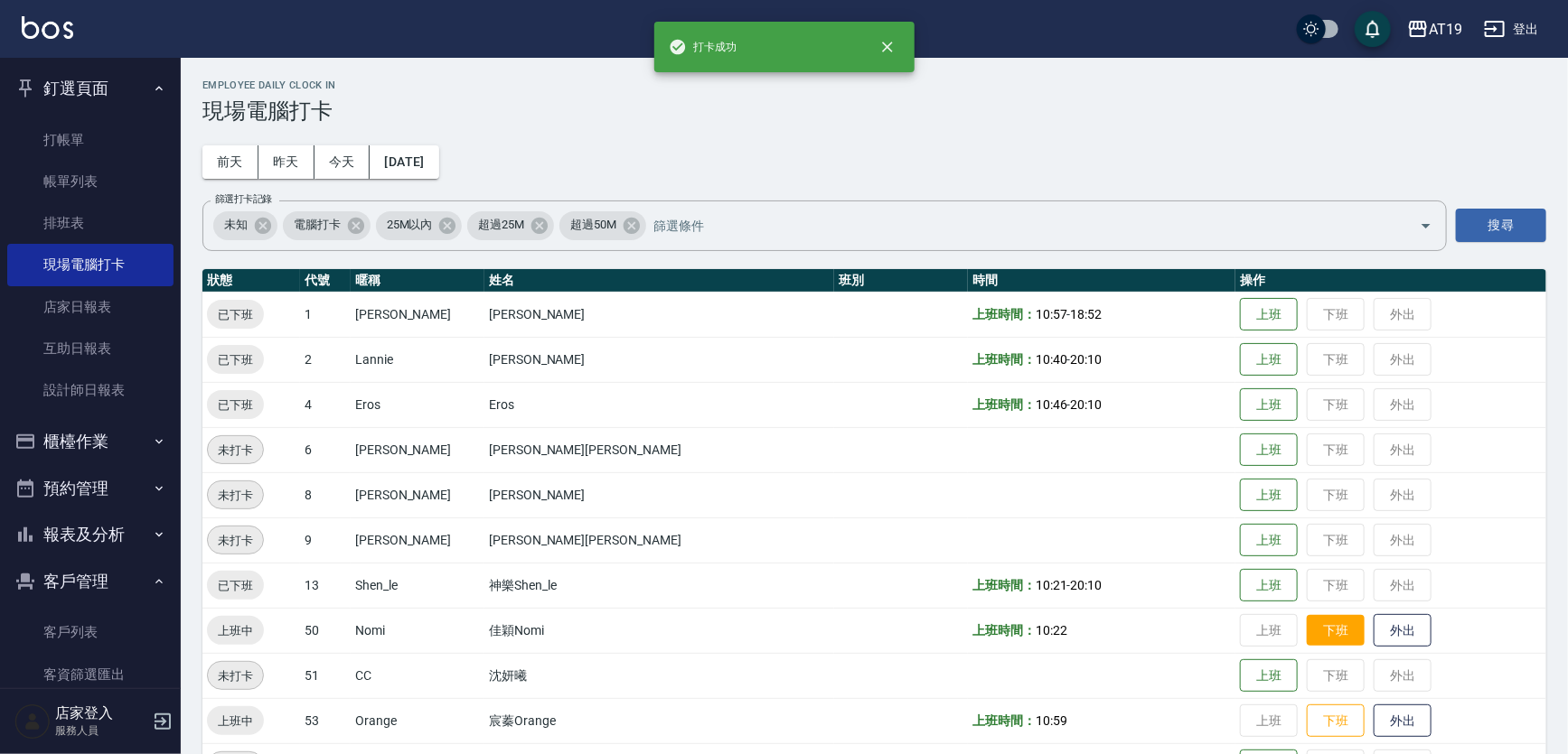
click at [1307, 634] on button "下班" at bounding box center [1335, 631] width 58 height 32
click at [1307, 717] on button "下班" at bounding box center [1335, 721] width 58 height 32
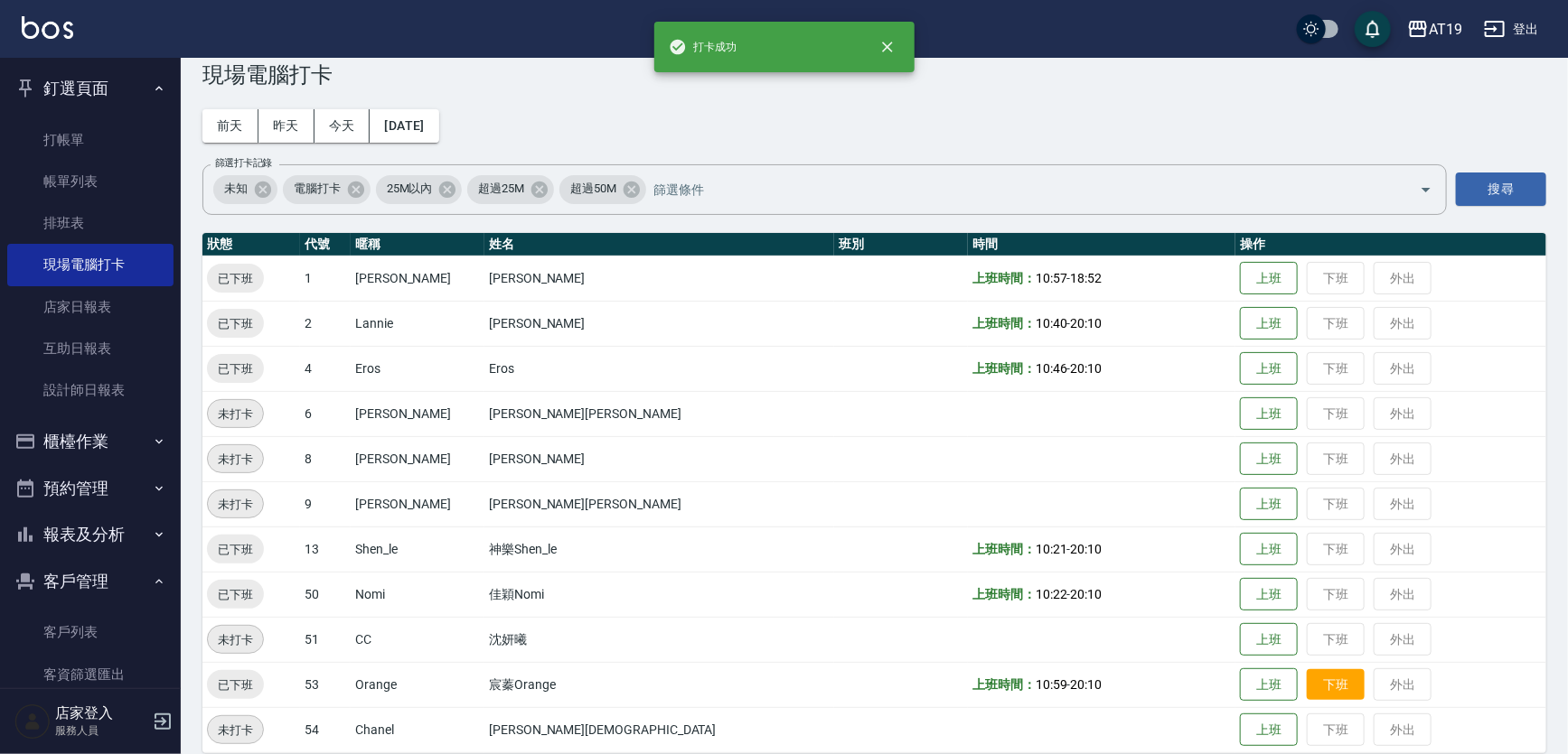
scroll to position [55, 0]
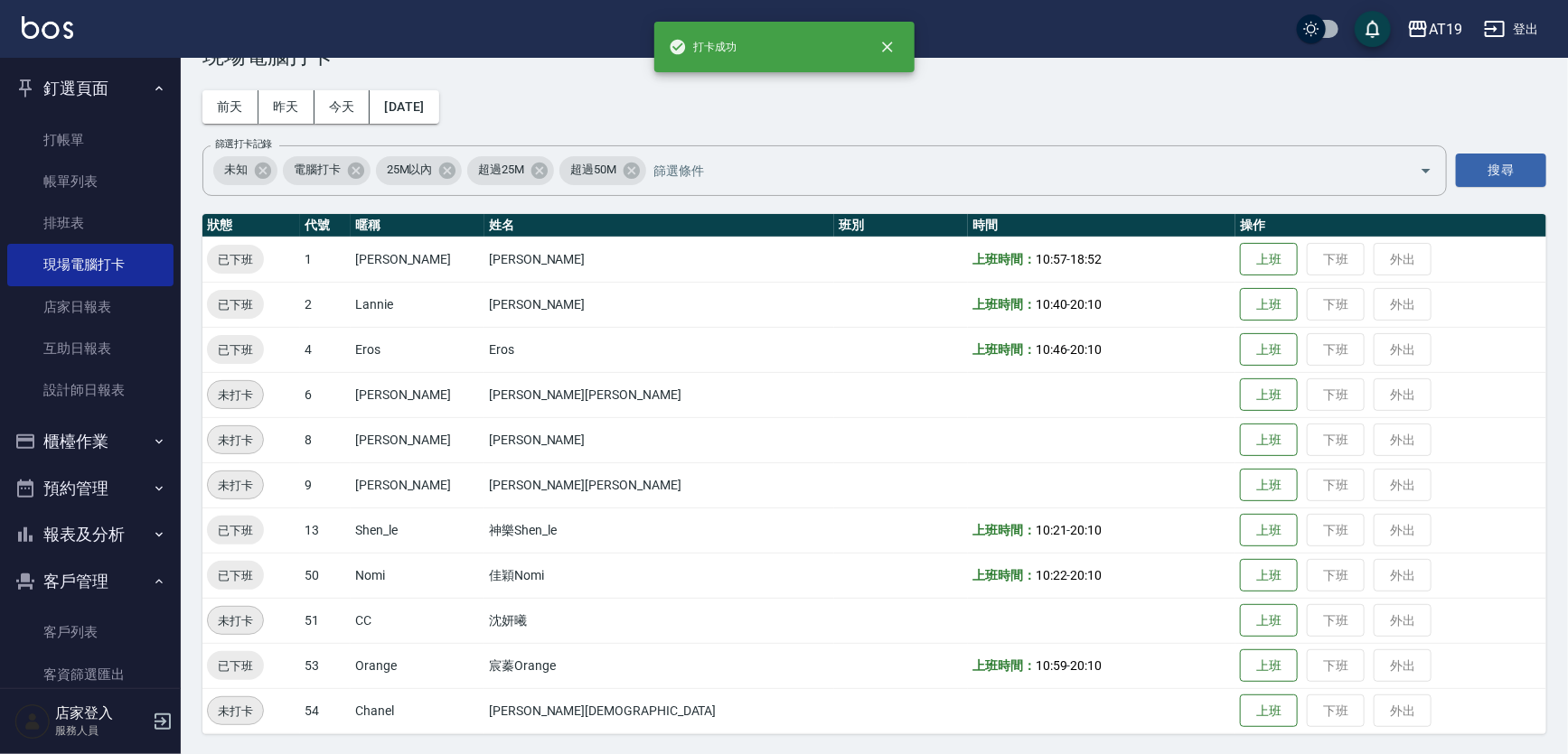
drag, startPoint x: 1067, startPoint y: 38, endPoint x: 1058, endPoint y: 79, distance: 42.0
click at [1062, 54] on div "AT19 登出" at bounding box center [784, 28] width 1568 height 58
